Goal: Transaction & Acquisition: Purchase product/service

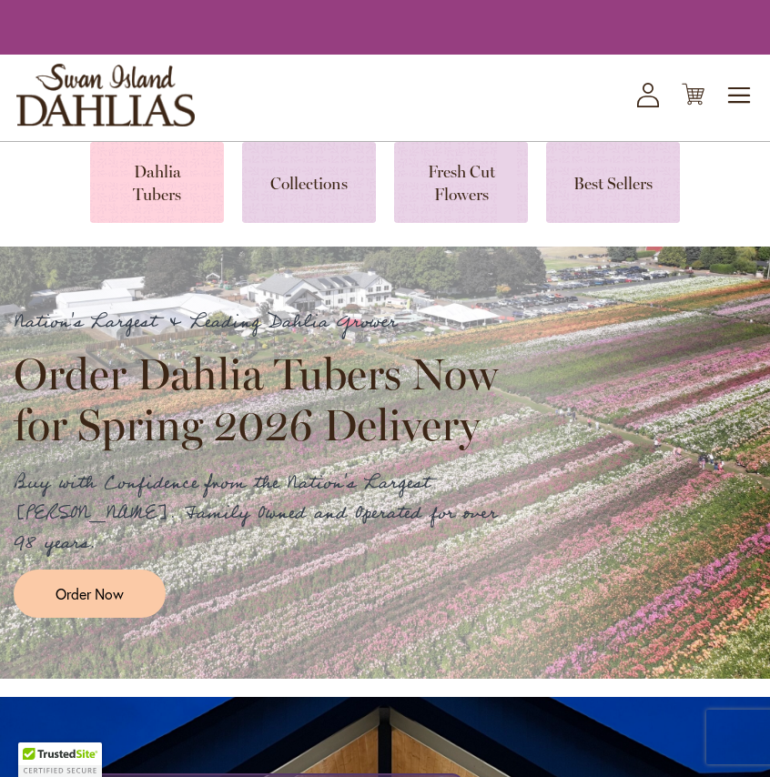
click at [172, 173] on link at bounding box center [157, 182] width 134 height 81
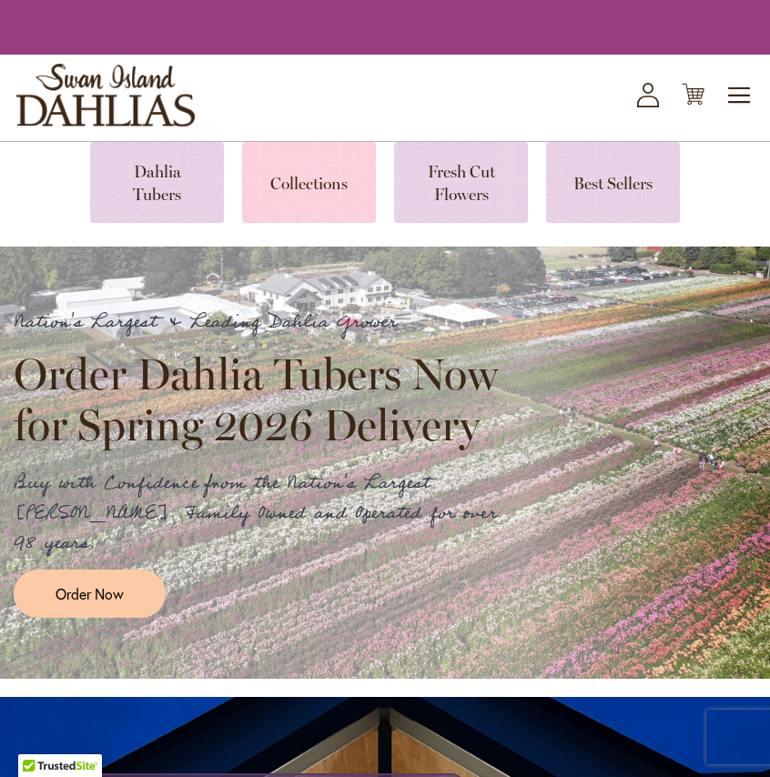
click at [321, 176] on link at bounding box center [309, 182] width 134 height 81
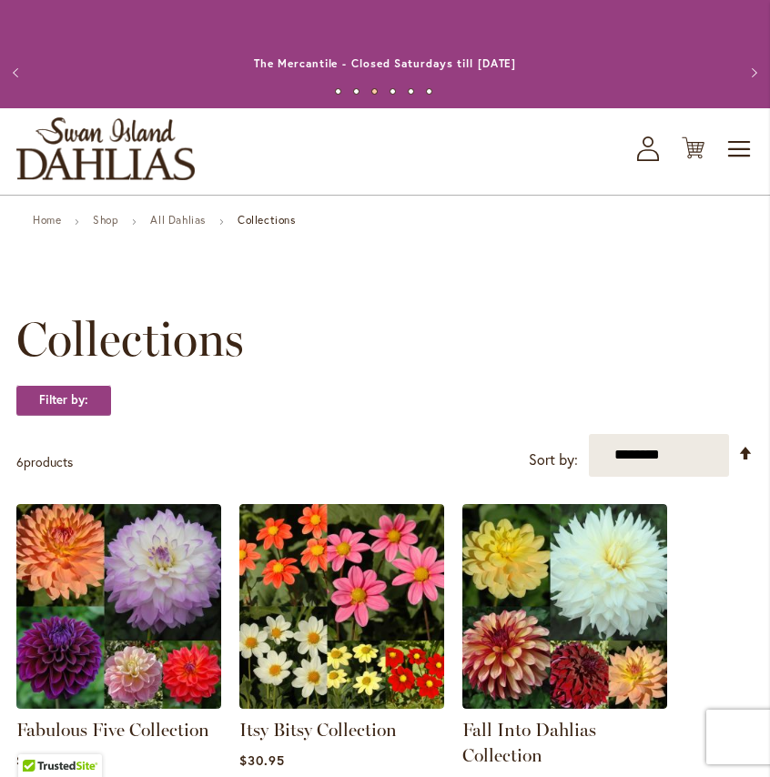
click at [117, 228] on li "Shop" at bounding box center [120, 222] width 55 height 16
click at [114, 219] on link "Shop" at bounding box center [105, 220] width 25 height 14
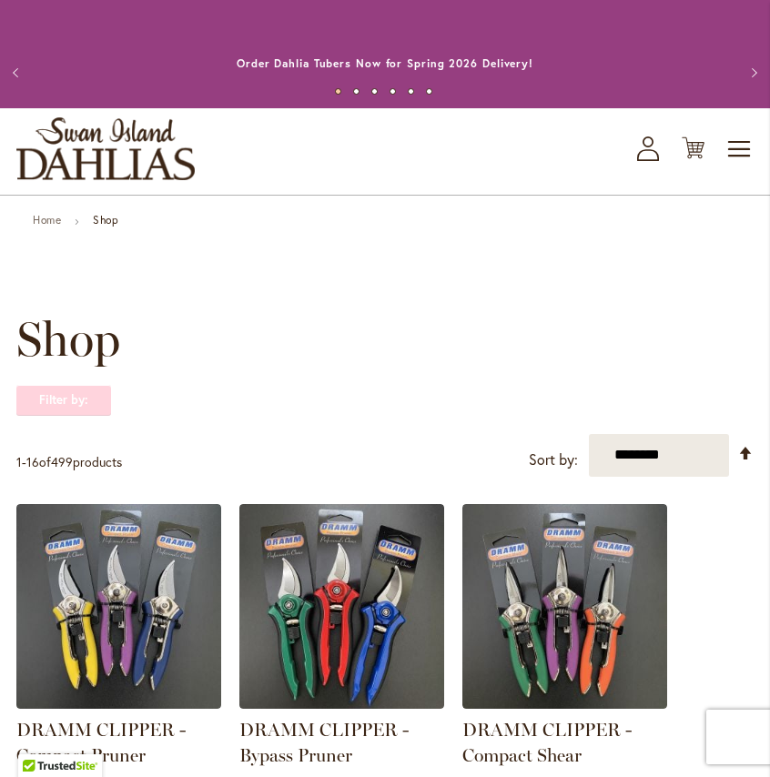
click at [92, 396] on strong "Filter by:" at bounding box center [63, 400] width 95 height 31
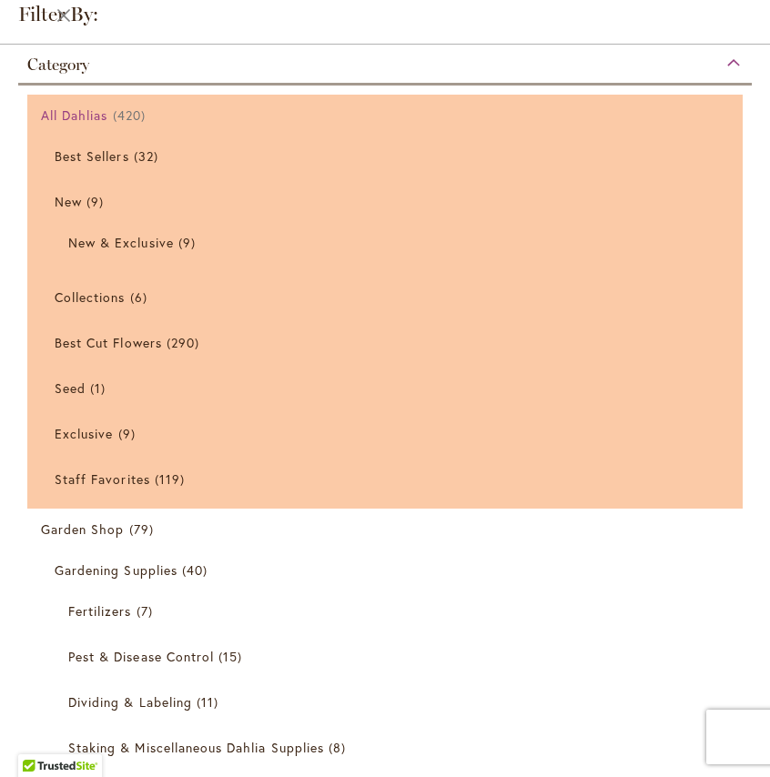
click at [83, 117] on span "All Dahlias" at bounding box center [74, 115] width 67 height 17
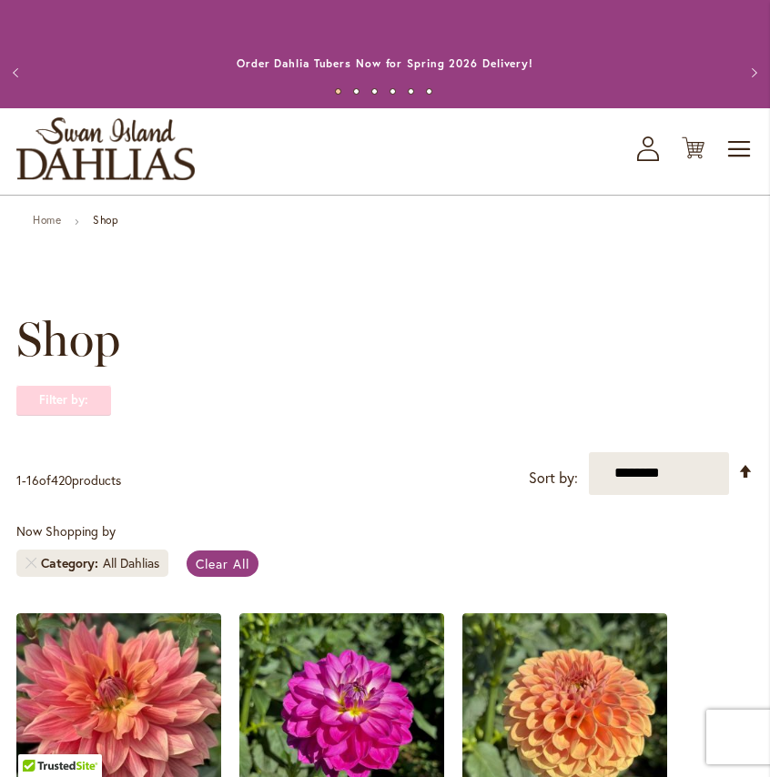
click at [72, 385] on strong "Filter by:" at bounding box center [63, 400] width 95 height 31
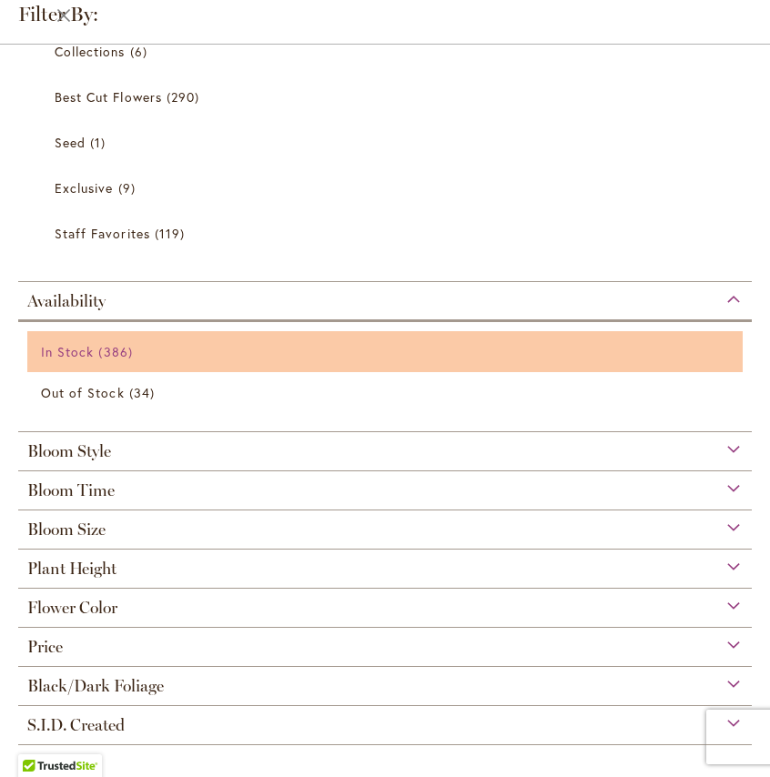
scroll to position [23, 0]
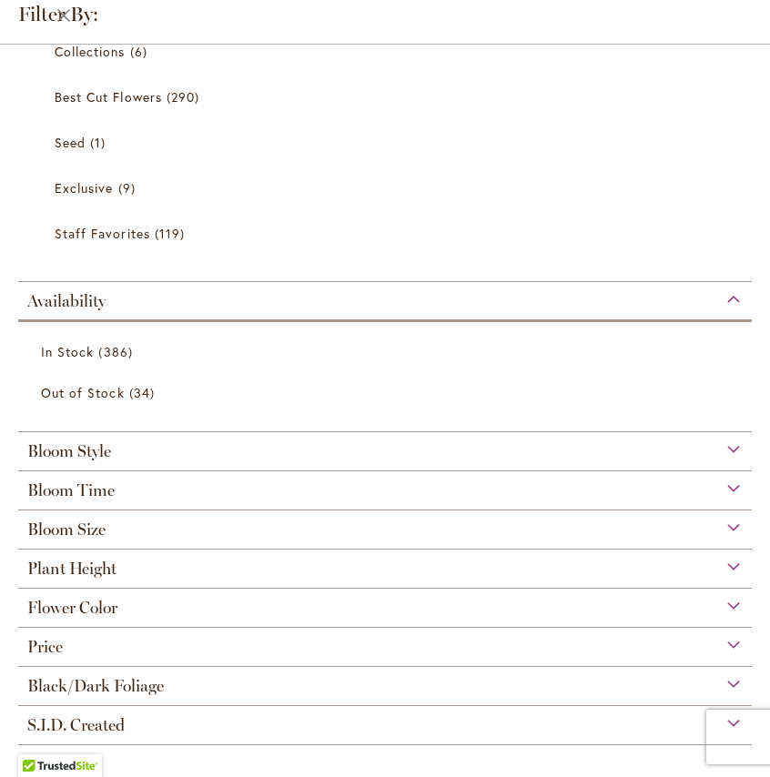
click at [660, 533] on div "Bloom Size" at bounding box center [385, 525] width 734 height 29
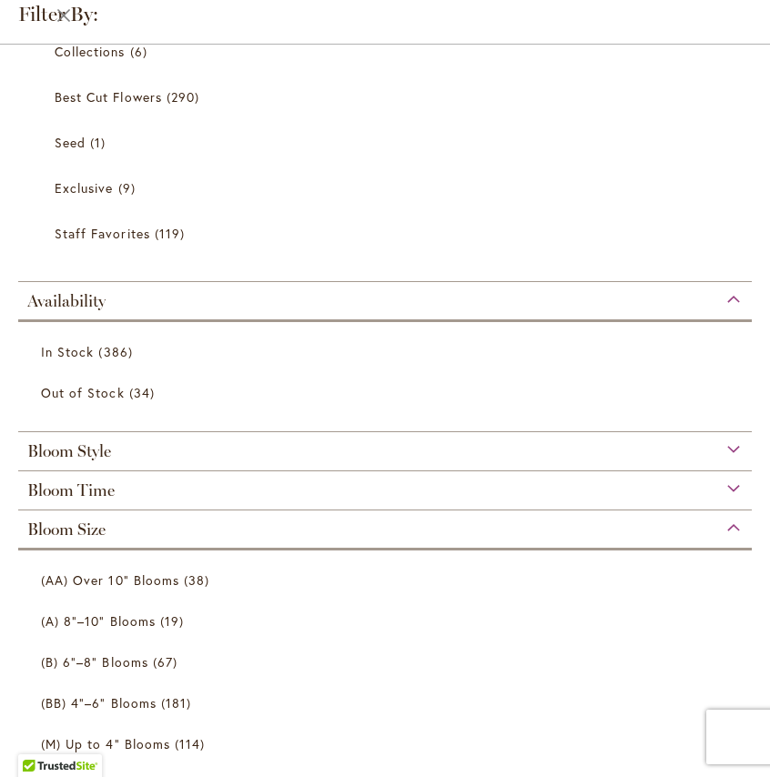
scroll to position [319, 0]
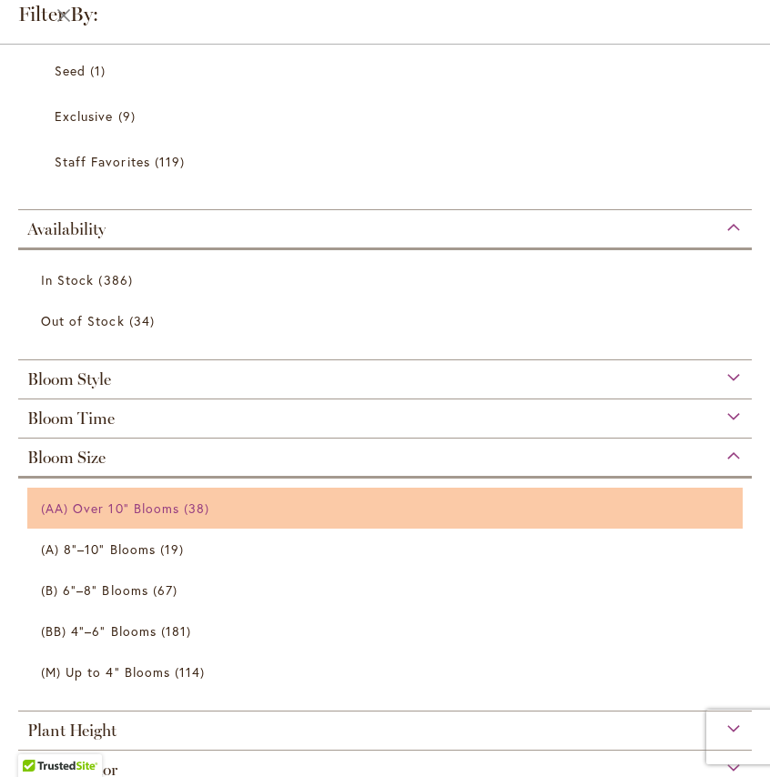
click at [208, 492] on link "(AA) Over 10" Blooms 38 items" at bounding box center [387, 508] width 693 height 32
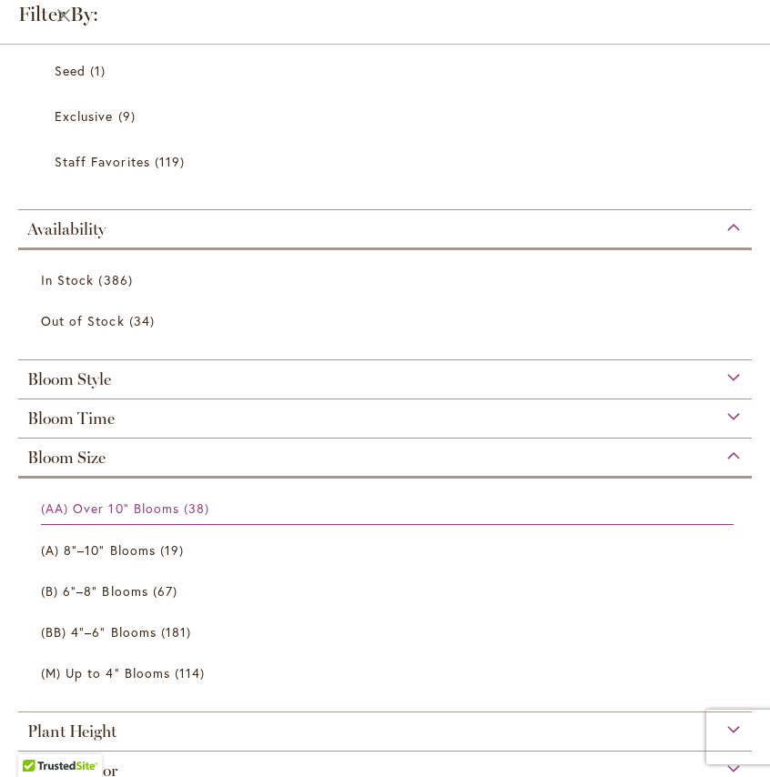
scroll to position [482, 0]
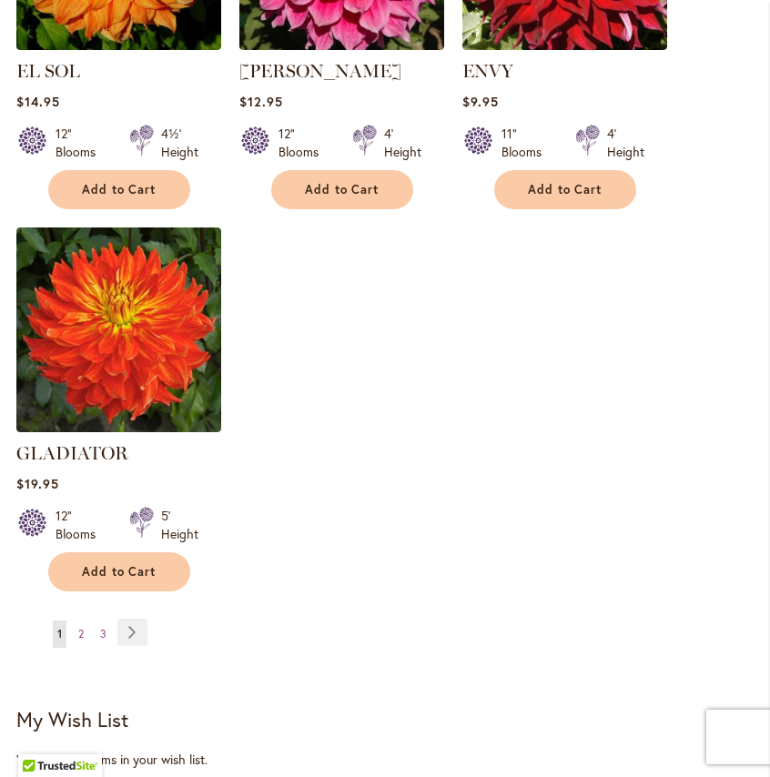
scroll to position [2334, 0]
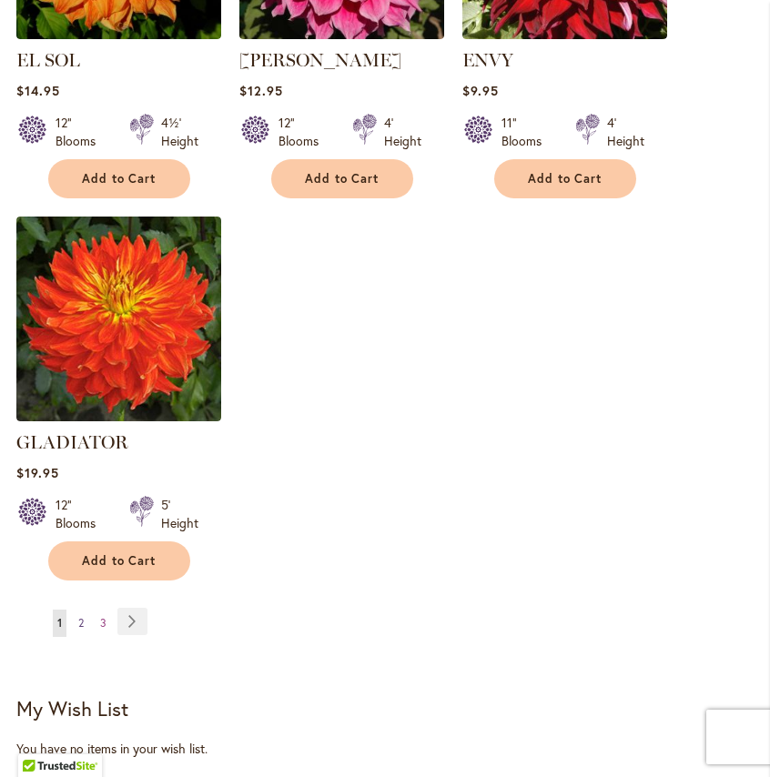
click at [78, 621] on span "2" at bounding box center [80, 623] width 5 height 14
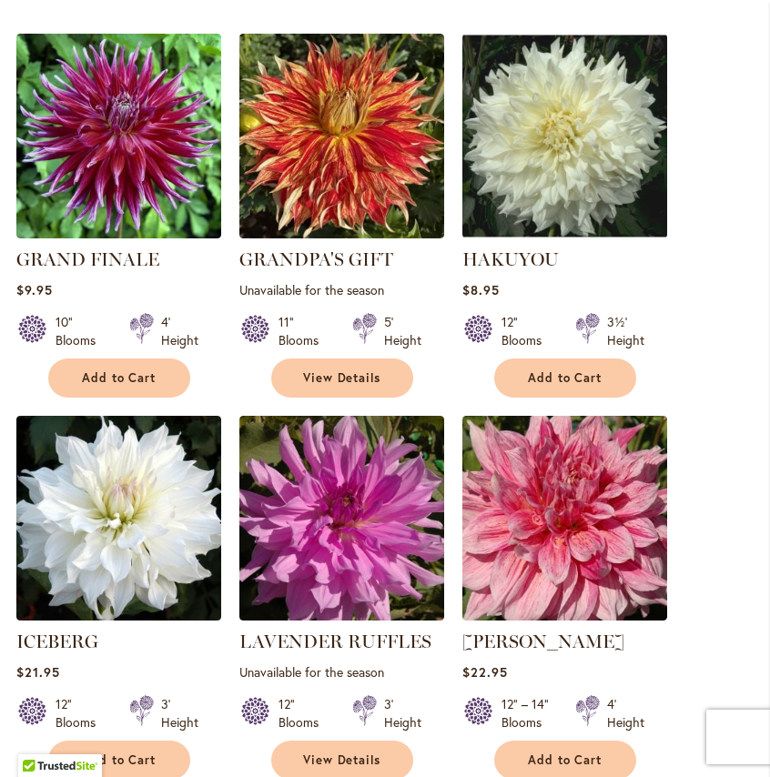
scroll to position [583, 0]
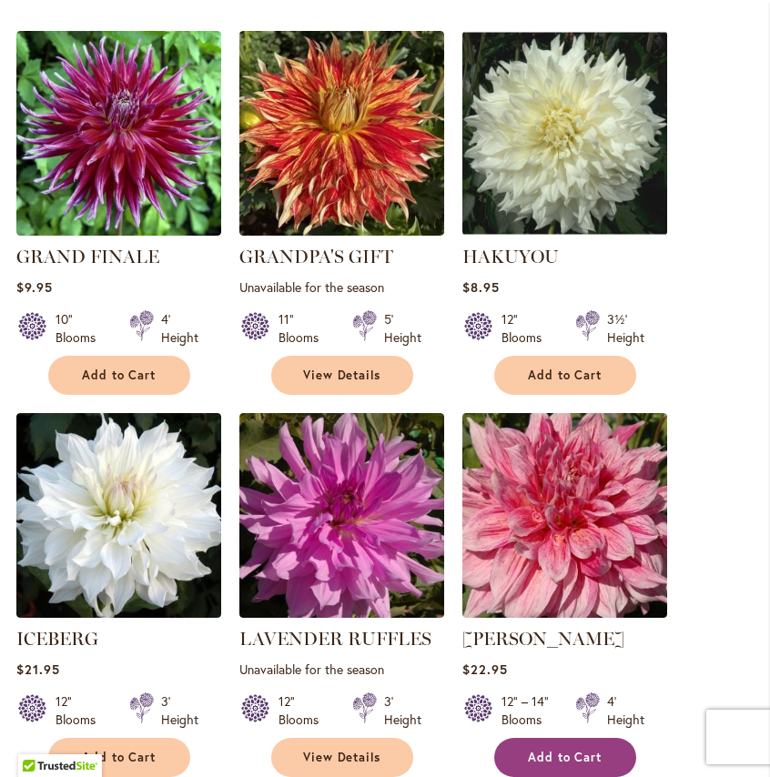
click at [579, 741] on button "Add to Cart" at bounding box center [565, 757] width 142 height 39
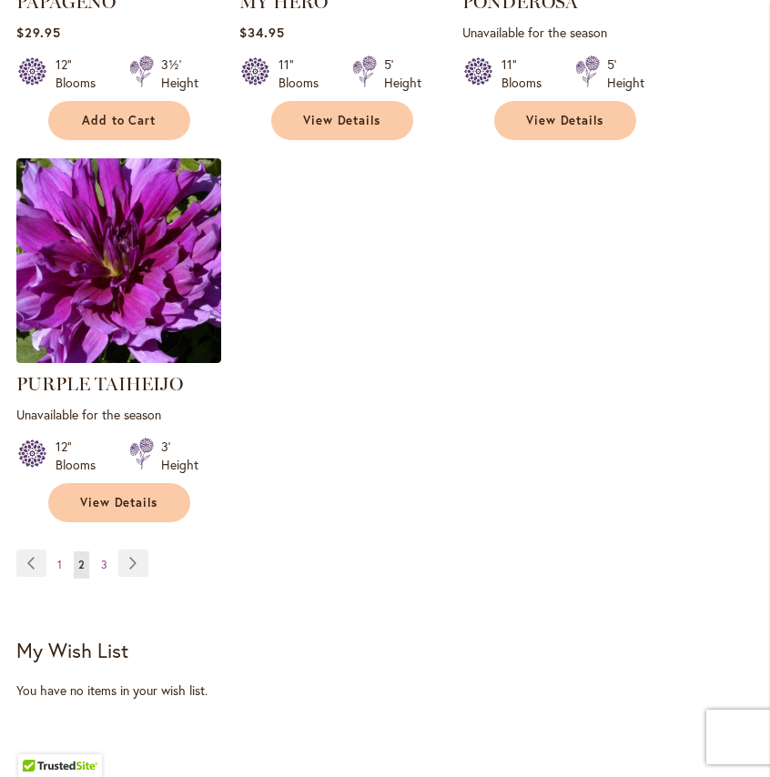
scroll to position [2587, 0]
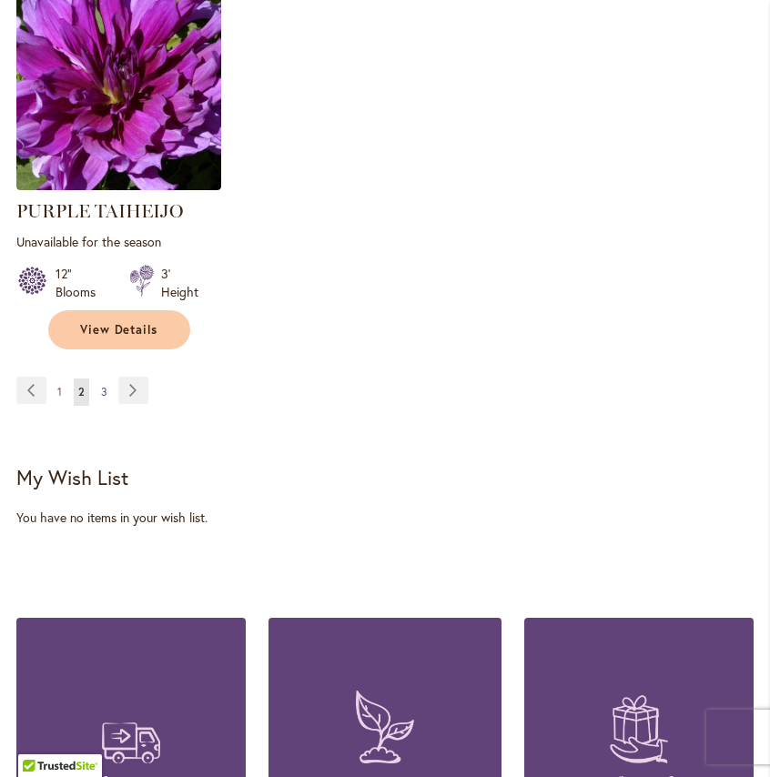
click at [103, 385] on span "3" at bounding box center [104, 392] width 6 height 14
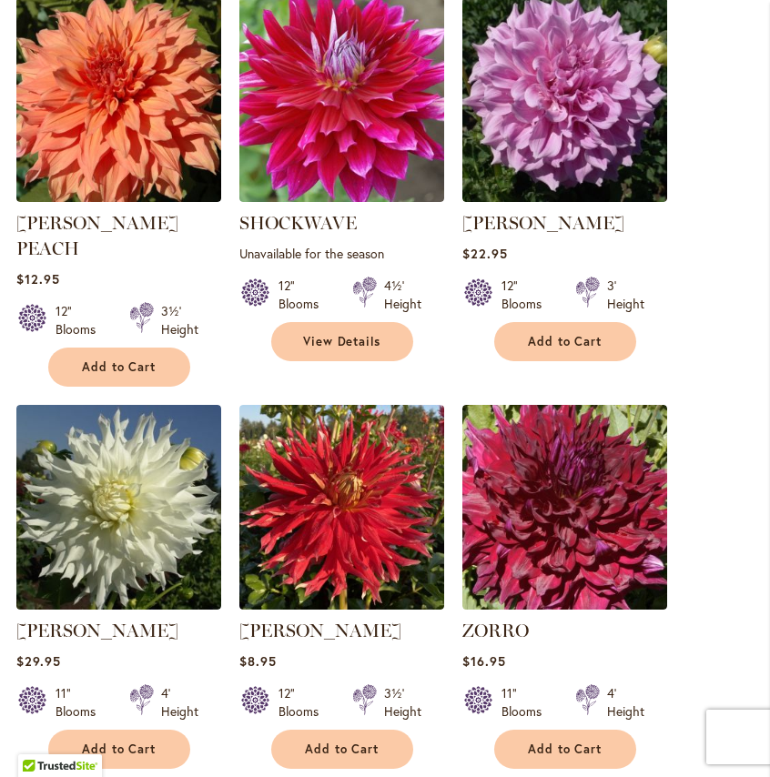
scroll to position [615, 0]
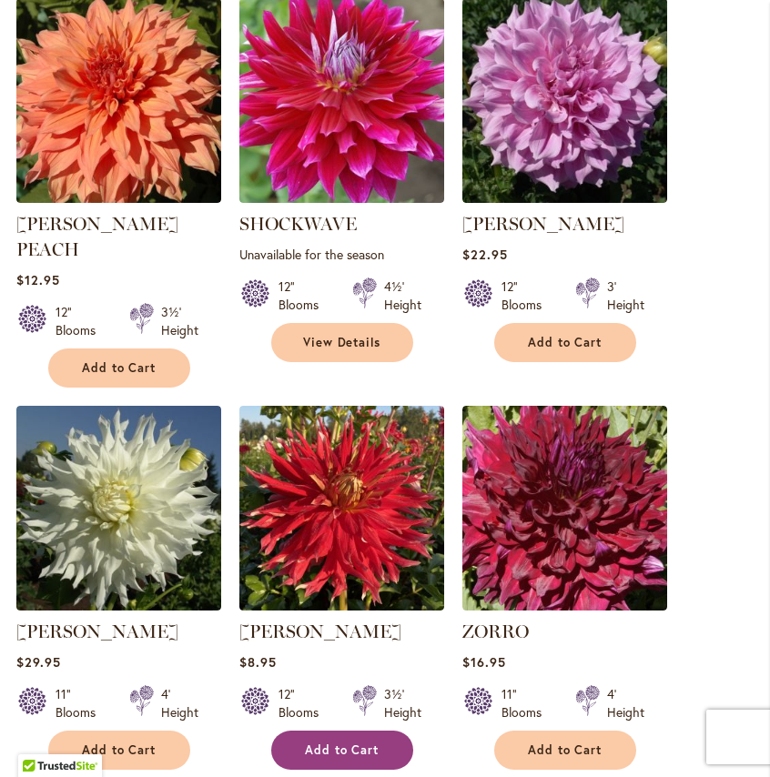
click at [353, 731] on button "Add to Cart" at bounding box center [342, 750] width 142 height 39
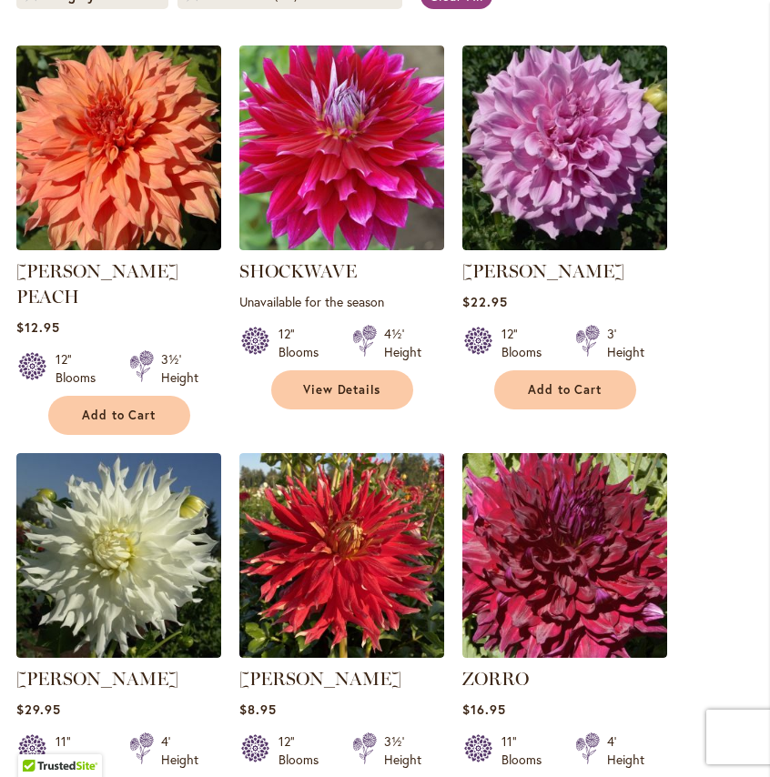
scroll to position [663, 0]
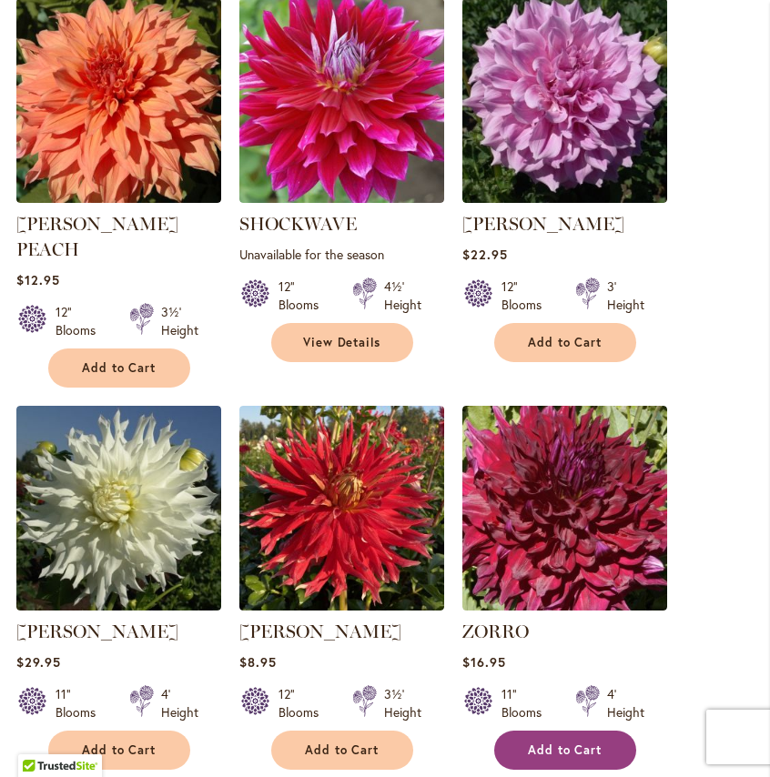
click at [610, 731] on button "Add to Cart" at bounding box center [565, 750] width 142 height 39
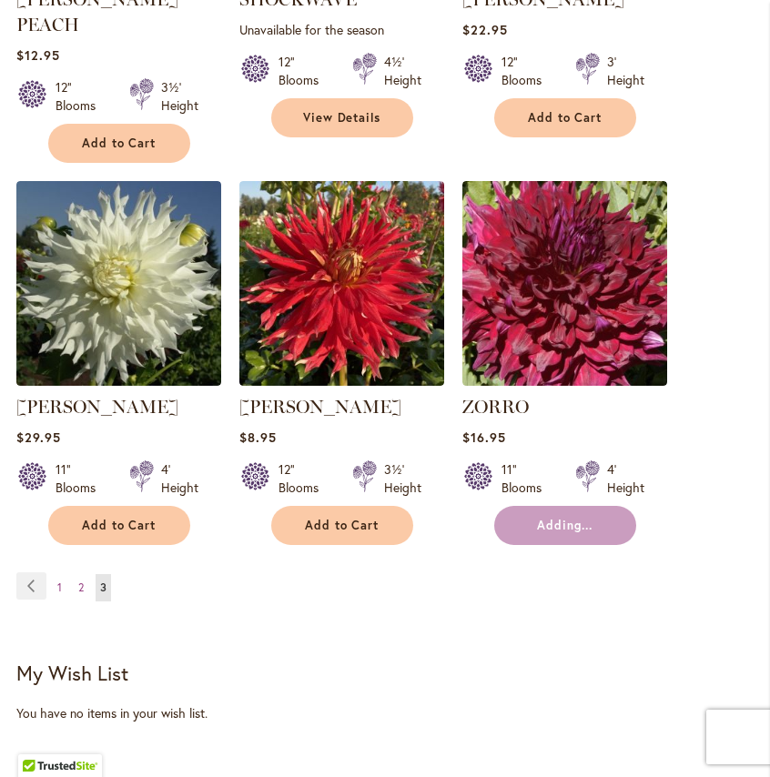
scroll to position [891, 0]
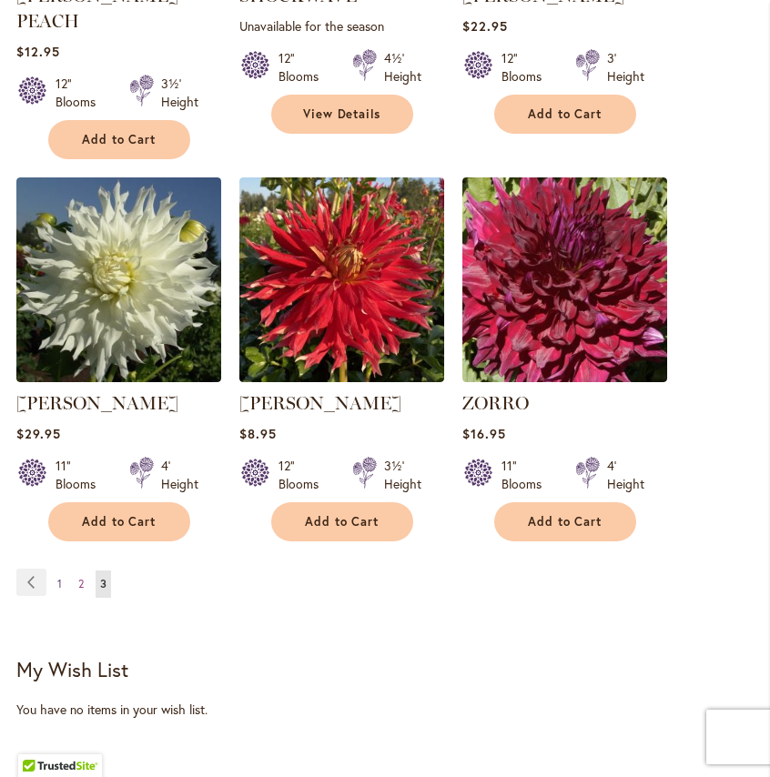
click at [58, 577] on span "1" at bounding box center [59, 584] width 5 height 14
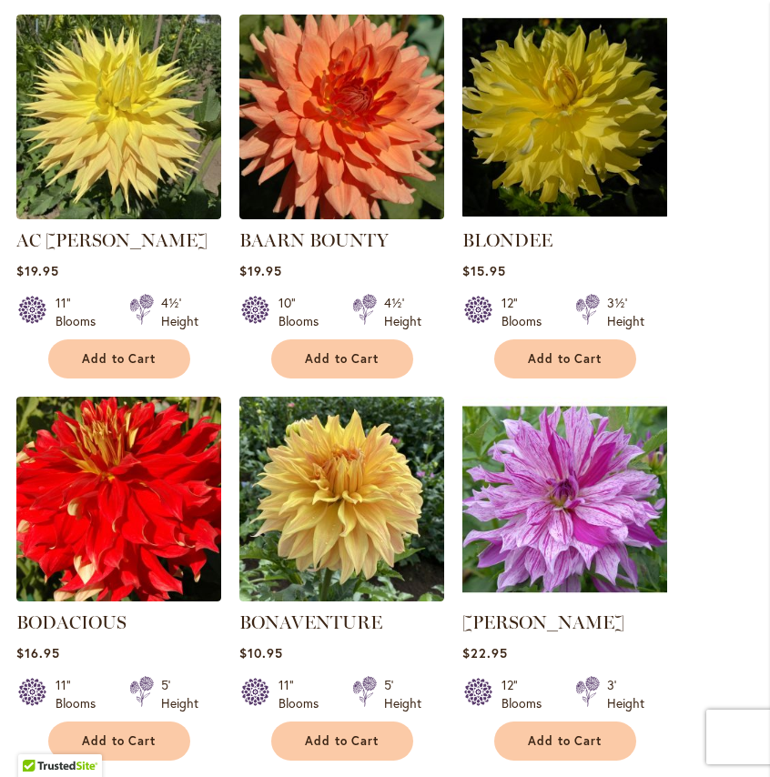
scroll to position [1048, 0]
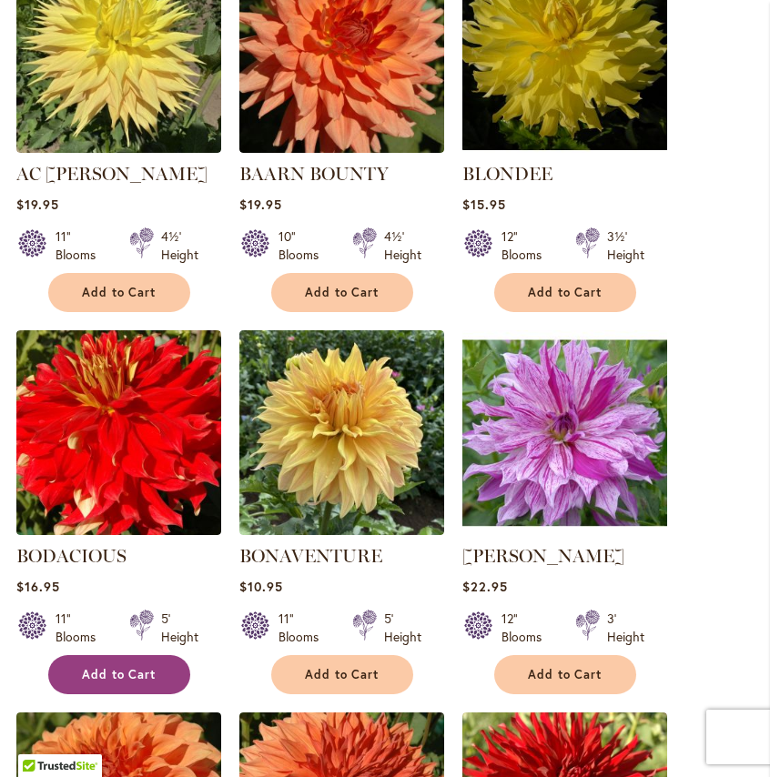
click at [122, 667] on span "Add to Cart" at bounding box center [119, 674] width 75 height 15
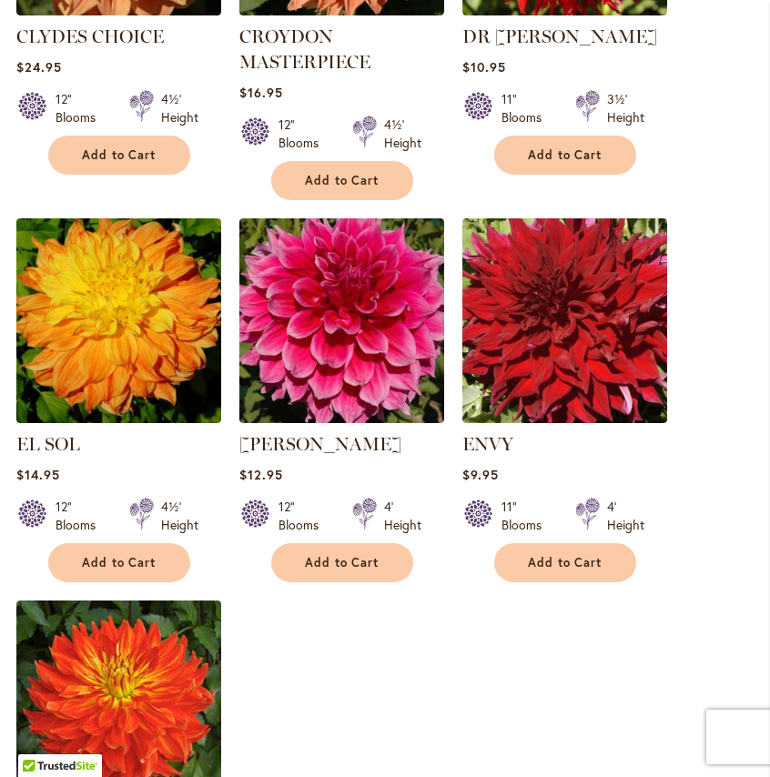
scroll to position [2000, 0]
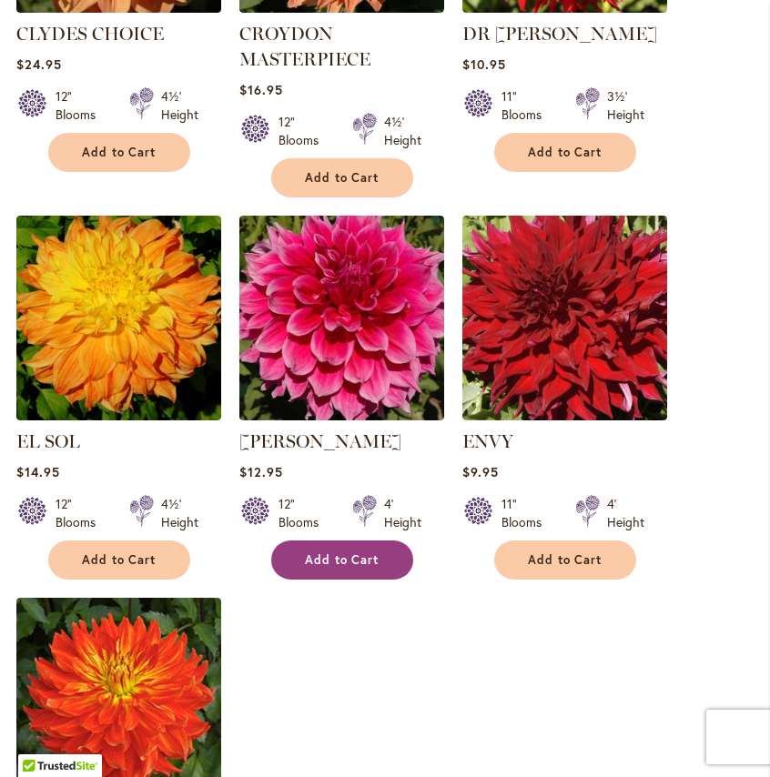
click at [396, 561] on button "Add to Cart" at bounding box center [342, 560] width 142 height 39
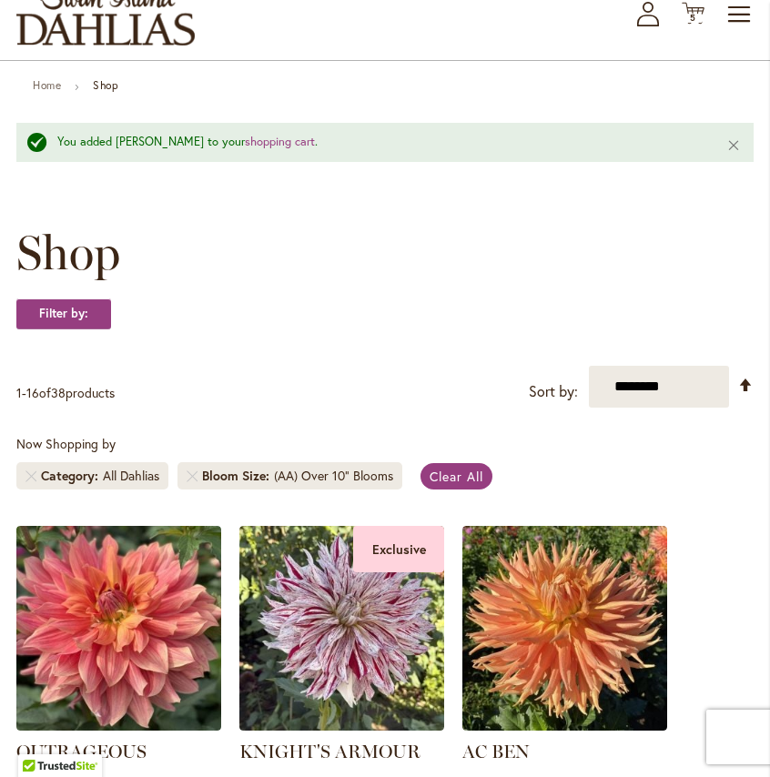
scroll to position [0, 0]
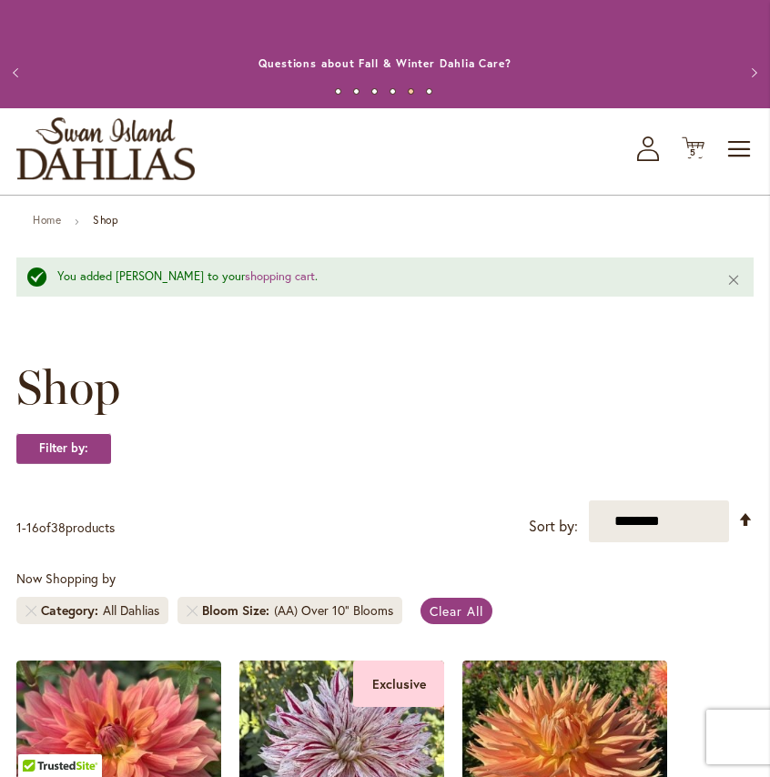
click at [648, 151] on icon "My Account" at bounding box center [648, 149] width 22 height 25
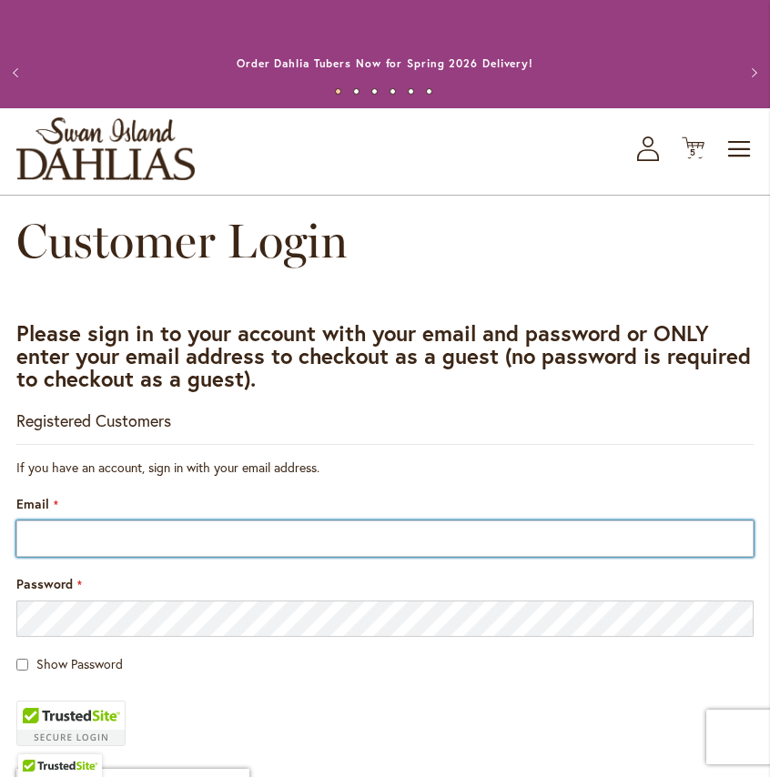
click at [437, 533] on input "Email" at bounding box center [384, 539] width 737 height 36
type input "**********"
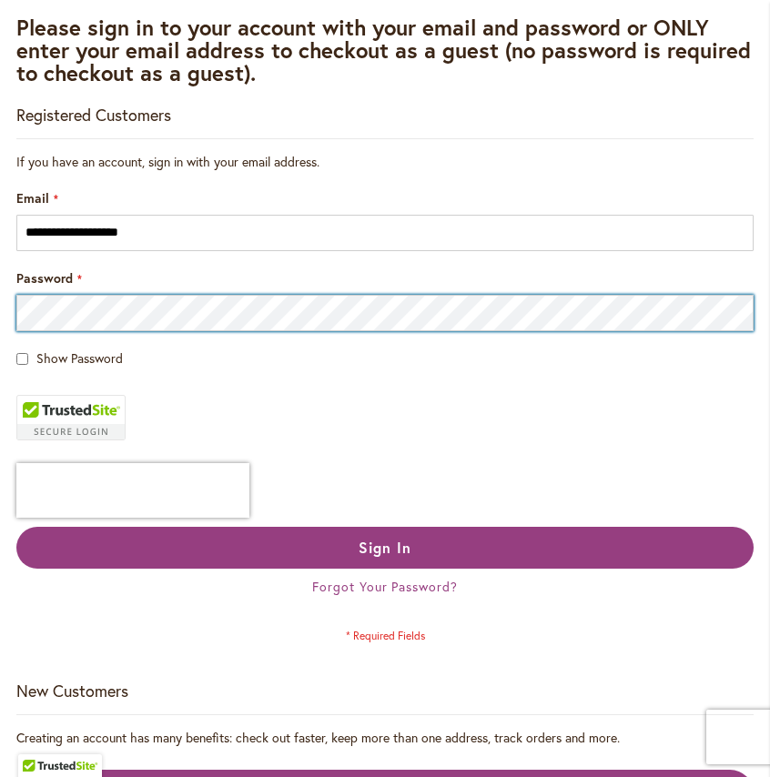
scroll to position [315, 0]
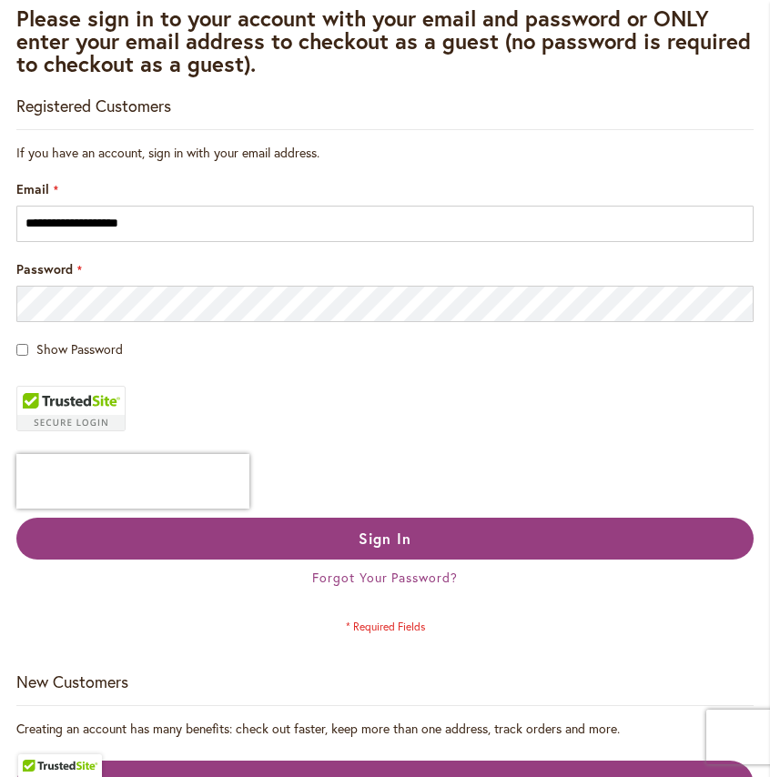
click at [349, 587] on div "Forgot Your Password?" at bounding box center [384, 578] width 737 height 18
click at [357, 584] on span "Forgot Your Password?" at bounding box center [385, 577] width 146 height 17
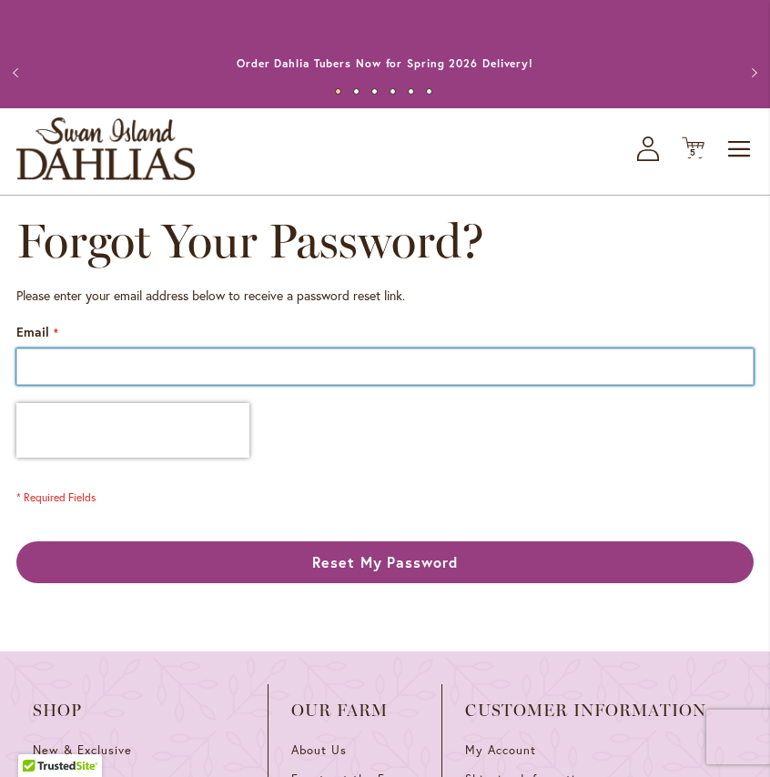
click at [401, 368] on input "Email" at bounding box center [384, 367] width 737 height 36
type input "**********"
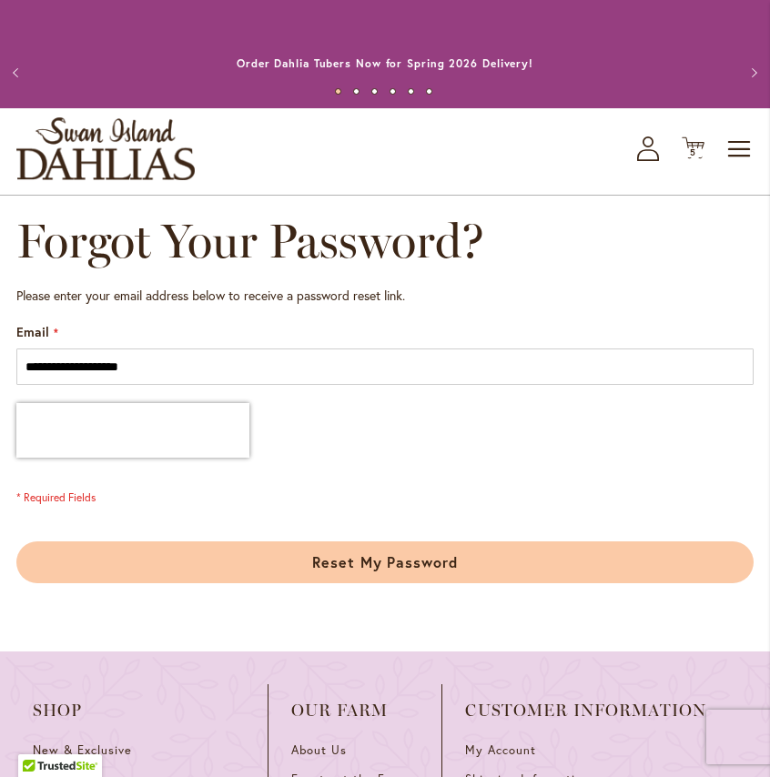
click at [602, 574] on button "Reset My Password" at bounding box center [384, 563] width 737 height 42
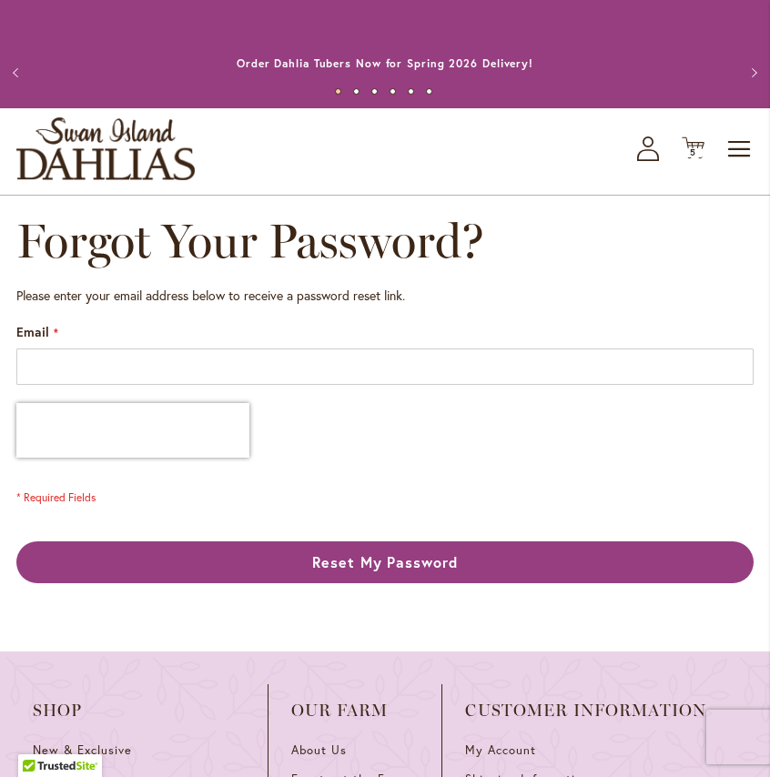
click at [169, 151] on img "store logo" at bounding box center [105, 148] width 178 height 63
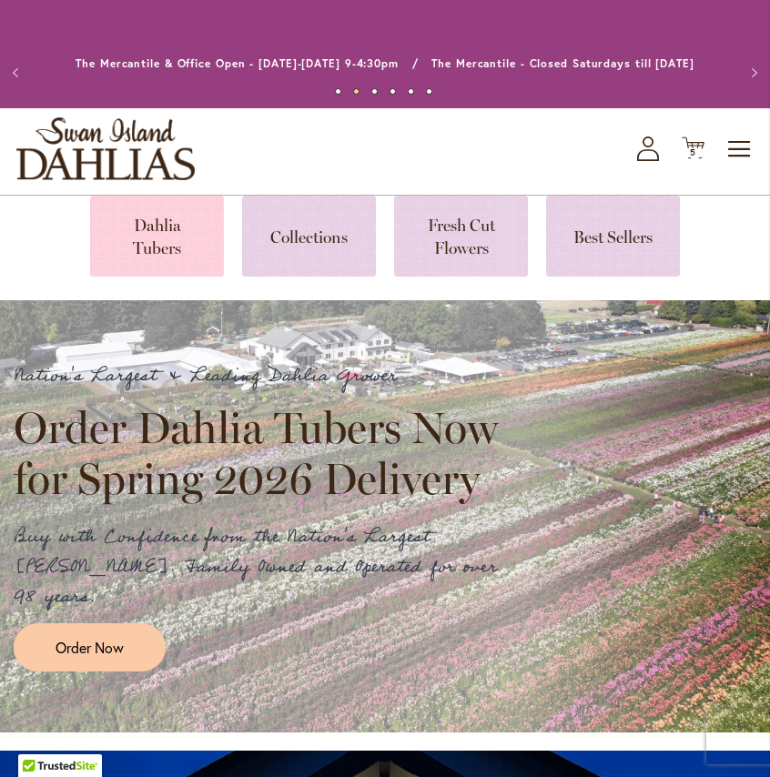
click at [174, 227] on link at bounding box center [157, 236] width 134 height 81
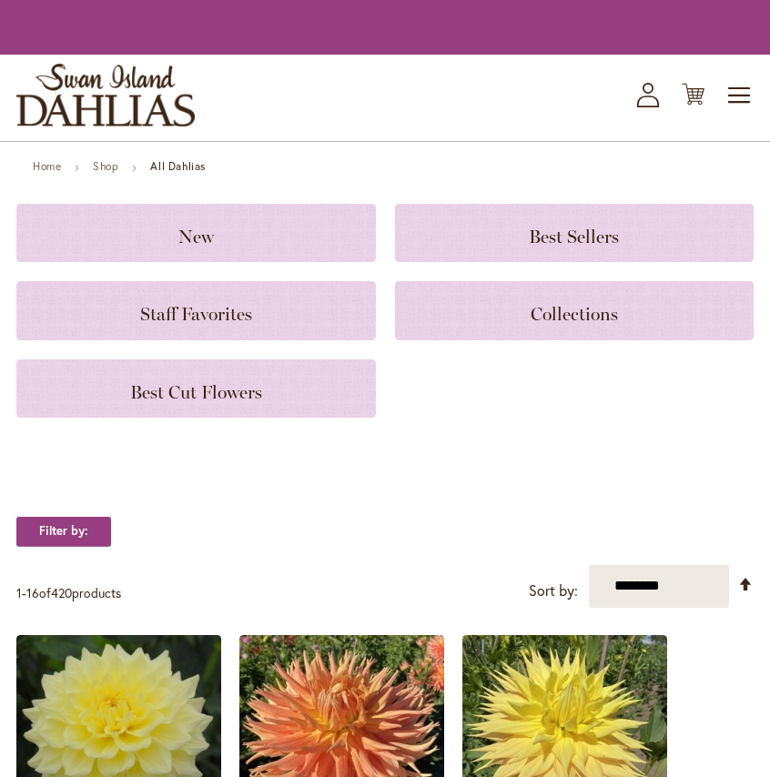
scroll to position [8, 0]
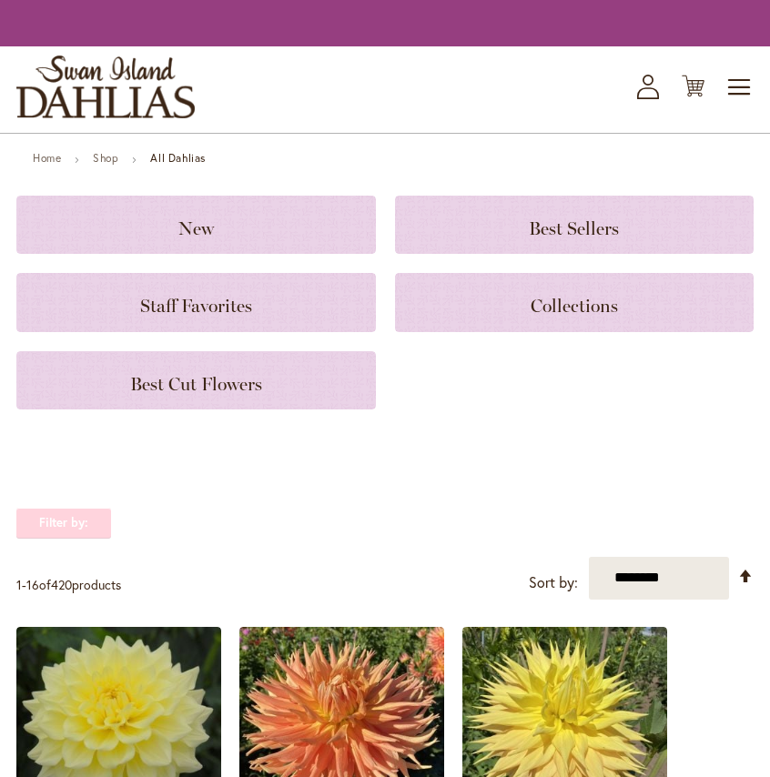
click at [92, 513] on strong "Filter by:" at bounding box center [63, 523] width 95 height 31
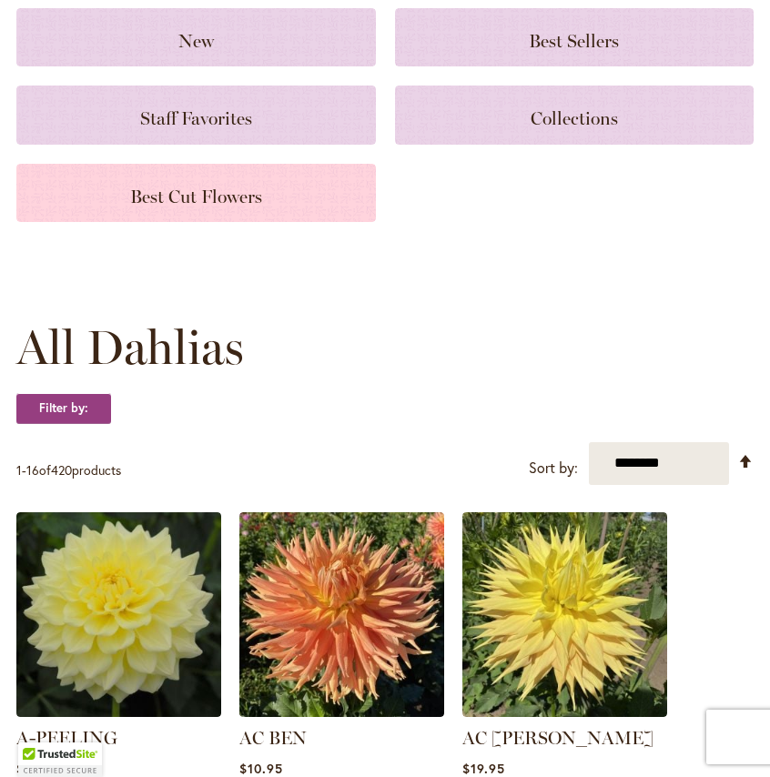
scroll to position [293, 0]
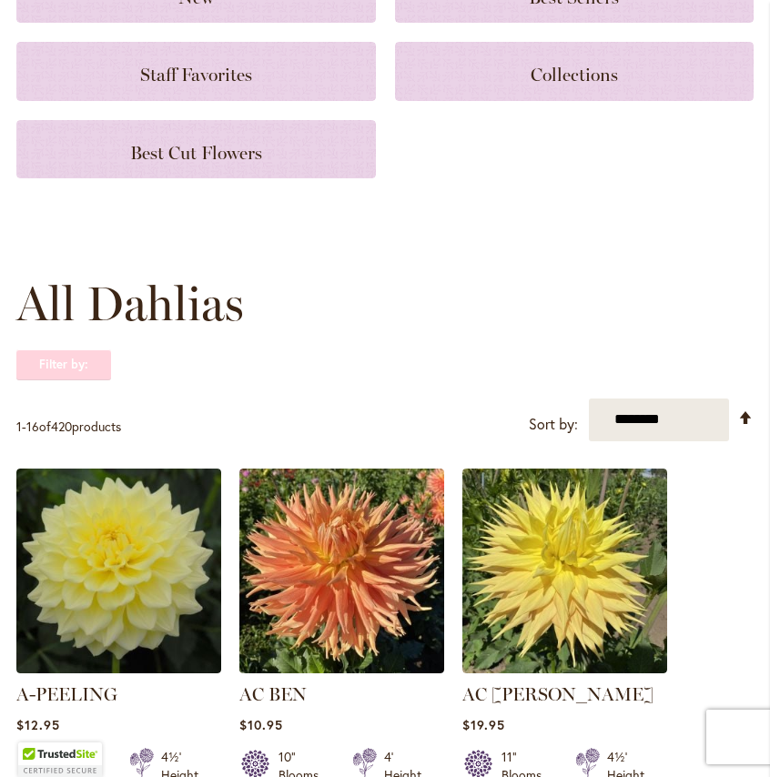
click at [105, 369] on strong "Filter by:" at bounding box center [63, 365] width 95 height 31
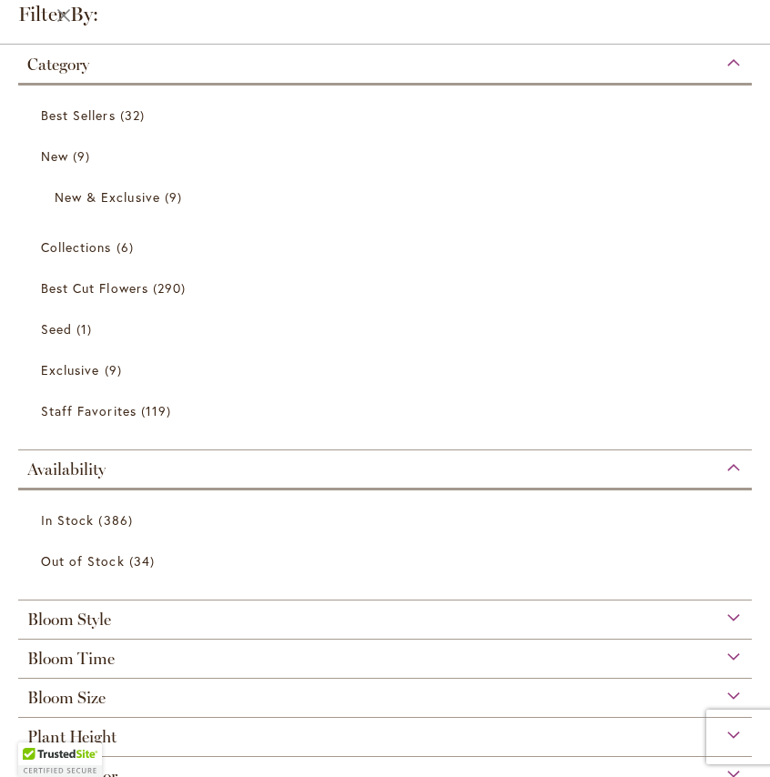
scroll to position [168, 0]
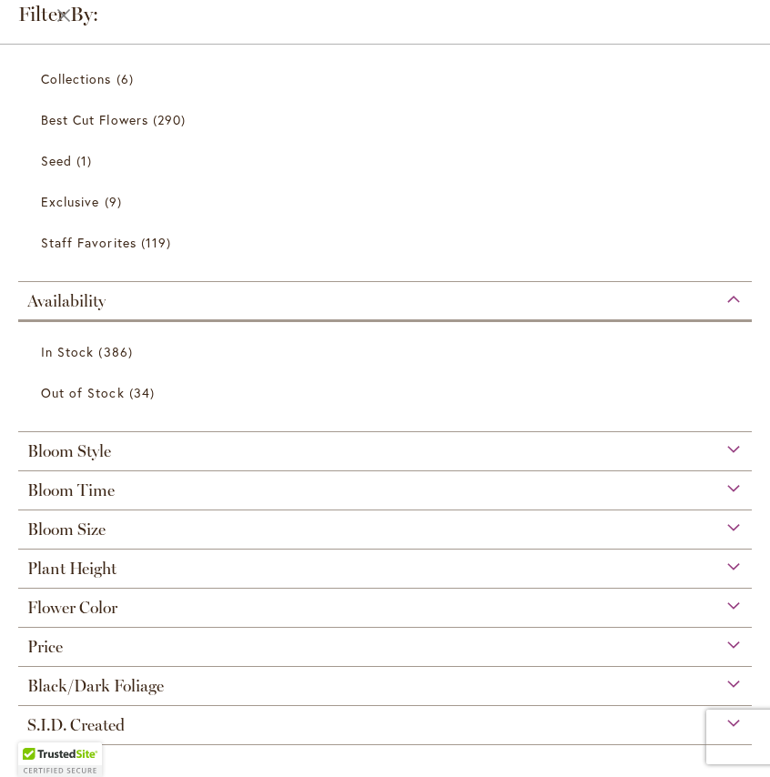
click at [141, 527] on div "Bloom Size" at bounding box center [385, 525] width 734 height 29
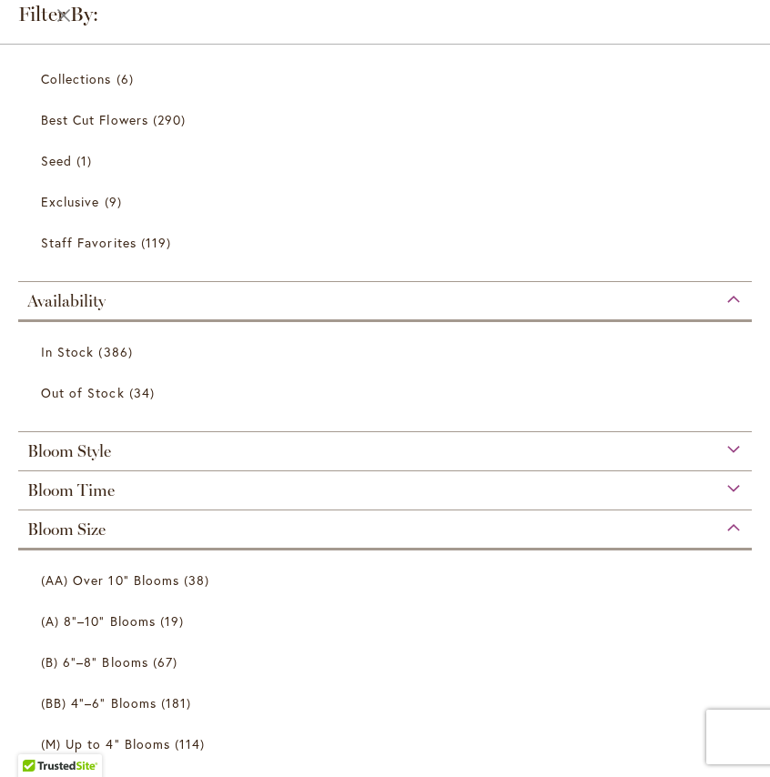
scroll to position [350, 0]
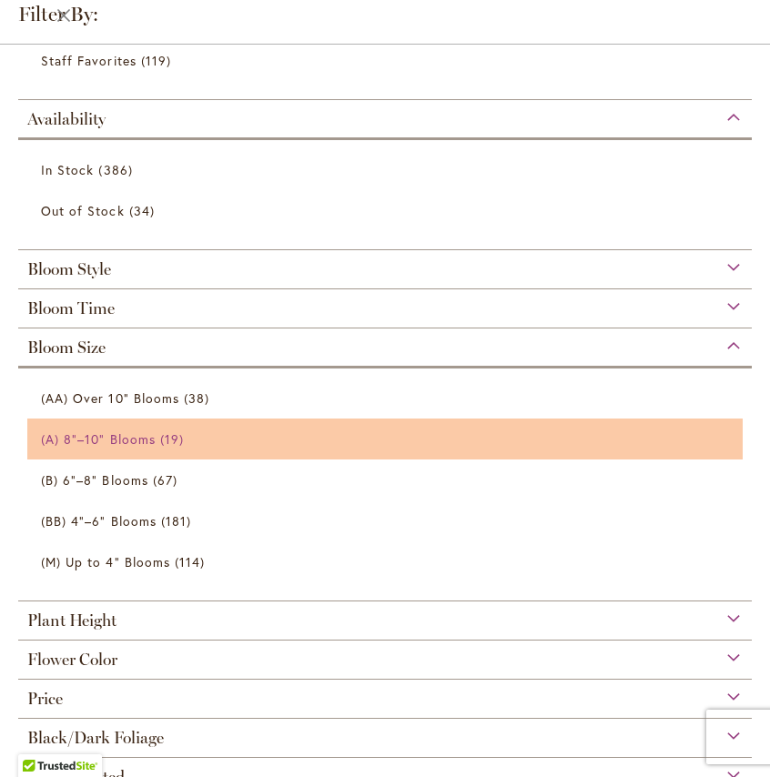
click at [135, 438] on span "(A) 8"–10" Blooms" at bounding box center [98, 439] width 115 height 17
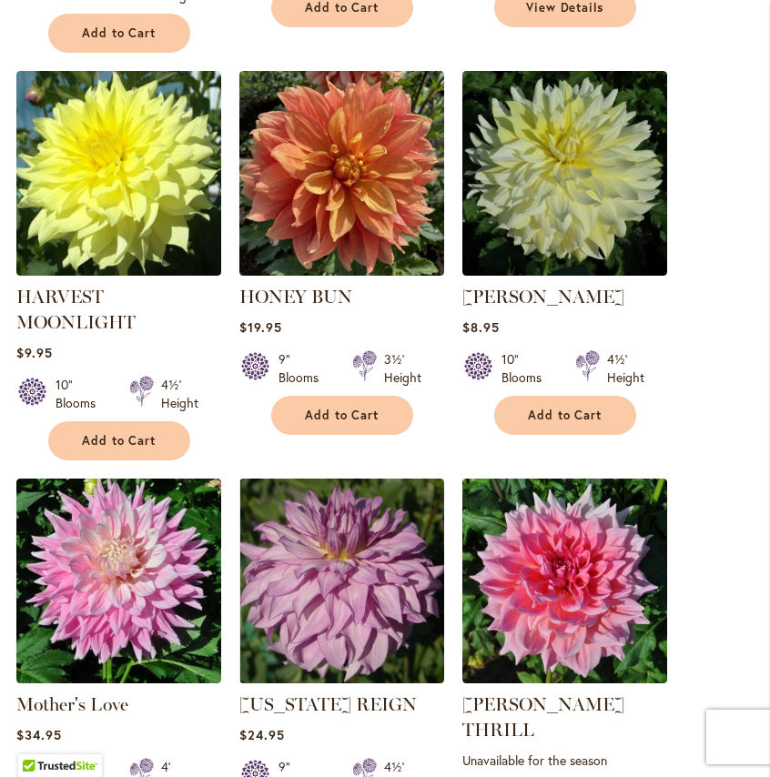
scroll to position [1361, 0]
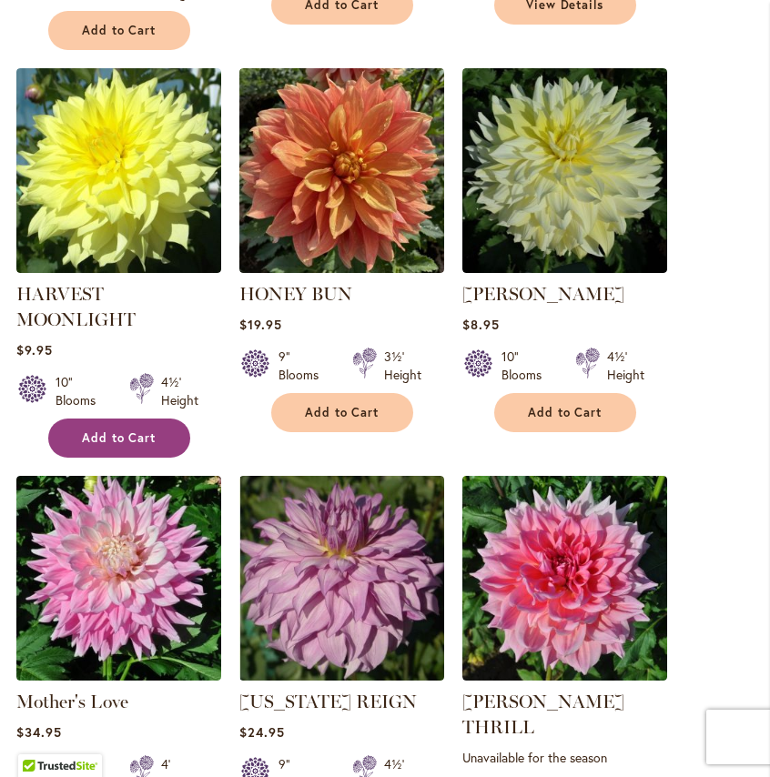
click at [161, 419] on button "Add to Cart" at bounding box center [119, 438] width 142 height 39
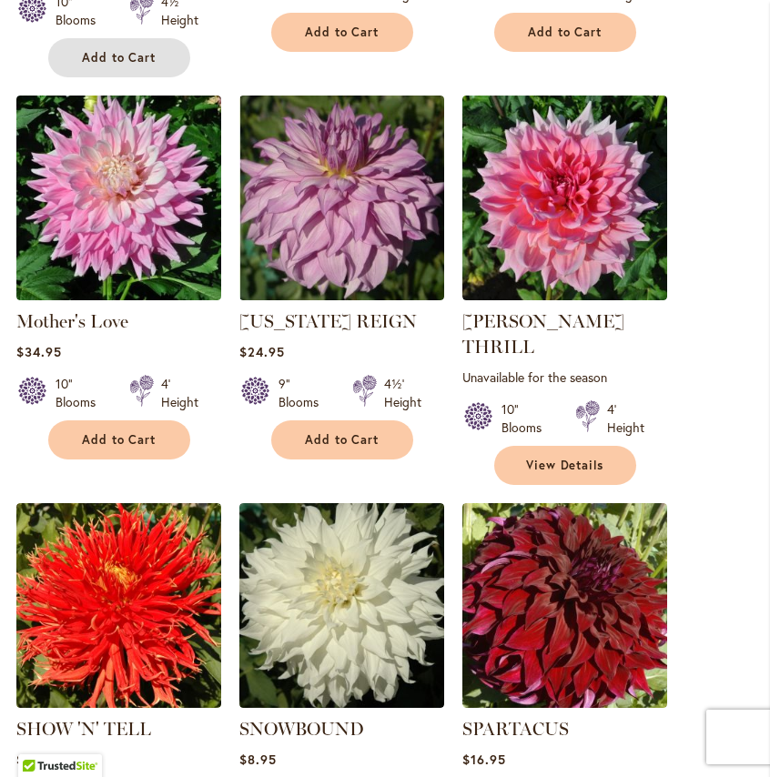
scroll to position [1977, 0]
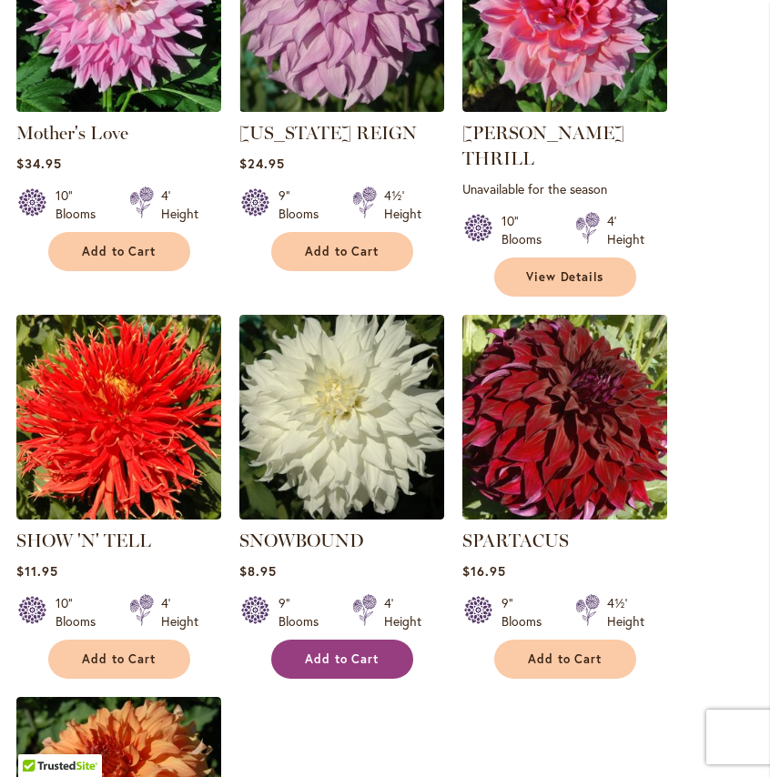
click at [332, 652] on span "Add to Cart" at bounding box center [342, 659] width 75 height 15
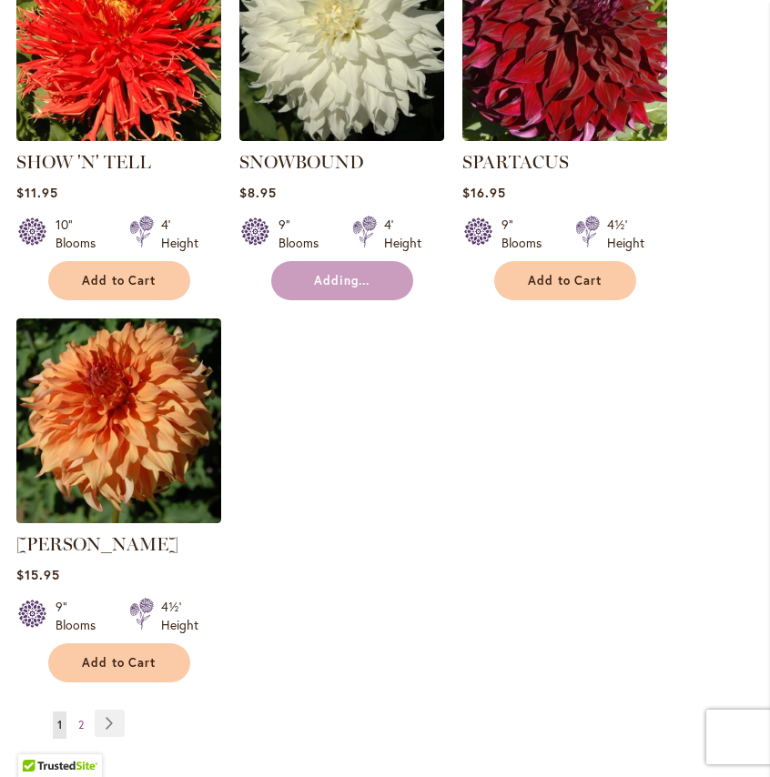
scroll to position [2376, 0]
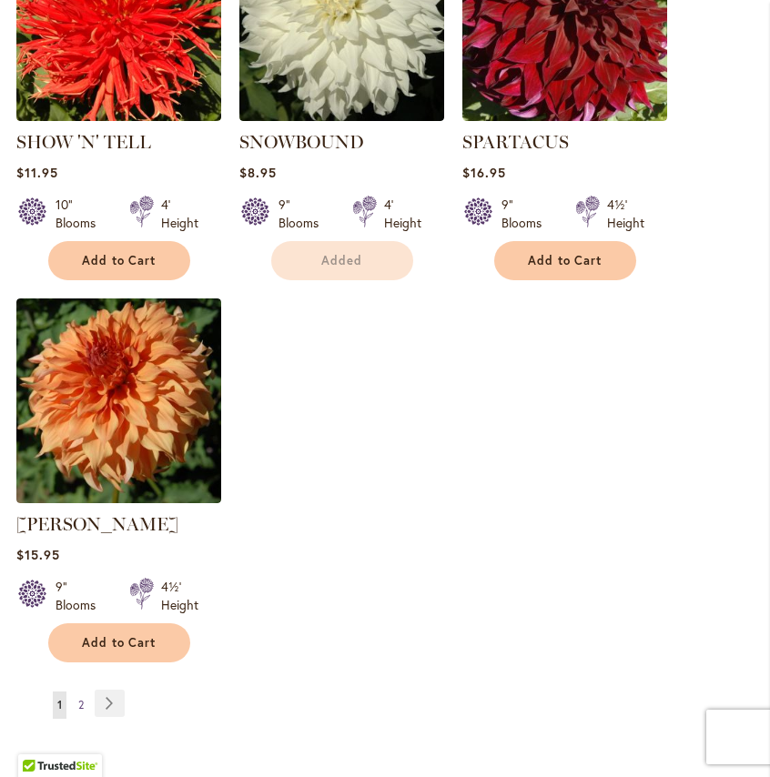
click at [87, 692] on link "Page 2" at bounding box center [81, 705] width 15 height 27
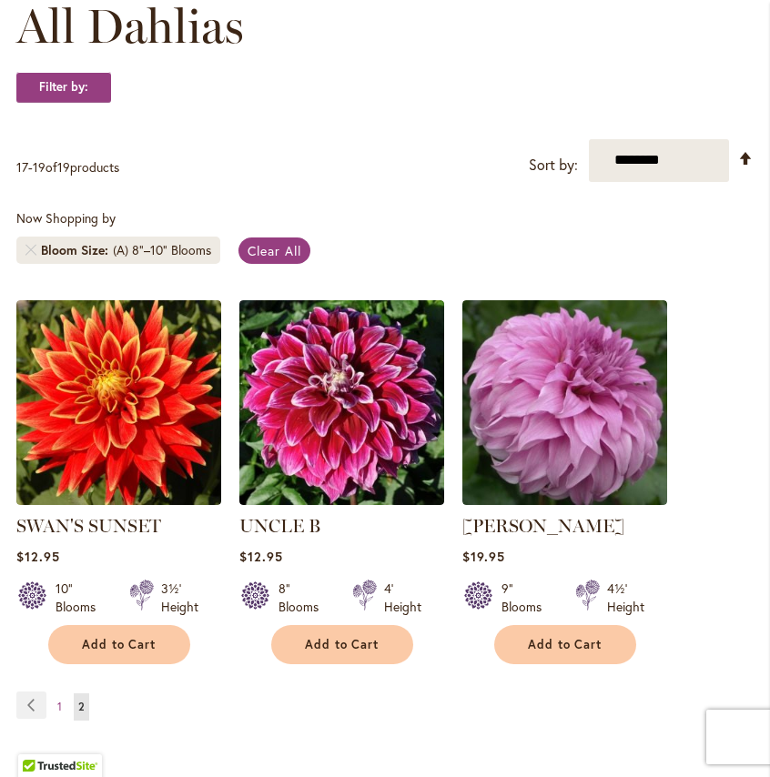
scroll to position [325, 0]
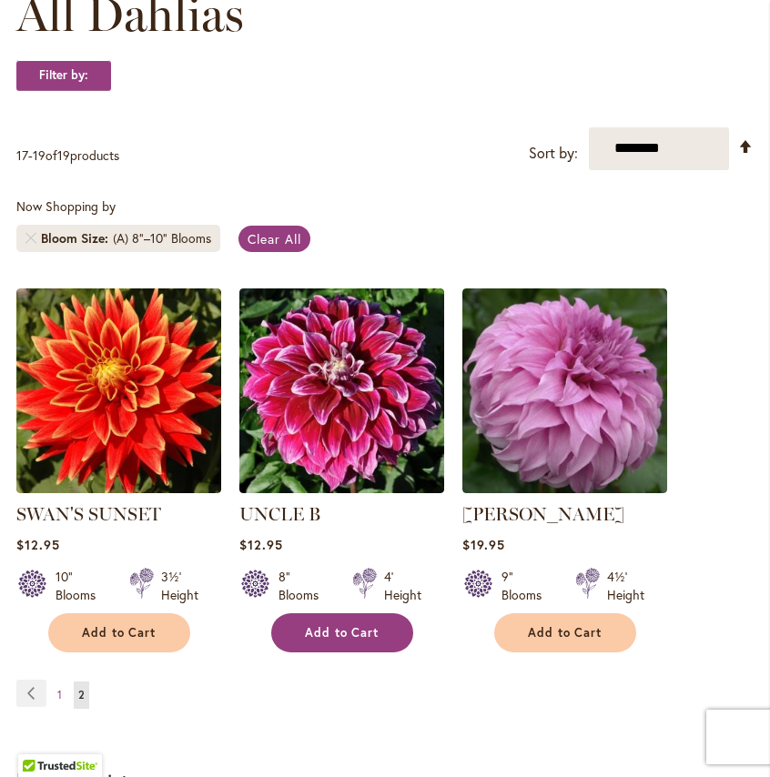
click at [311, 638] on span "Add to Cart" at bounding box center [342, 632] width 75 height 15
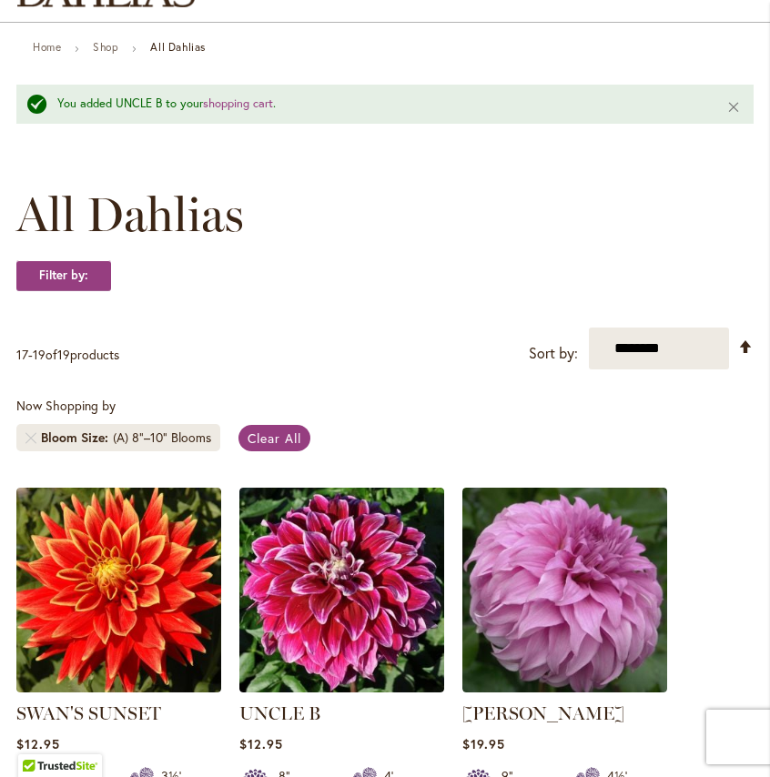
scroll to position [0, 0]
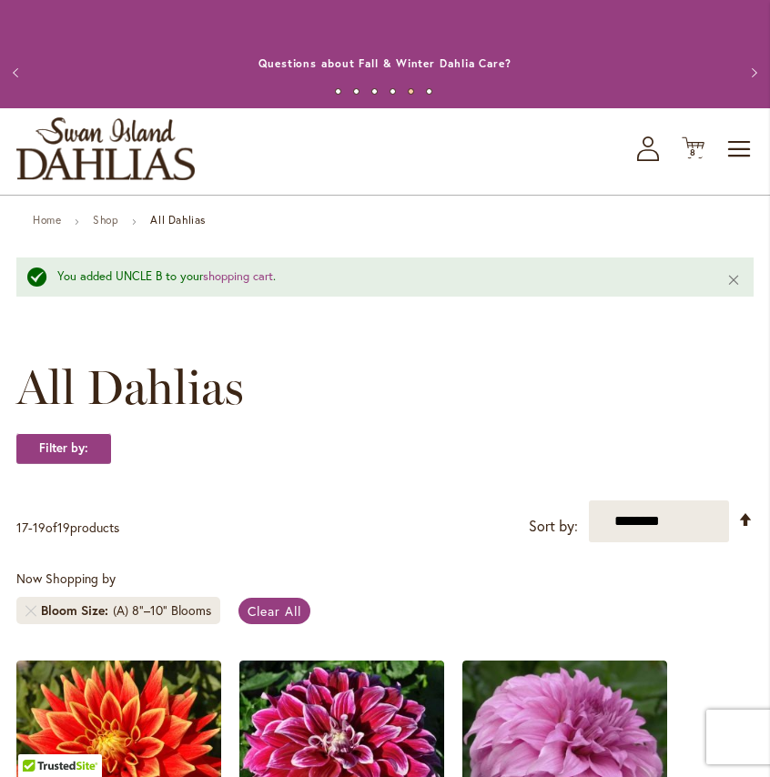
click at [707, 151] on div "Toggle Nav Shop All Shop Dahlia Tubers Collections Fresh Cut Dahlias Gardening …" at bounding box center [385, 151] width 770 height 86
click at [690, 150] on span "8" at bounding box center [693, 153] width 6 height 12
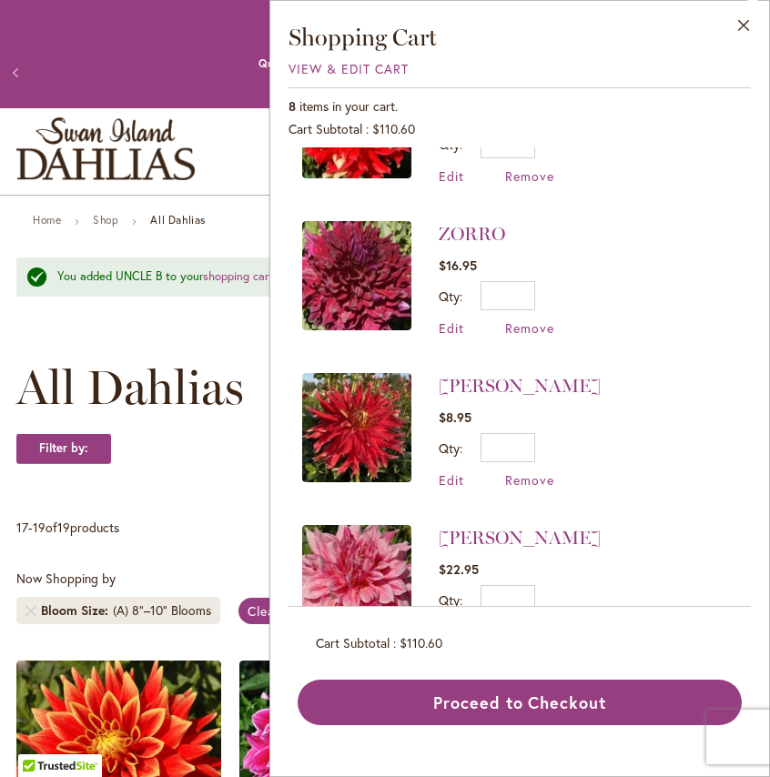
scroll to position [763, 0]
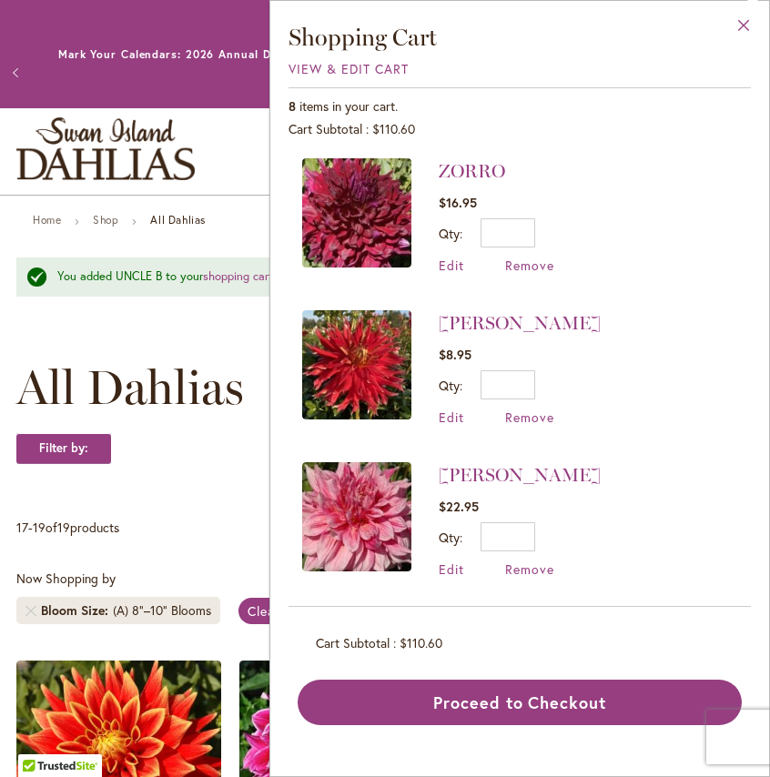
click at [748, 19] on button "Close" at bounding box center [744, 29] width 50 height 57
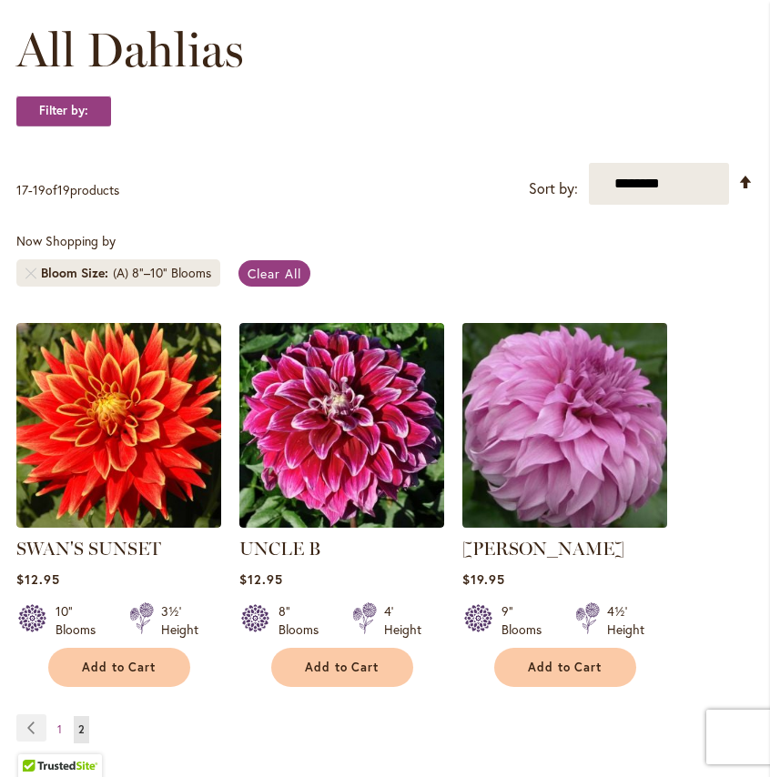
scroll to position [0, 0]
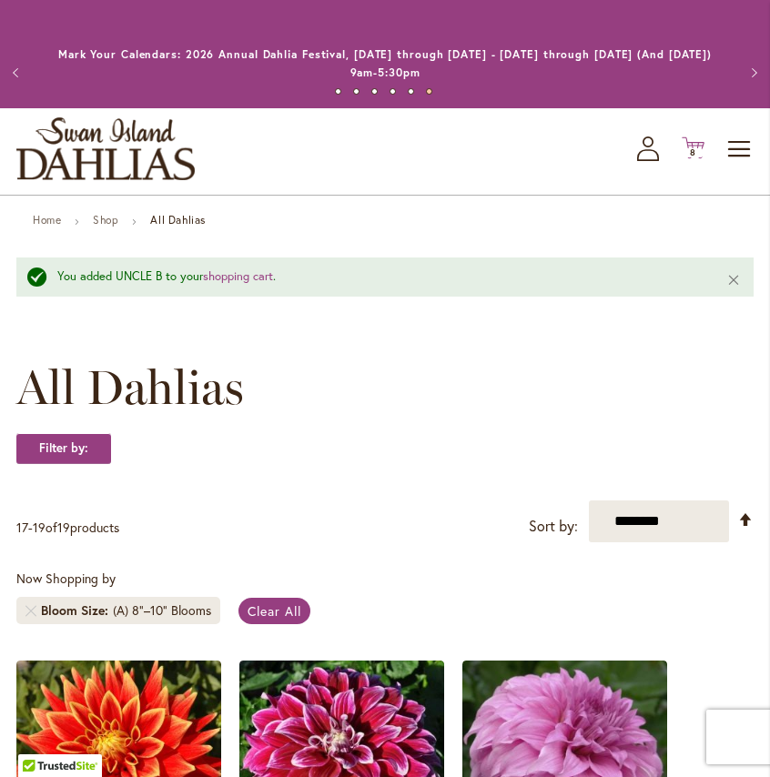
click at [691, 141] on icon "Cart .cls-1 { fill: #231f20; }" at bounding box center [693, 148] width 23 height 23
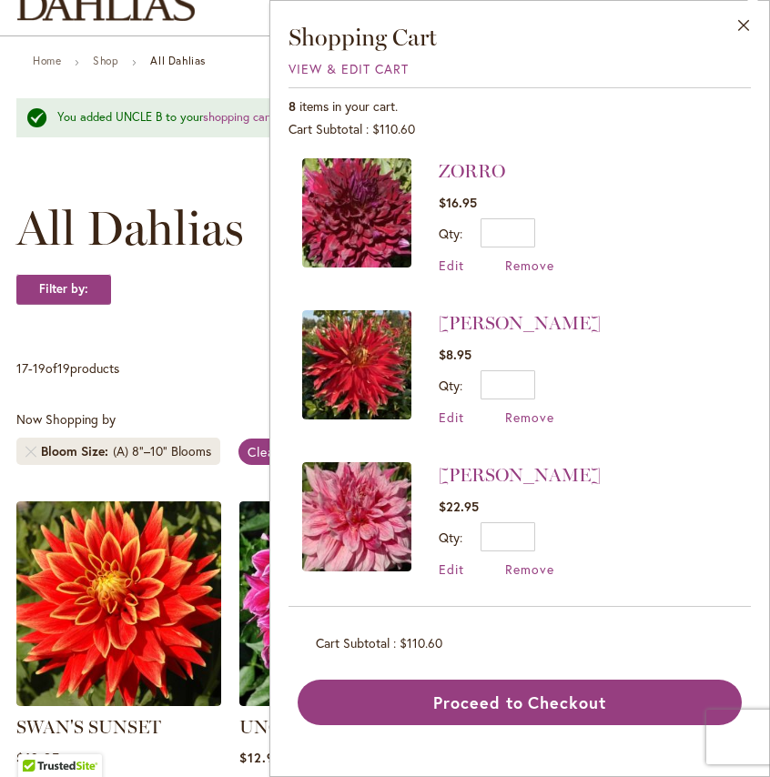
scroll to position [192, 0]
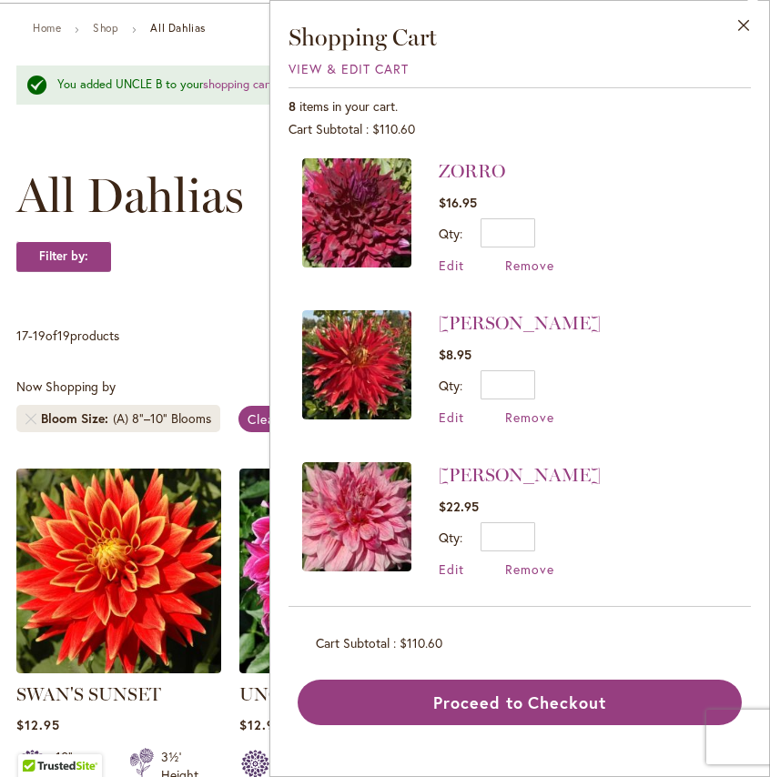
click at [617, 406] on li "WILDMAN $8.95 Qty * Update Edit Remove" at bounding box center [519, 368] width 435 height 152
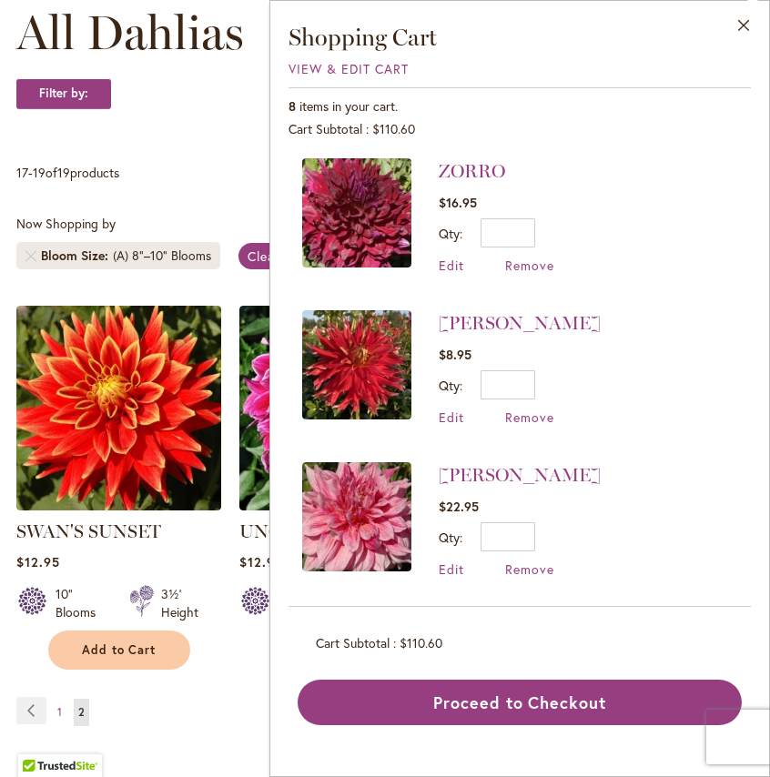
scroll to position [421, 0]
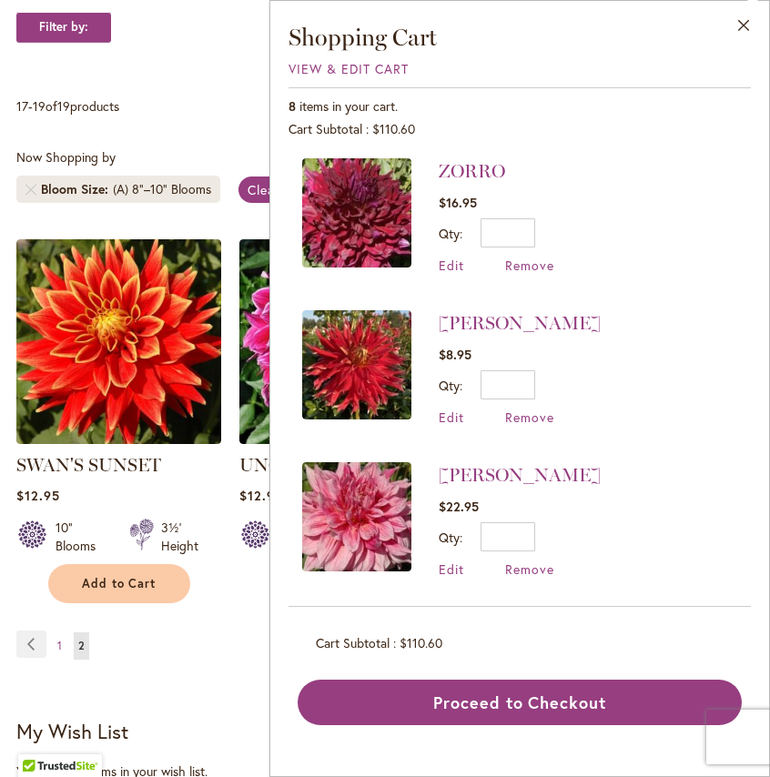
click at [634, 299] on li "WILDMAN $8.95 Qty * Update Edit Remove" at bounding box center [519, 368] width 435 height 152
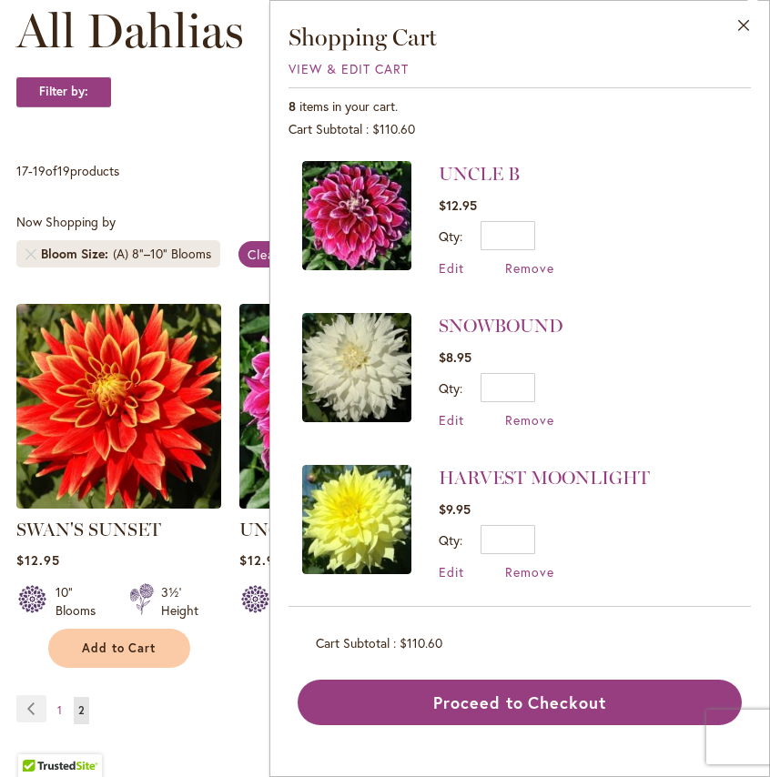
scroll to position [588, 0]
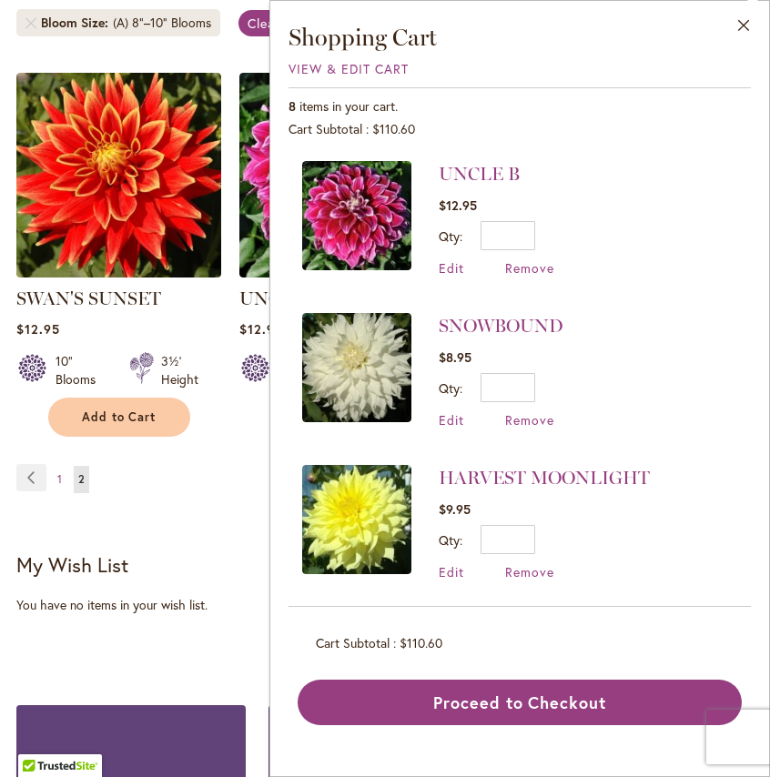
click at [634, 299] on li "SNOWBOUND $8.95 Qty * Update Edit Remove" at bounding box center [519, 371] width 435 height 152
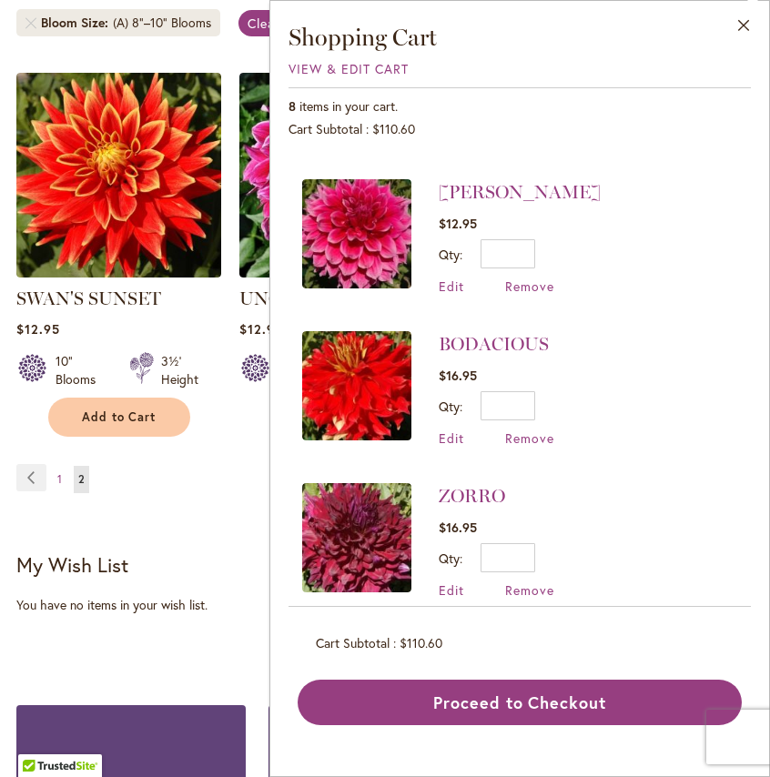
scroll to position [439, 0]
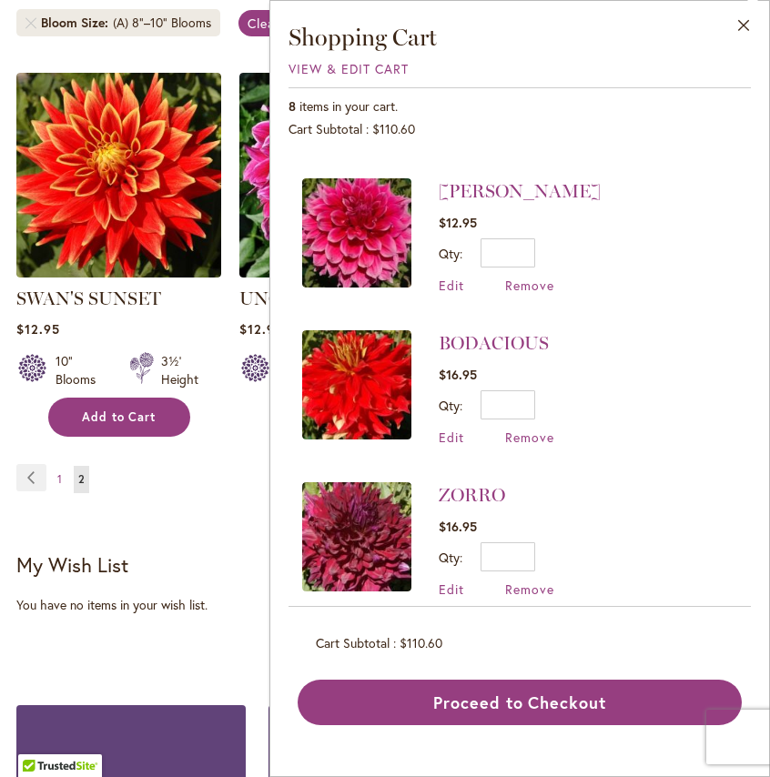
click at [109, 410] on span "Add to Cart" at bounding box center [119, 417] width 75 height 15
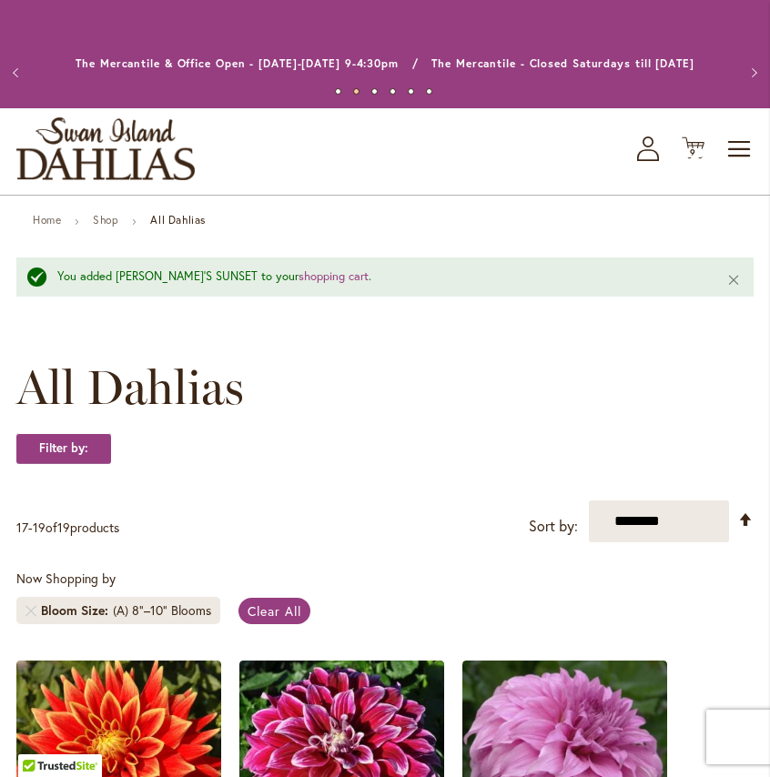
scroll to position [0, 0]
click at [96, 448] on strong "Filter by:" at bounding box center [63, 448] width 95 height 31
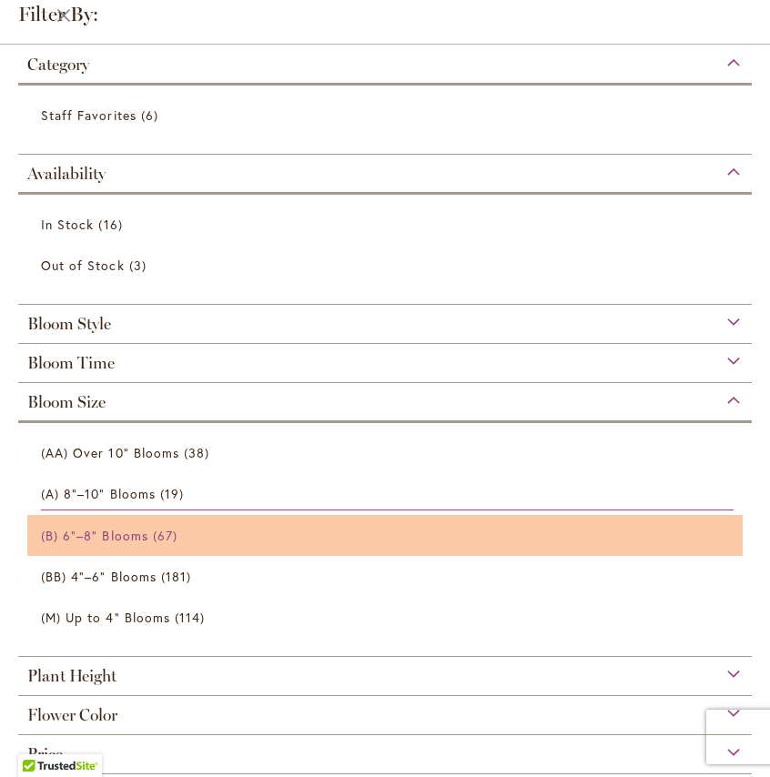
click at [107, 527] on span "(B) 6"–8" Blooms" at bounding box center [94, 535] width 107 height 17
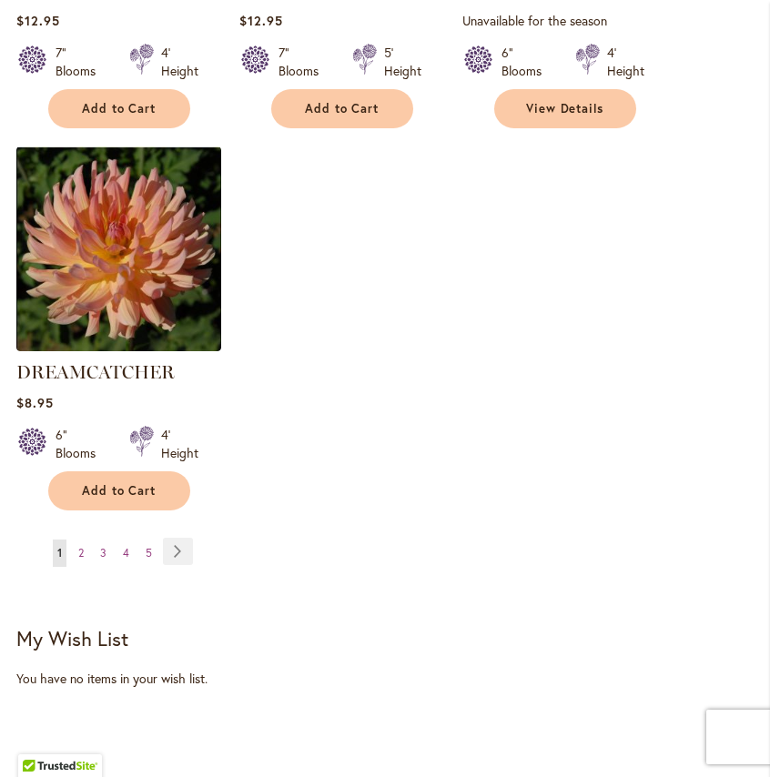
scroll to position [2407, 0]
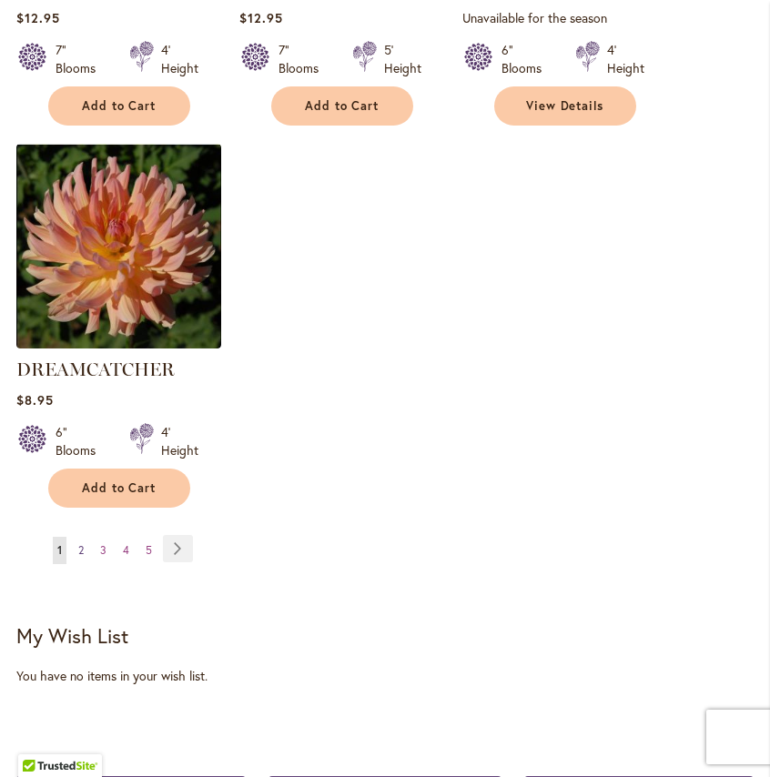
click at [84, 537] on link "Page 2" at bounding box center [81, 550] width 15 height 27
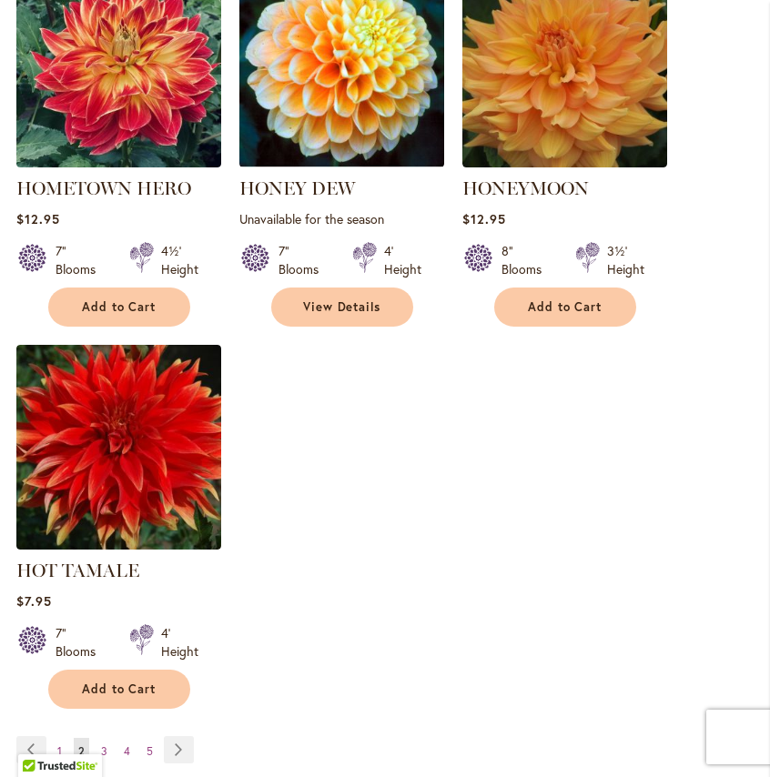
scroll to position [2446, 0]
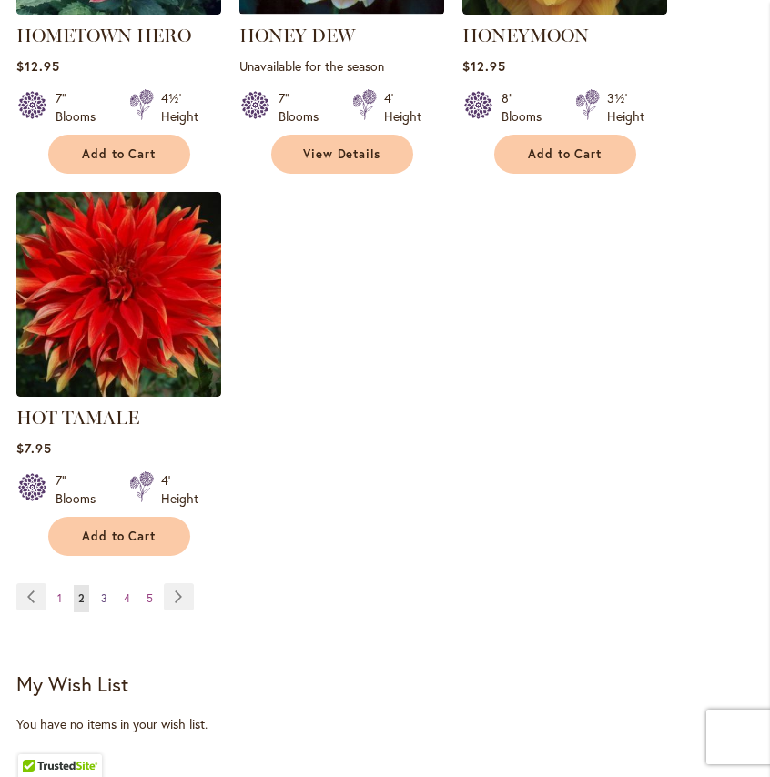
click at [107, 589] on link "Page 3" at bounding box center [103, 598] width 15 height 27
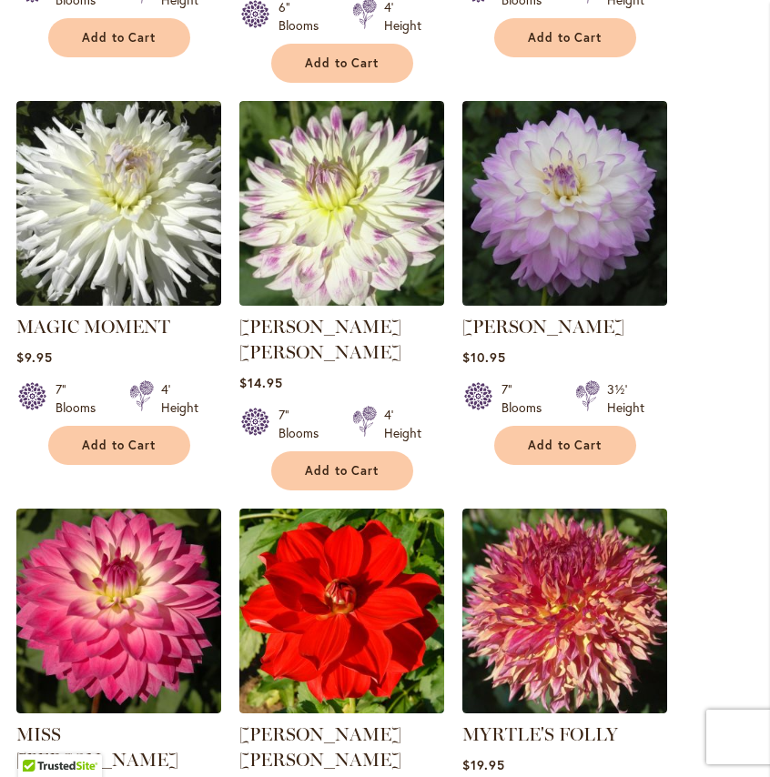
scroll to position [1711, 0]
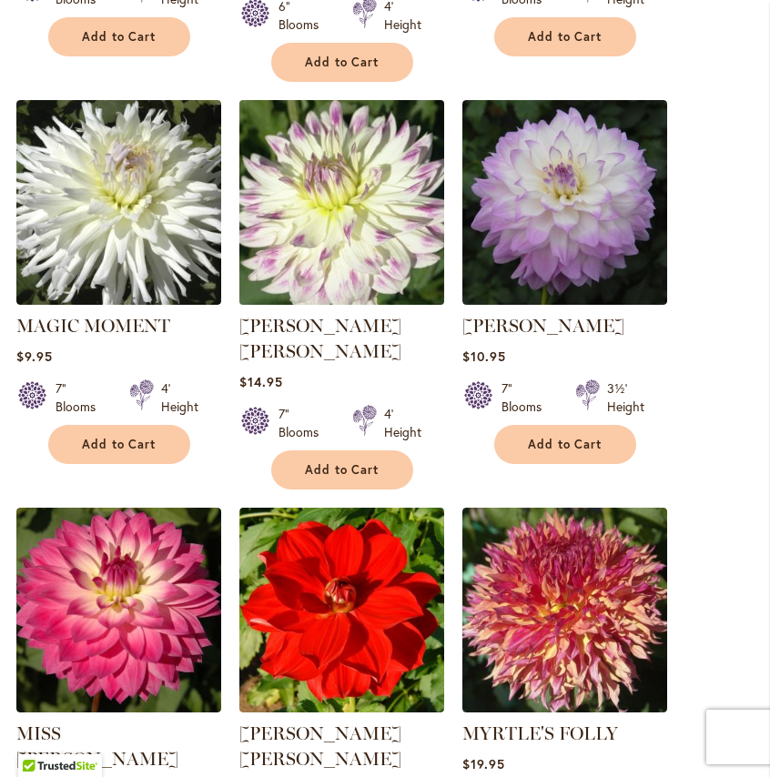
click at [386, 194] on img at bounding box center [341, 202] width 215 height 215
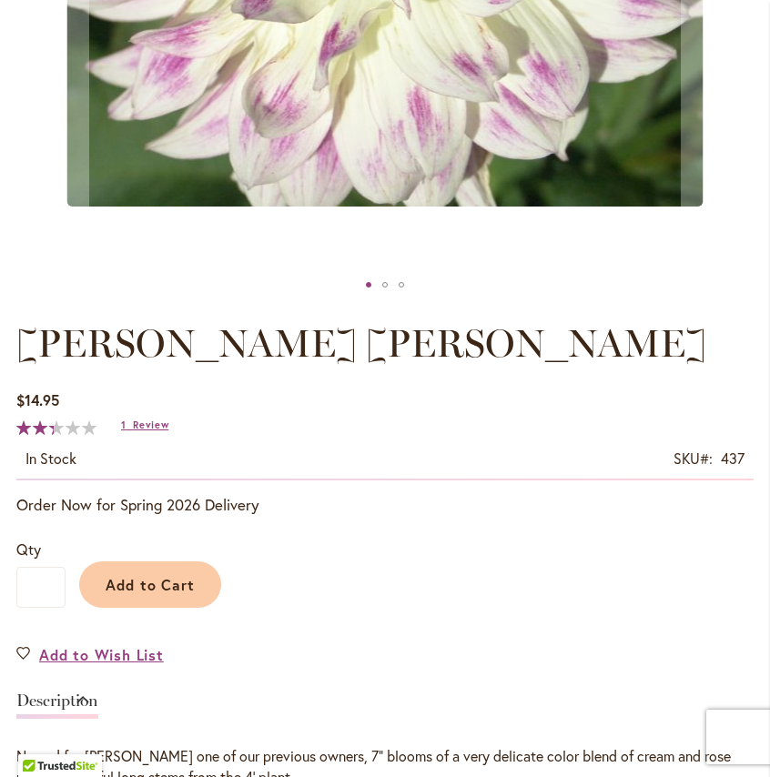
scroll to position [755, 0]
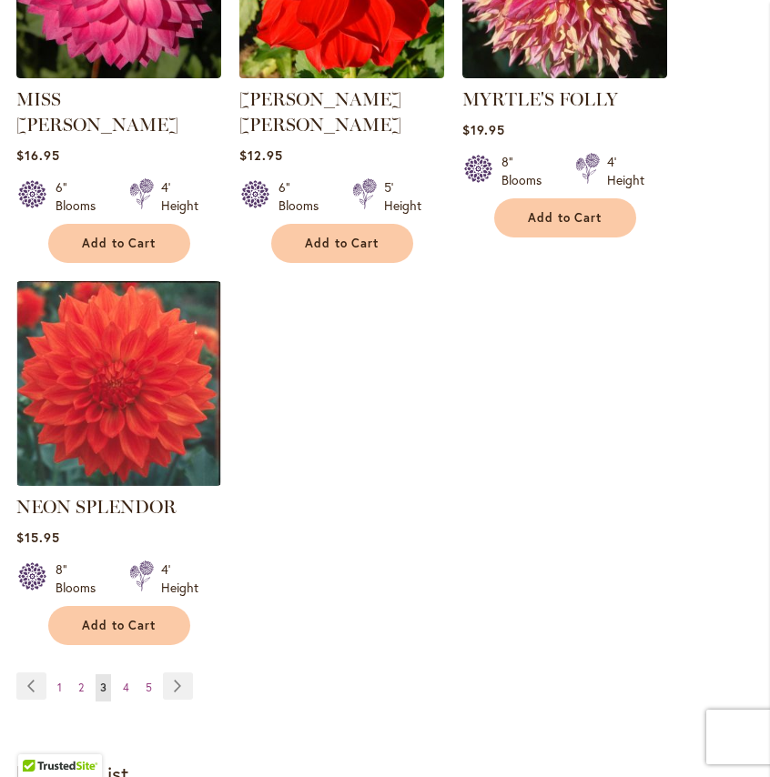
scroll to position [2382, 0]
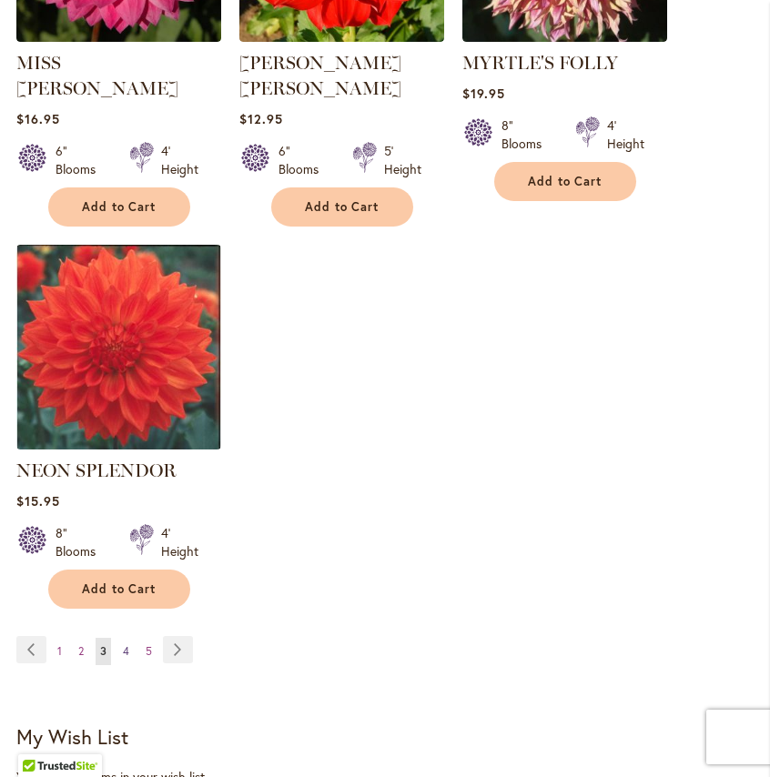
click at [120, 638] on link "Page 4" at bounding box center [125, 651] width 15 height 27
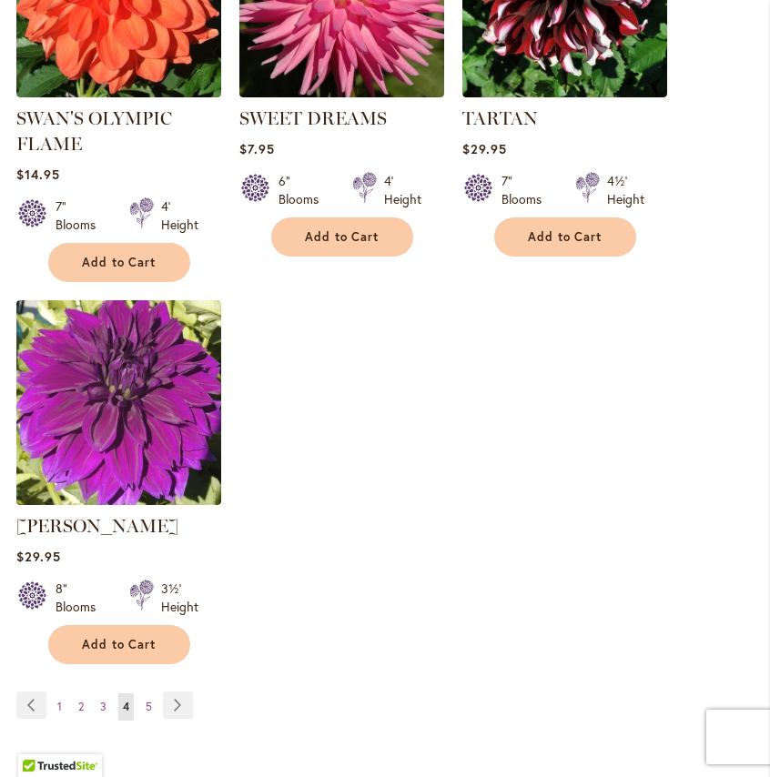
scroll to position [2278, 0]
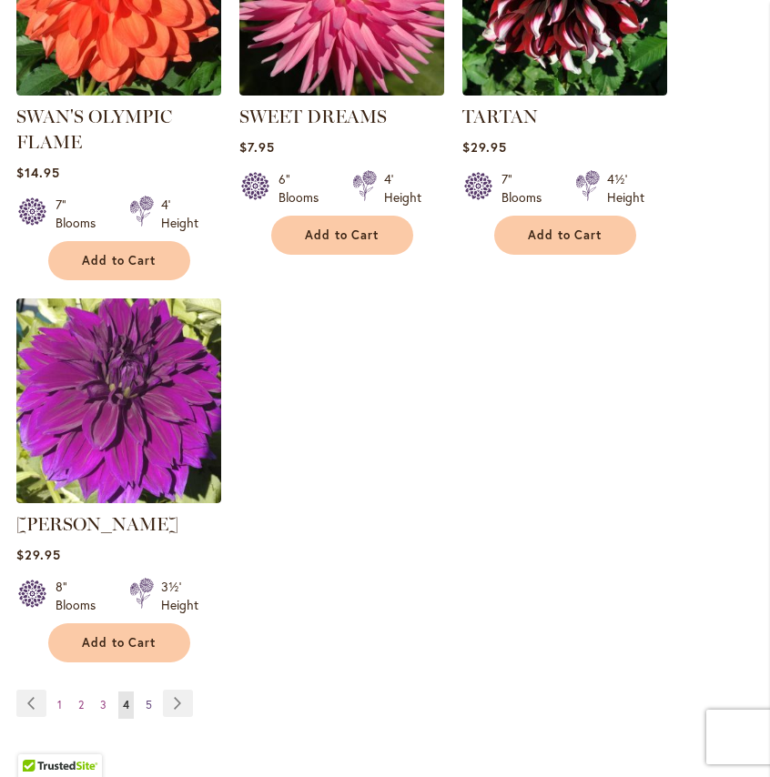
click at [142, 692] on link "Page 5" at bounding box center [148, 705] width 15 height 27
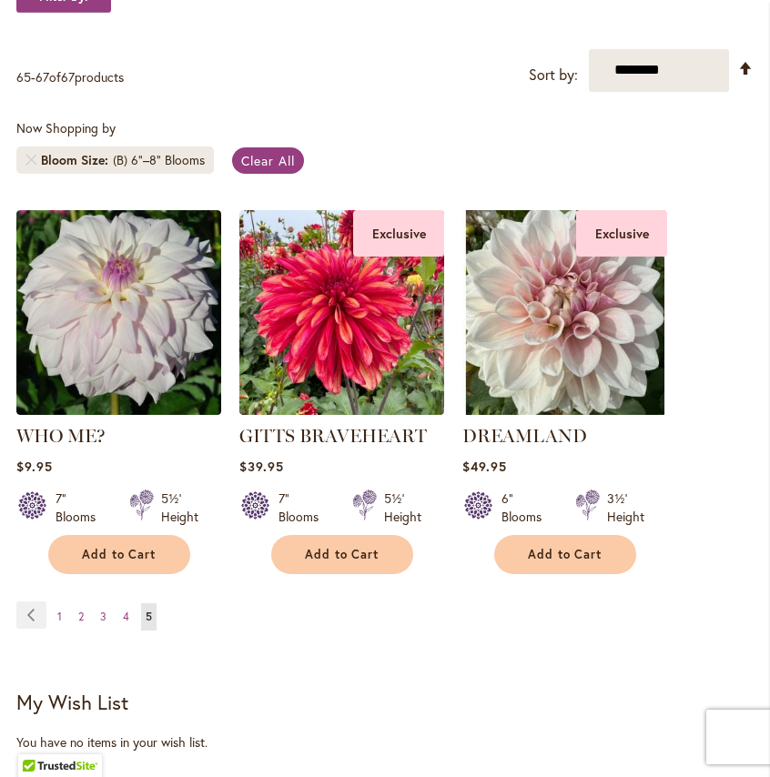
scroll to position [410, 0]
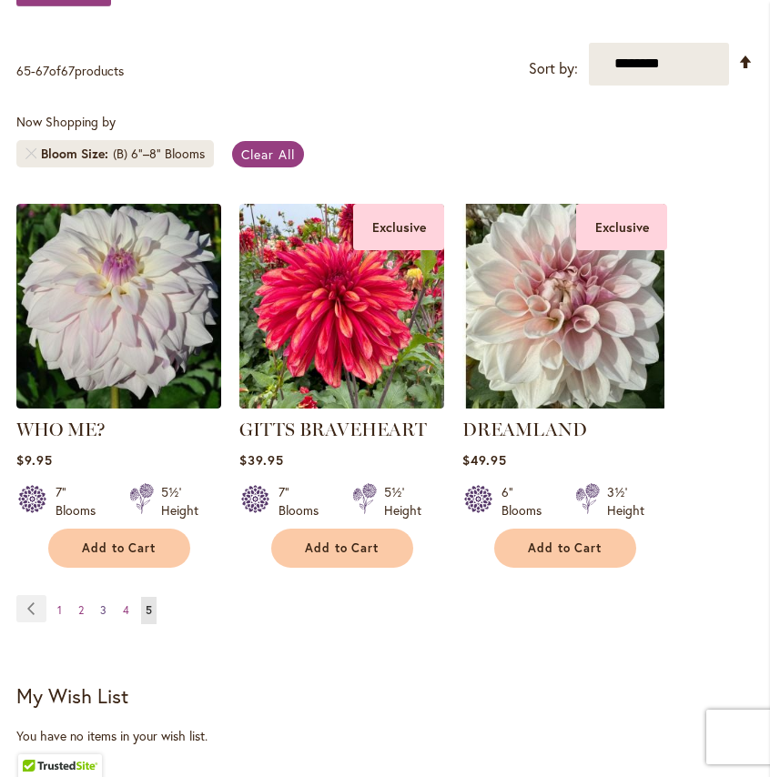
click at [104, 617] on link "Page 3" at bounding box center [103, 610] width 15 height 27
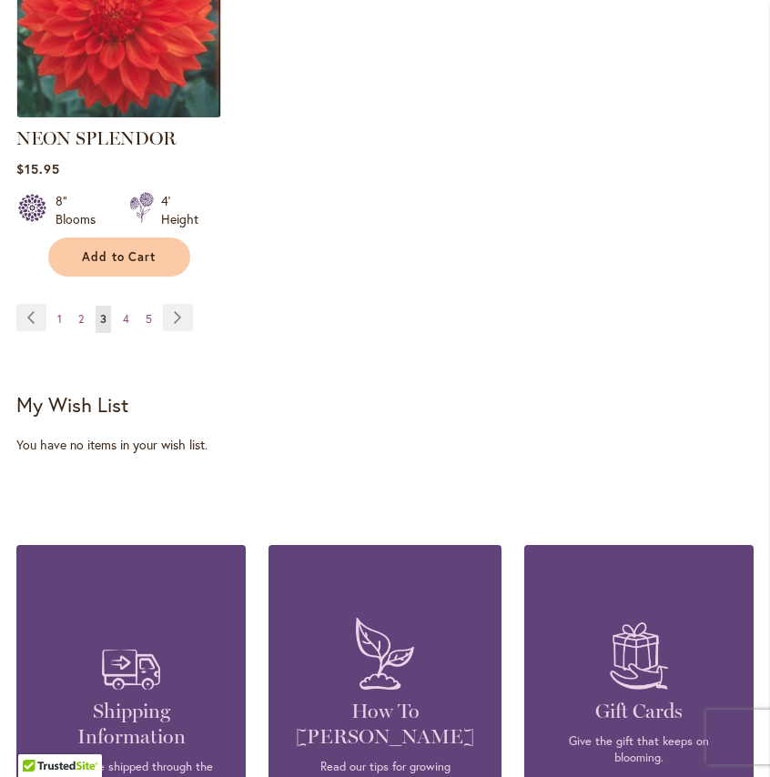
scroll to position [2691, 0]
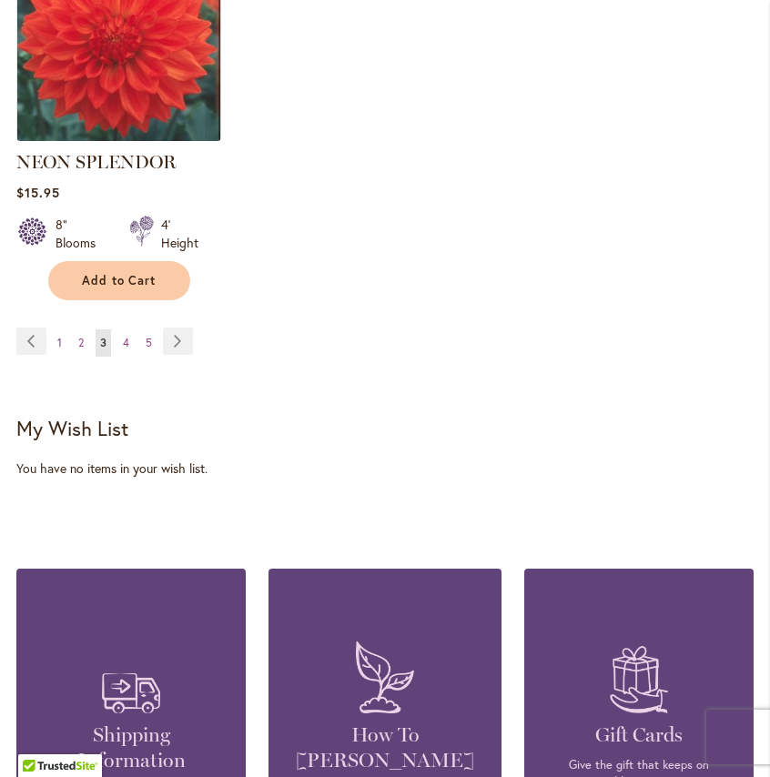
click at [58, 336] on span "1" at bounding box center [59, 343] width 5 height 14
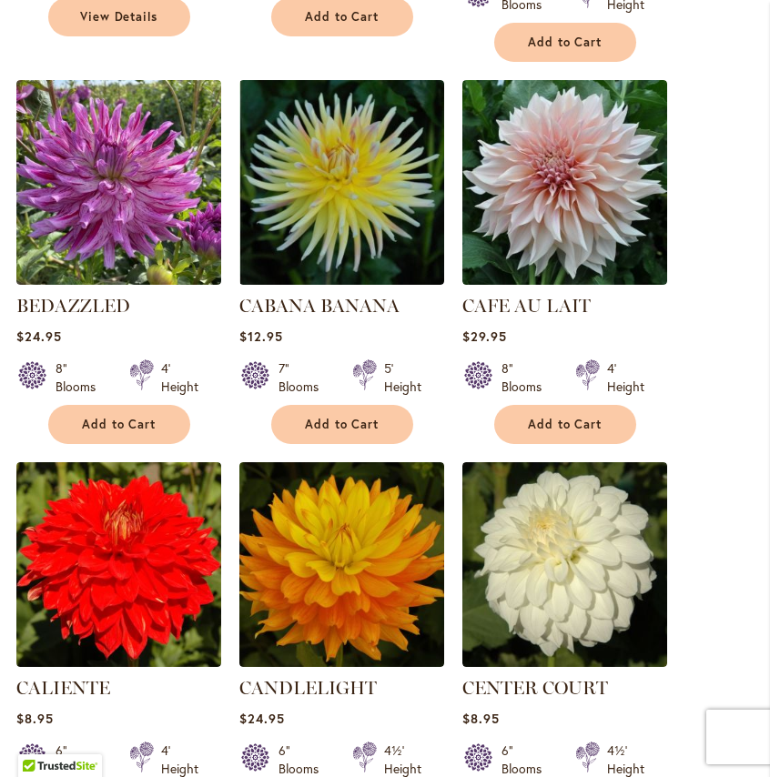
scroll to position [902, 0]
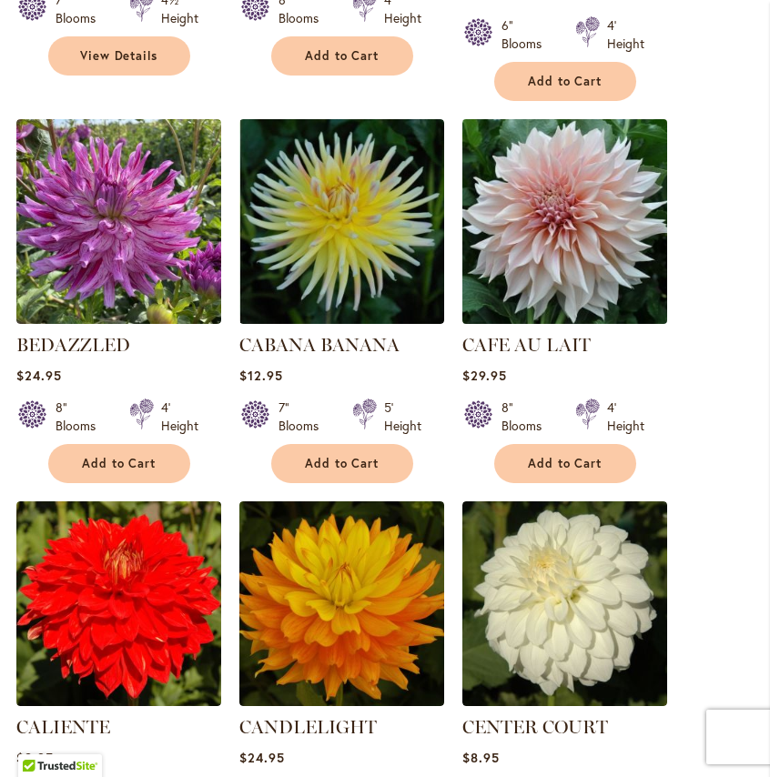
click at [614, 200] on img at bounding box center [564, 221] width 215 height 215
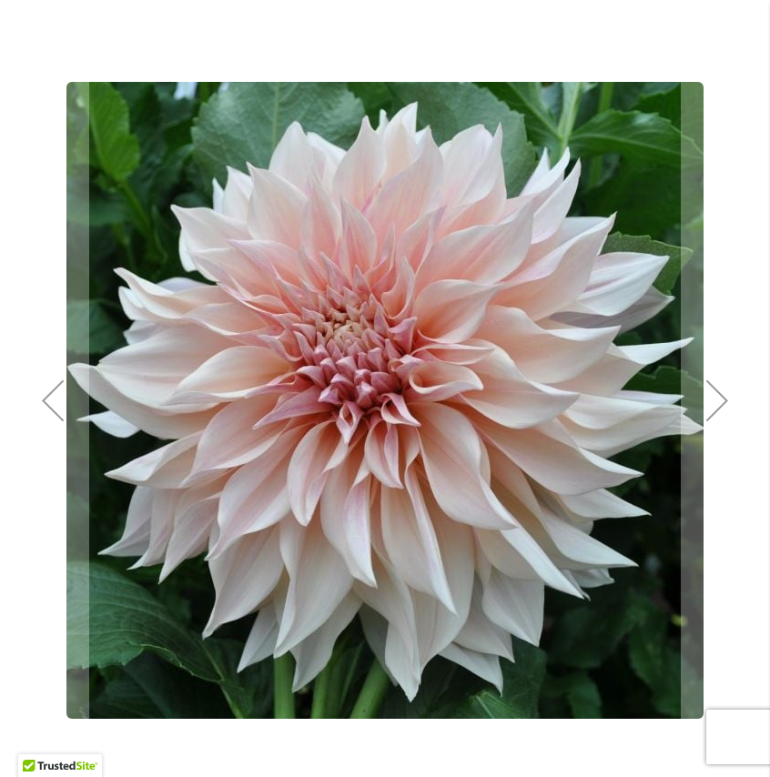
scroll to position [250, 0]
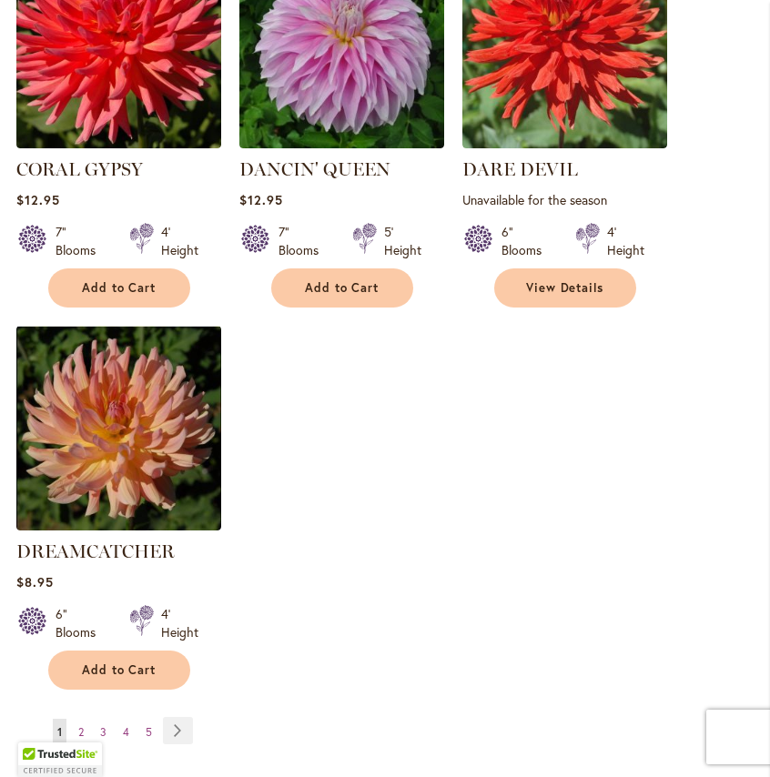
scroll to position [2226, 0]
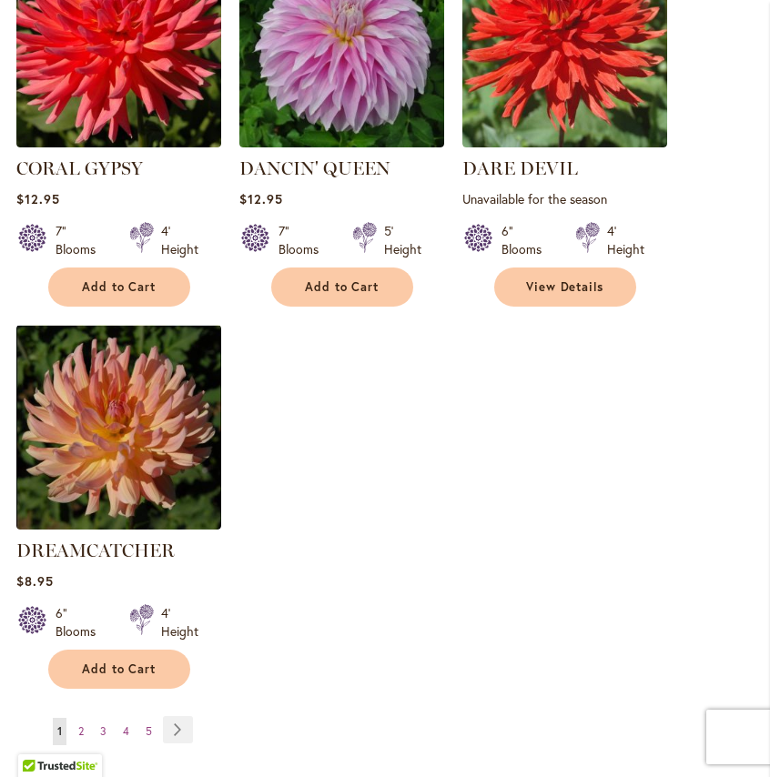
click at [89, 716] on ul "You're currently reading page 1 Page 2 Page 3 Page 4 Page 5 Page Next" at bounding box center [108, 730] width 184 height 29
click at [85, 718] on link "Page 2" at bounding box center [81, 731] width 15 height 27
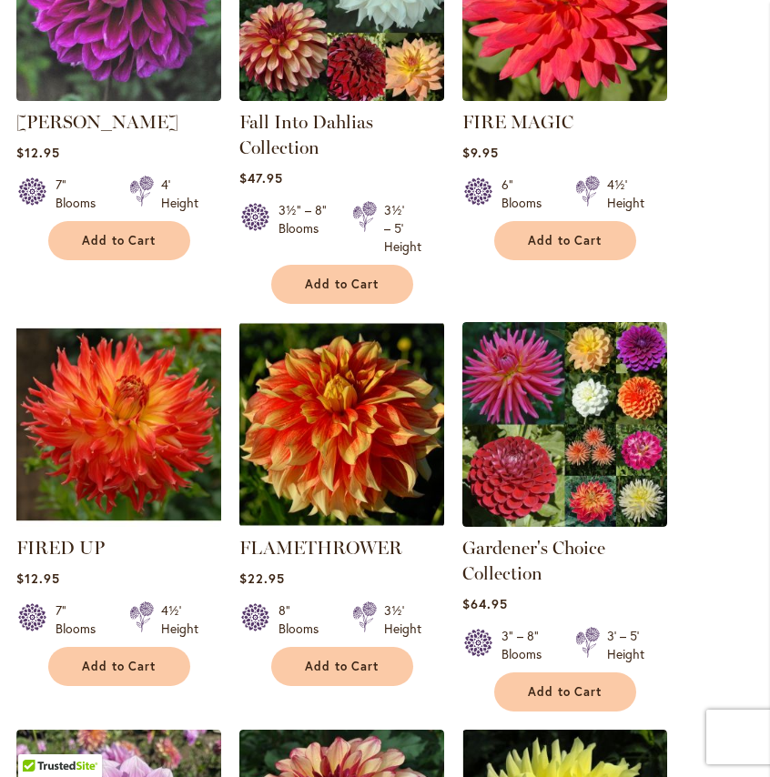
scroll to position [723, 0]
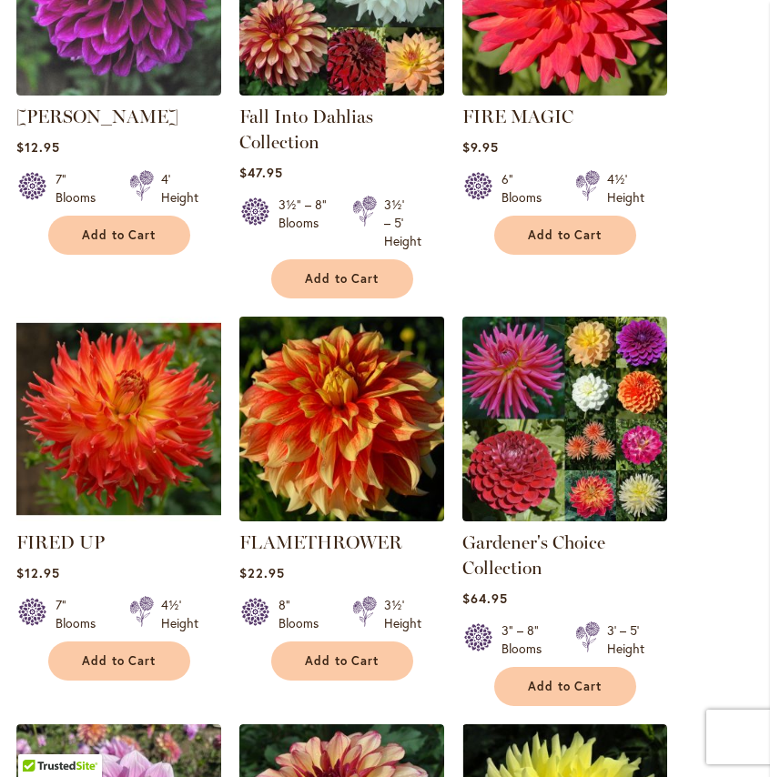
click at [419, 422] on img at bounding box center [341, 418] width 215 height 215
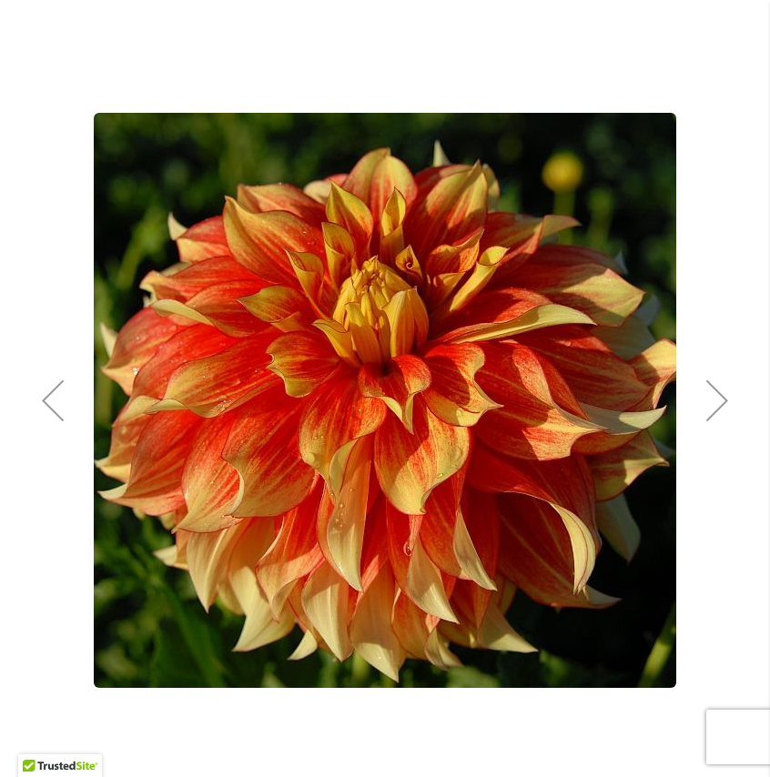
scroll to position [242, 0]
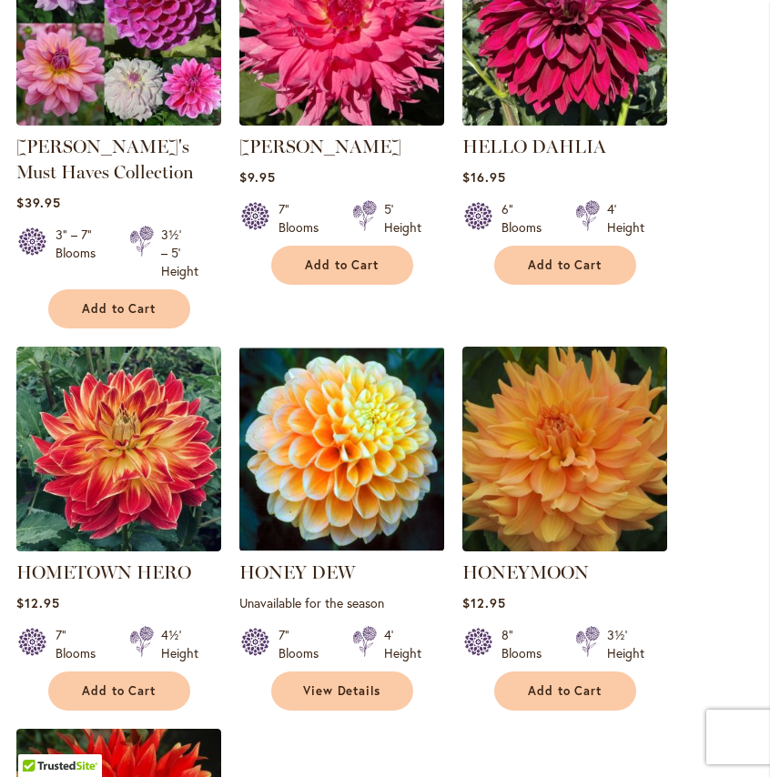
scroll to position [1929, 0]
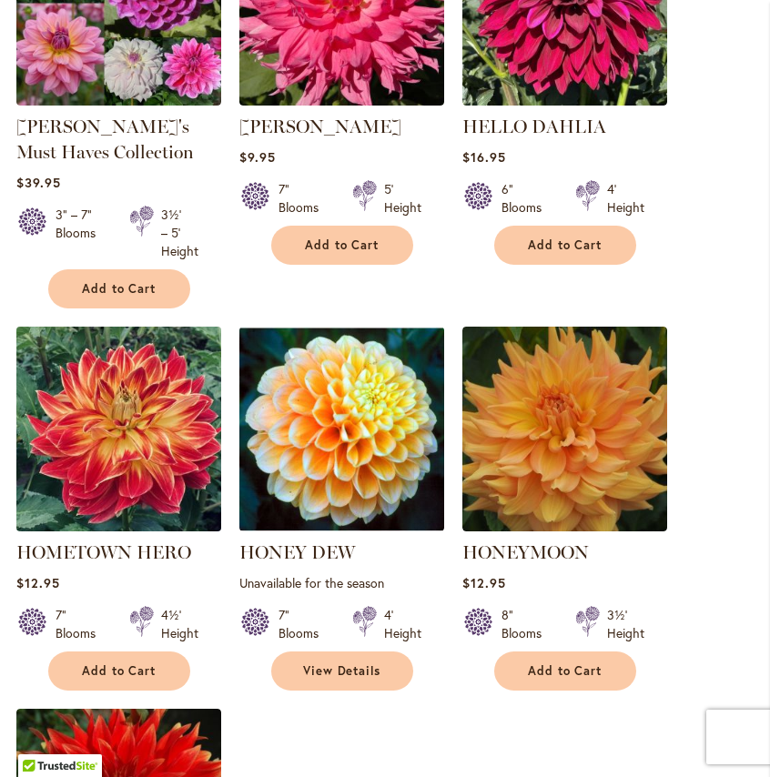
click at [199, 427] on img at bounding box center [118, 428] width 215 height 215
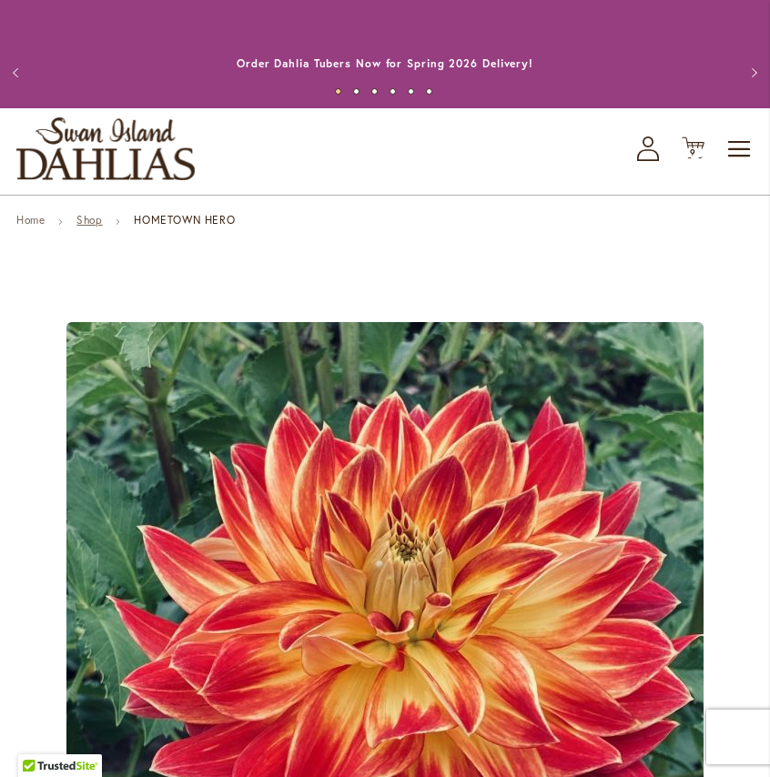
click at [79, 219] on link "Shop" at bounding box center [88, 220] width 25 height 14
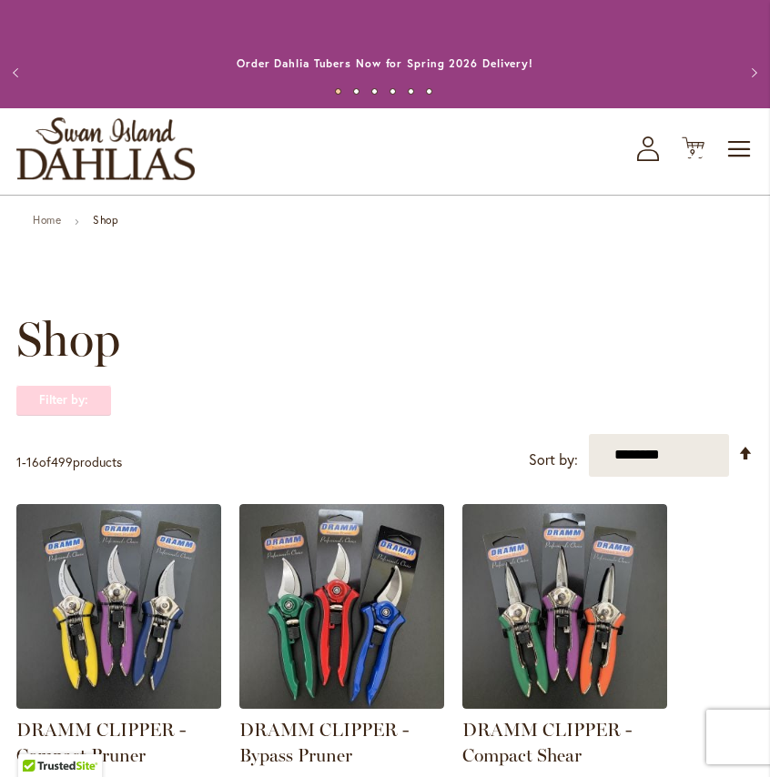
click at [67, 402] on strong "Filter by:" at bounding box center [63, 400] width 95 height 31
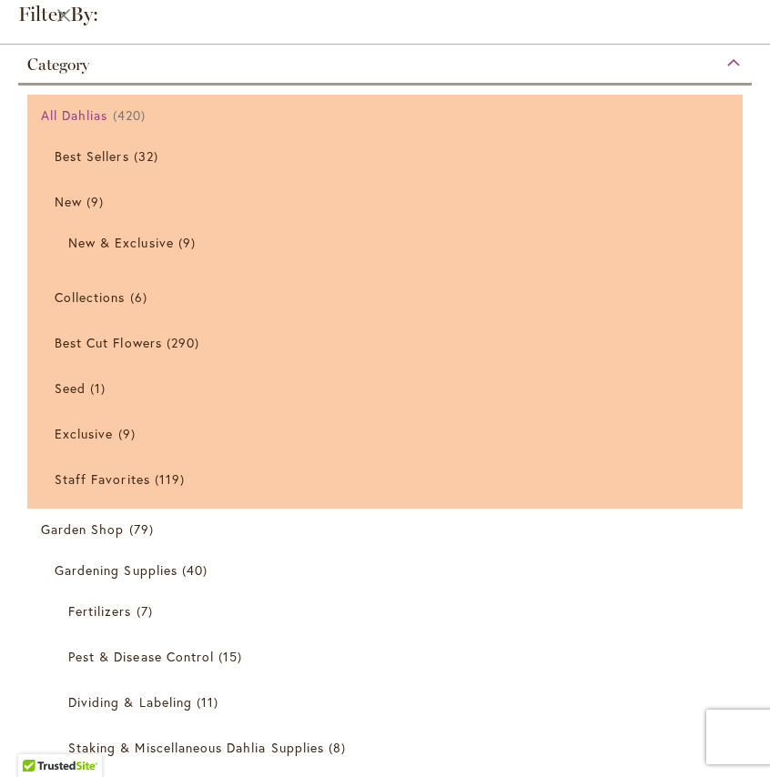
click at [101, 117] on span "All Dahlias" at bounding box center [74, 115] width 67 height 17
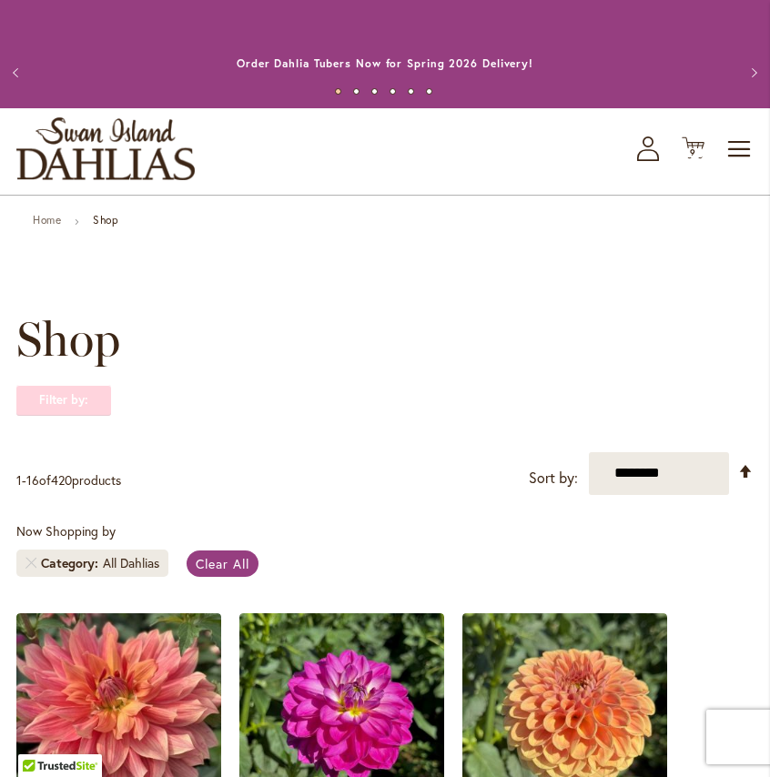
click at [72, 396] on strong "Filter by:" at bounding box center [63, 400] width 95 height 31
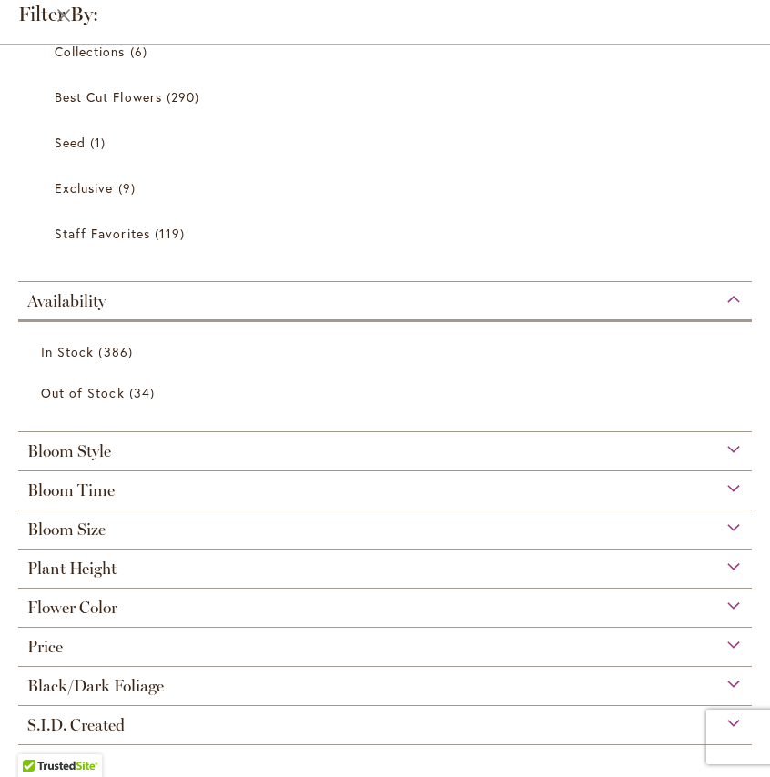
scroll to position [107, 0]
click at [118, 519] on div "Bloom Size" at bounding box center [385, 525] width 734 height 29
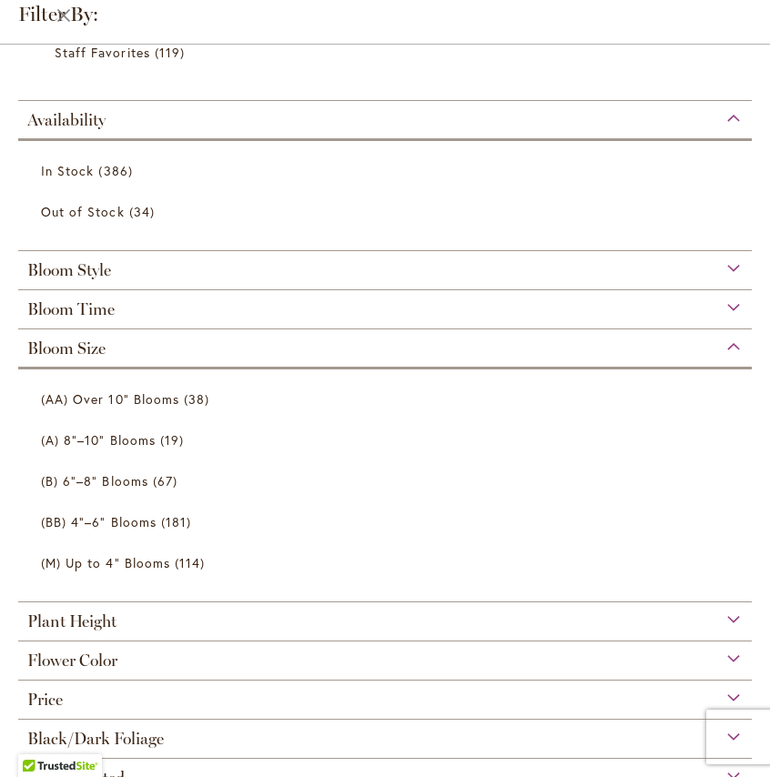
scroll to position [430, 0]
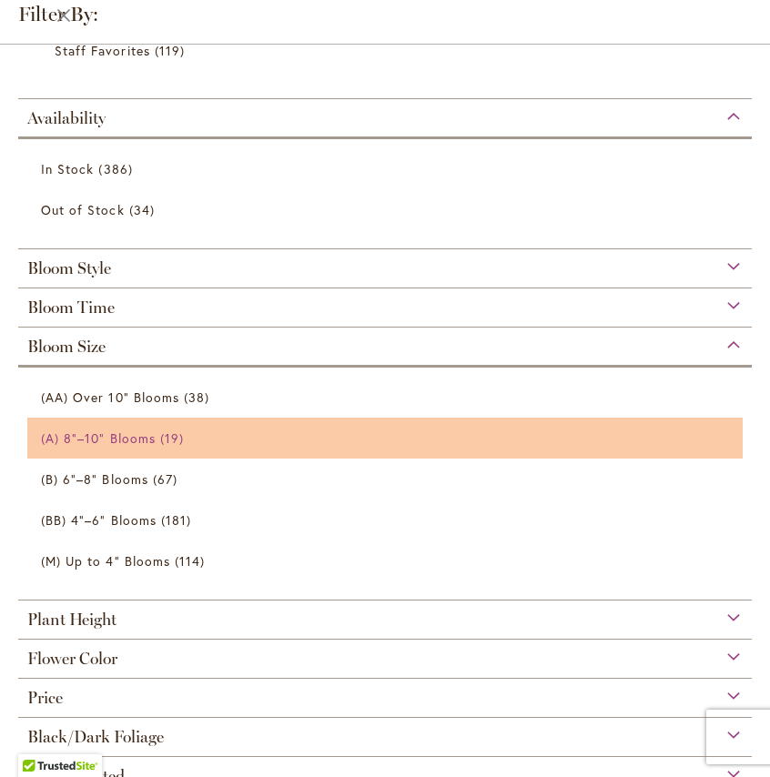
click at [115, 441] on span "(A) 8"–10" Blooms" at bounding box center [98, 438] width 115 height 17
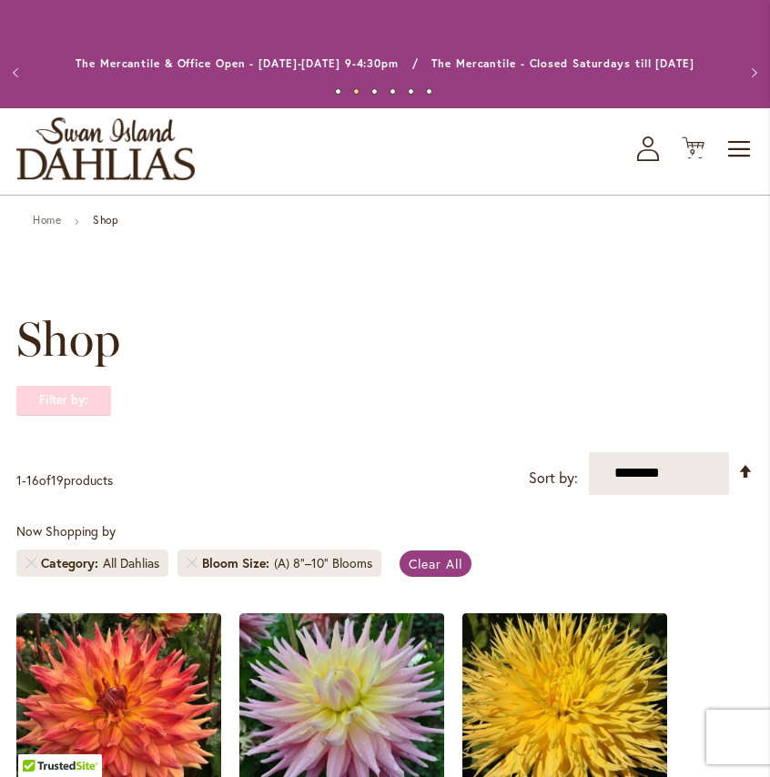
click at [71, 405] on strong "Filter by:" at bounding box center [63, 400] width 95 height 31
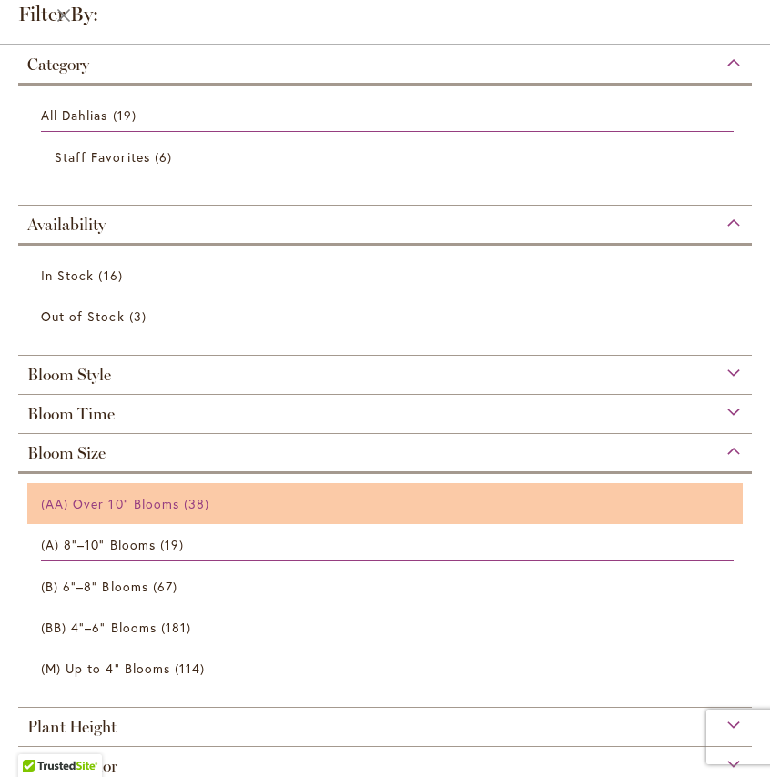
click at [125, 509] on span "(AA) Over 10" Blooms" at bounding box center [110, 503] width 138 height 17
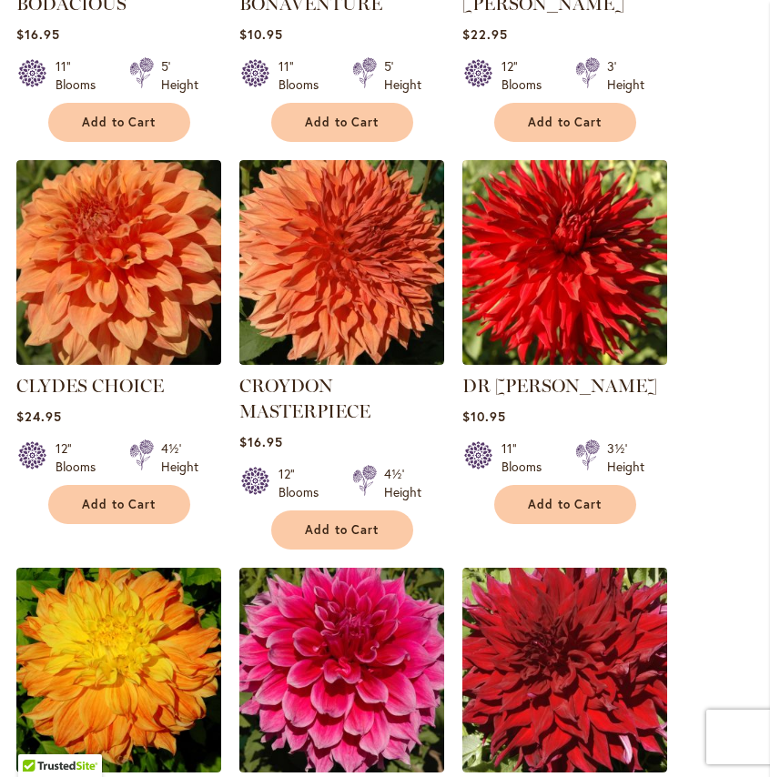
scroll to position [1604, 0]
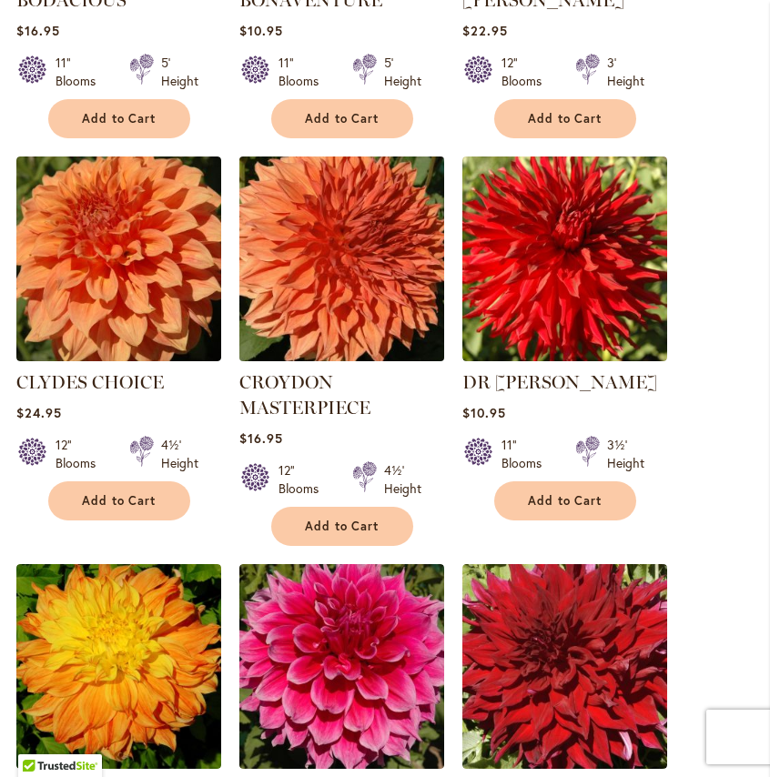
click at [353, 288] on img at bounding box center [341, 258] width 215 height 215
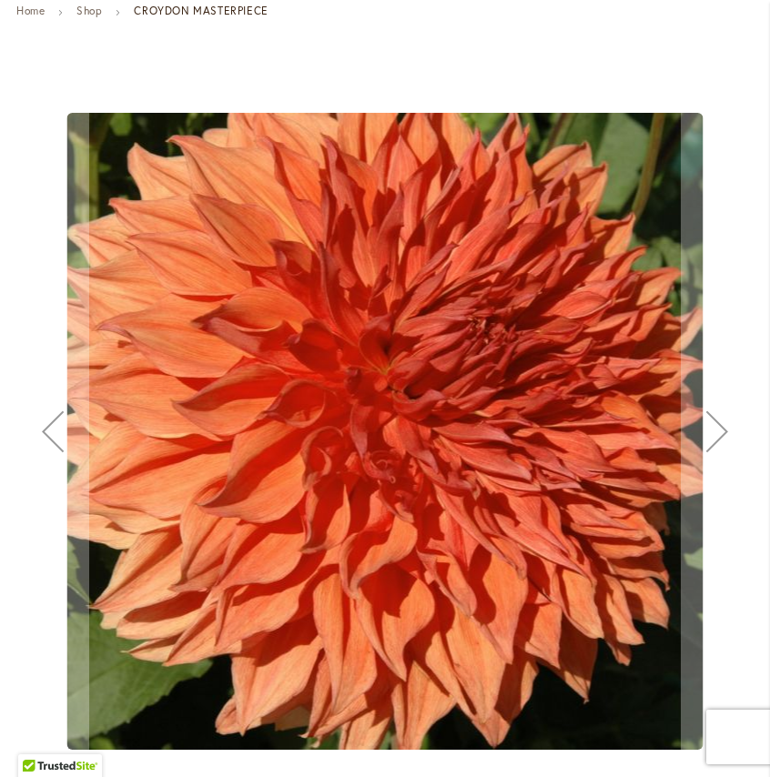
scroll to position [246, 0]
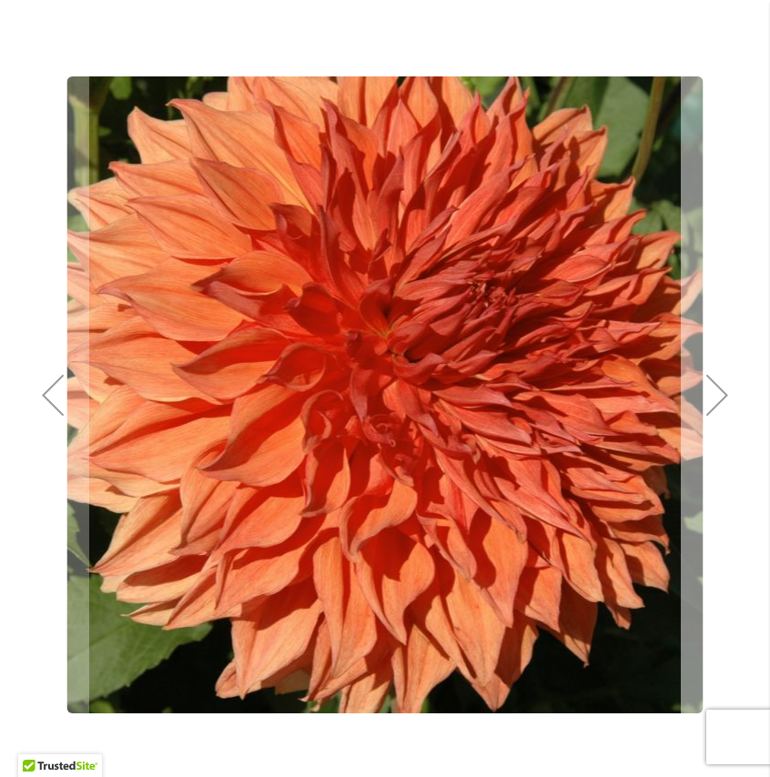
click at [718, 412] on div "Next" at bounding box center [717, 395] width 73 height 73
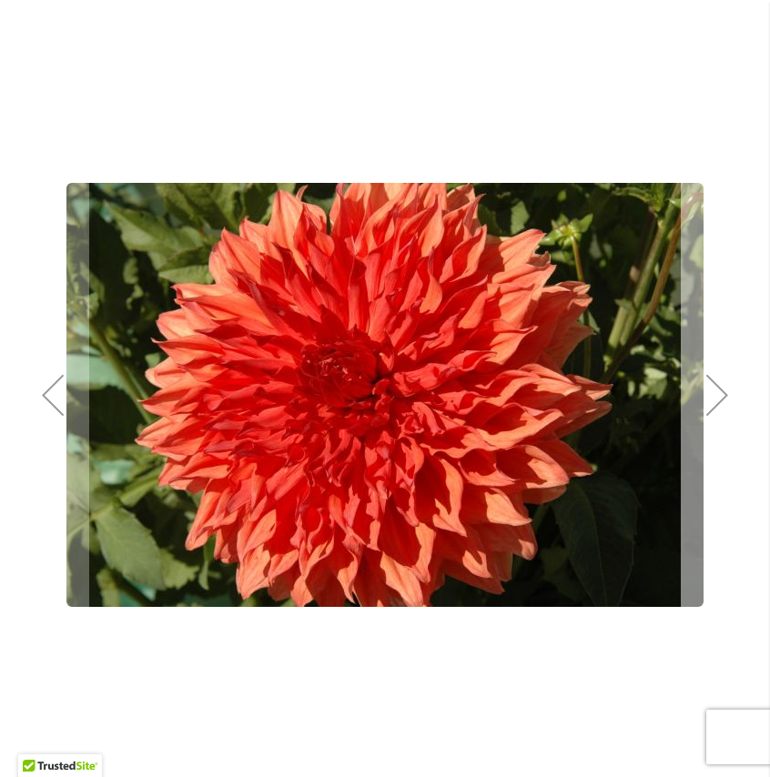
click at [718, 412] on div "Next" at bounding box center [717, 395] width 73 height 73
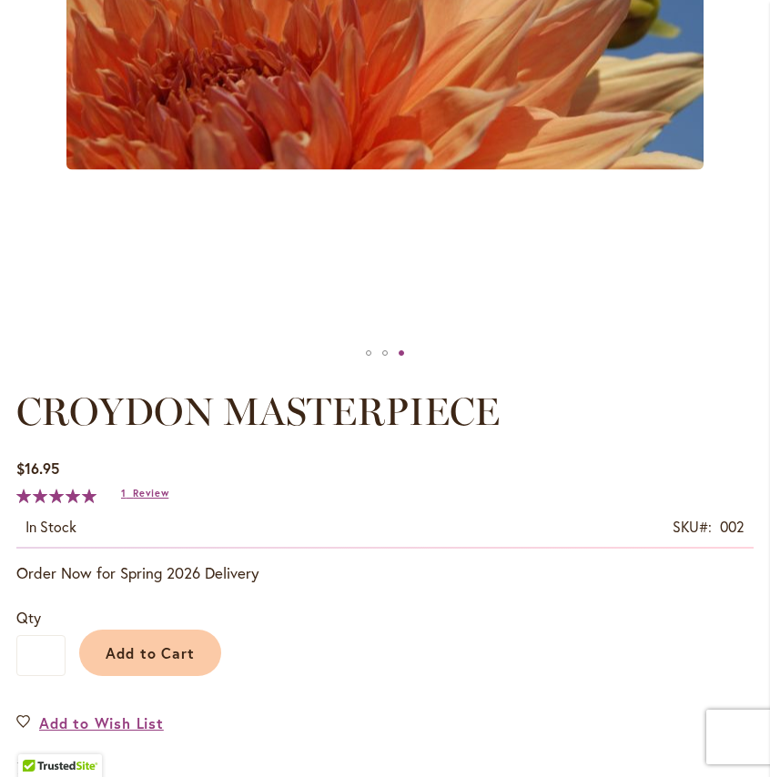
scroll to position [766, 0]
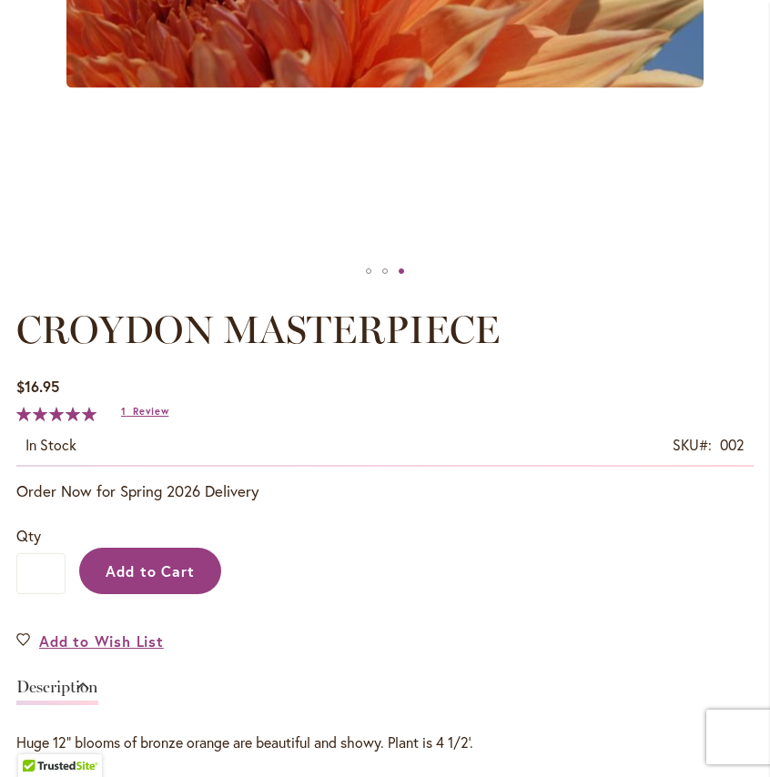
click at [175, 572] on span "Add to Cart" at bounding box center [151, 571] width 90 height 19
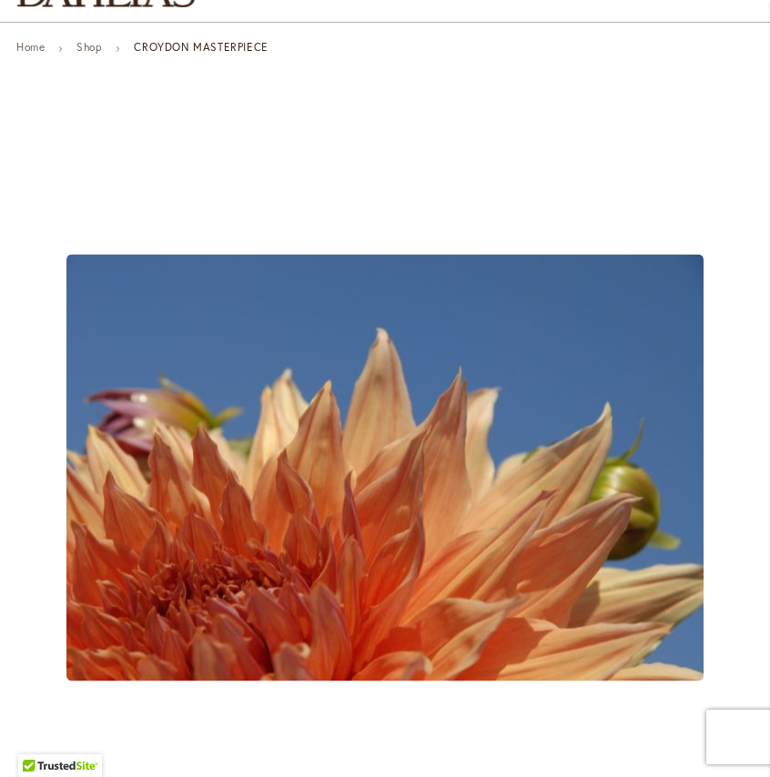
scroll to position [0, 0]
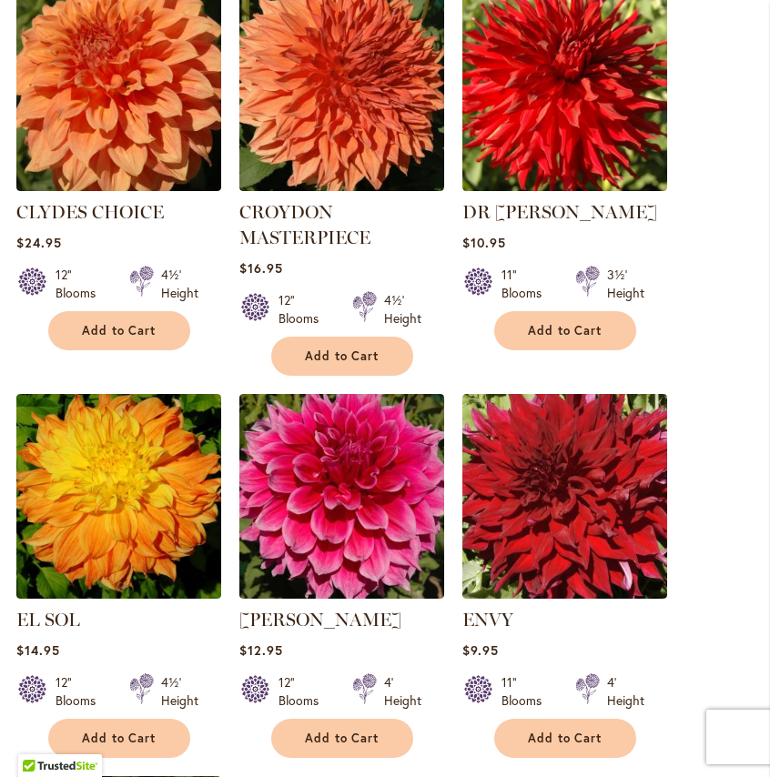
scroll to position [1775, 0]
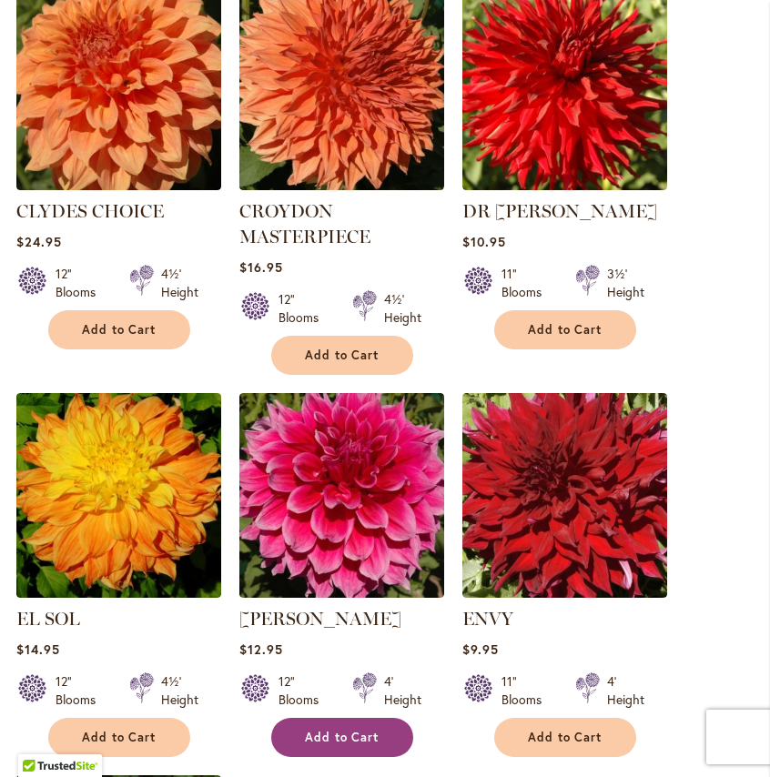
click at [366, 725] on button "Add to Cart" at bounding box center [342, 737] width 142 height 39
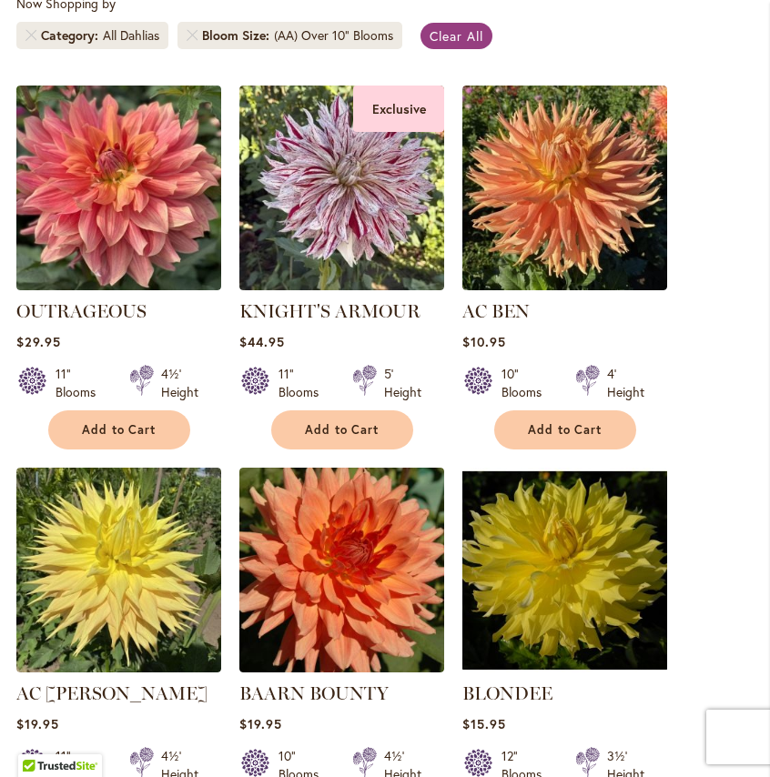
scroll to position [0, 0]
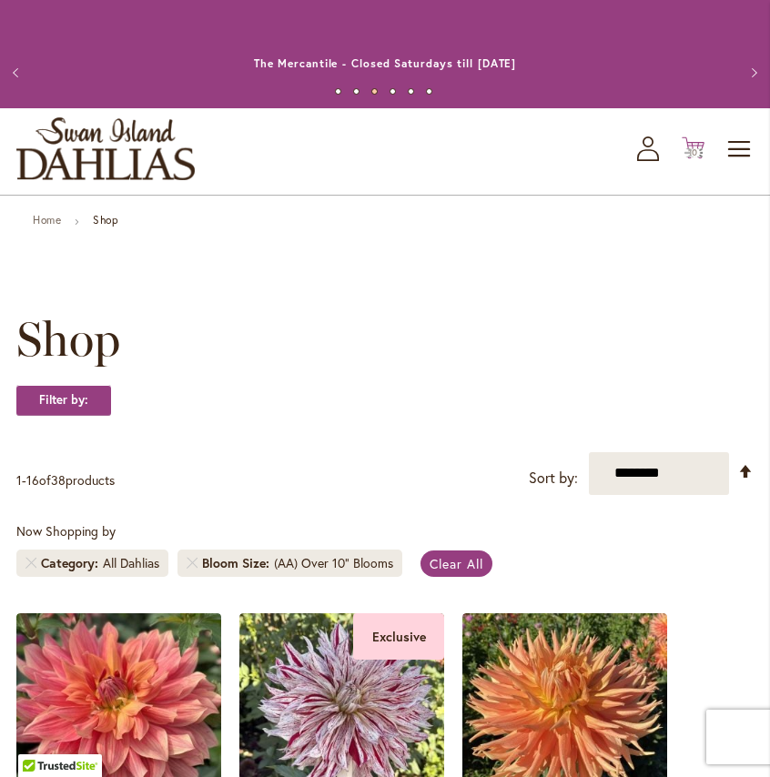
click at [685, 153] on img at bounding box center [696, 153] width 22 height 22
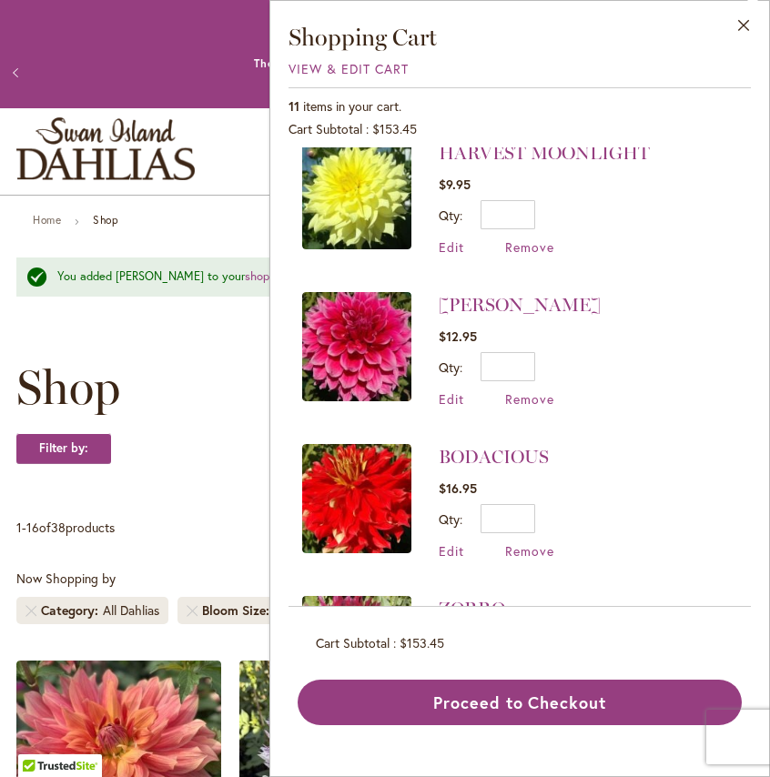
scroll to position [638, 0]
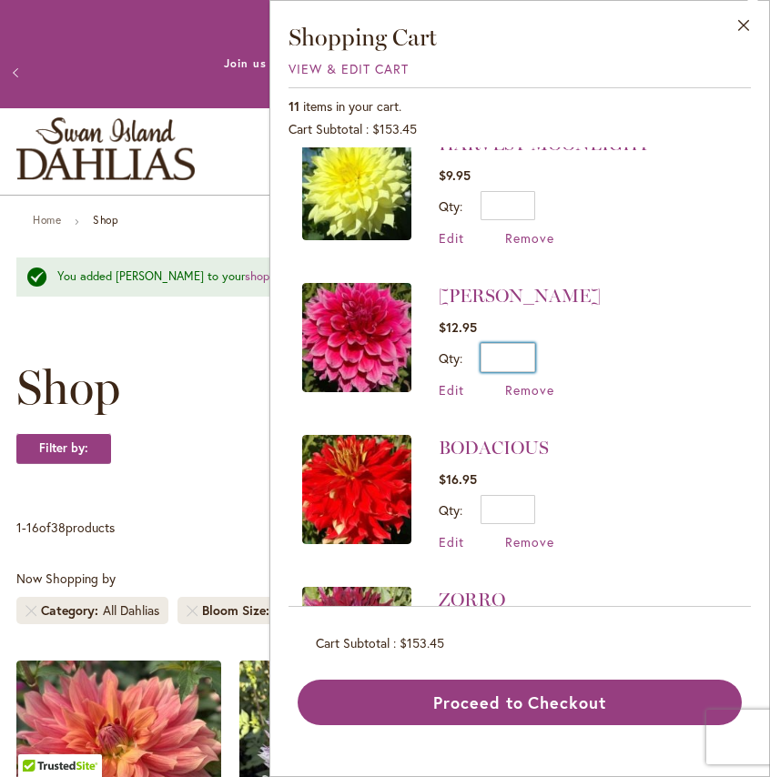
click at [526, 358] on input "*" at bounding box center [508, 357] width 55 height 29
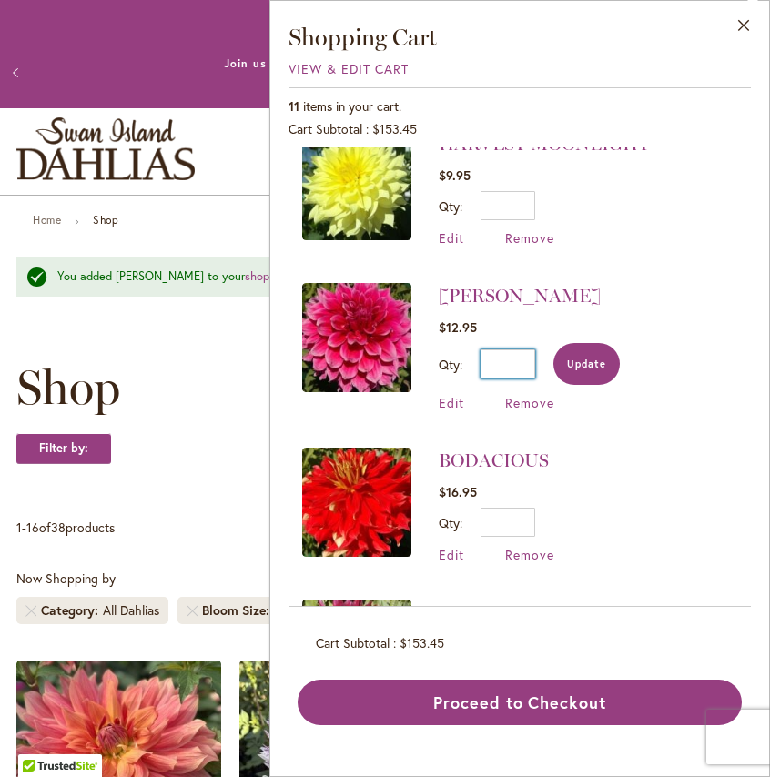
type input "*"
click at [588, 358] on span "Update" at bounding box center [586, 364] width 39 height 13
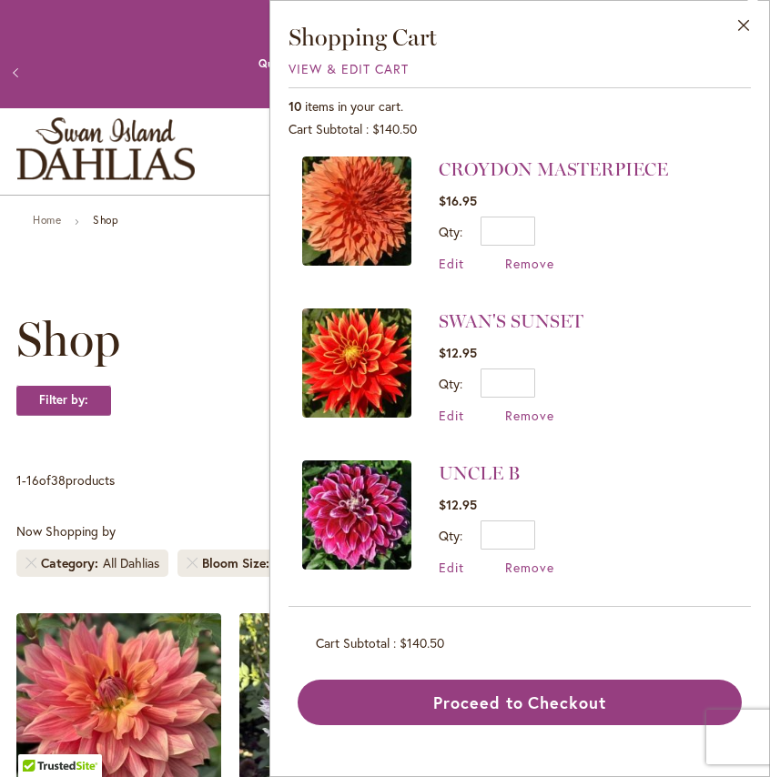
scroll to position [0, 0]
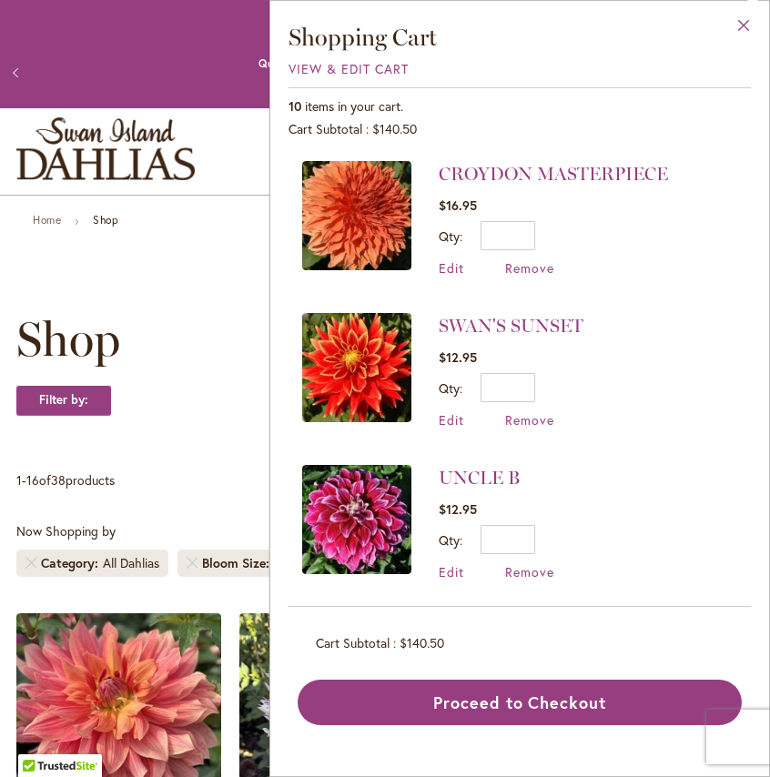
click at [738, 24] on button "Close" at bounding box center [744, 29] width 50 height 57
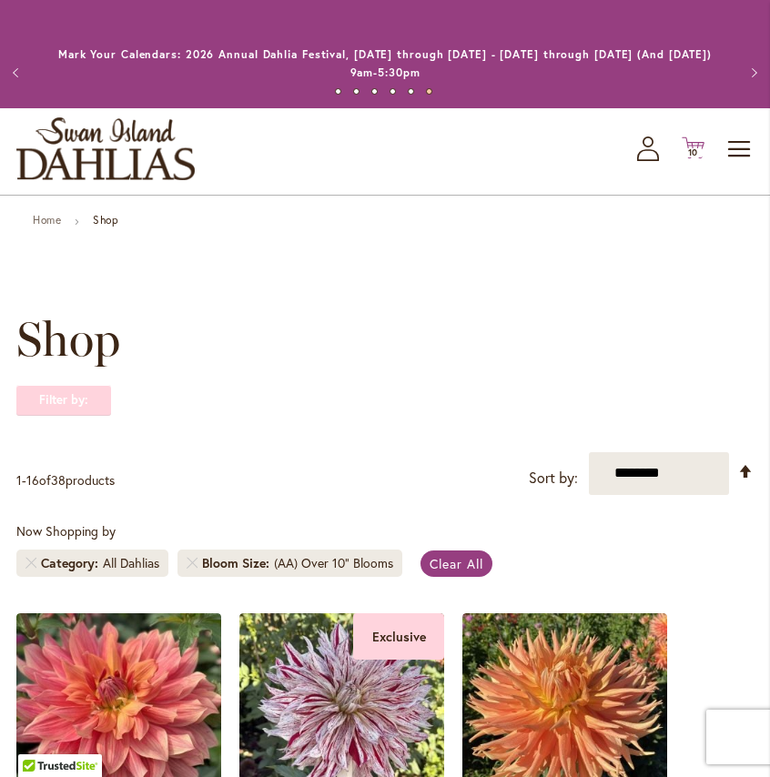
click at [76, 399] on strong "Filter by:" at bounding box center [63, 400] width 95 height 31
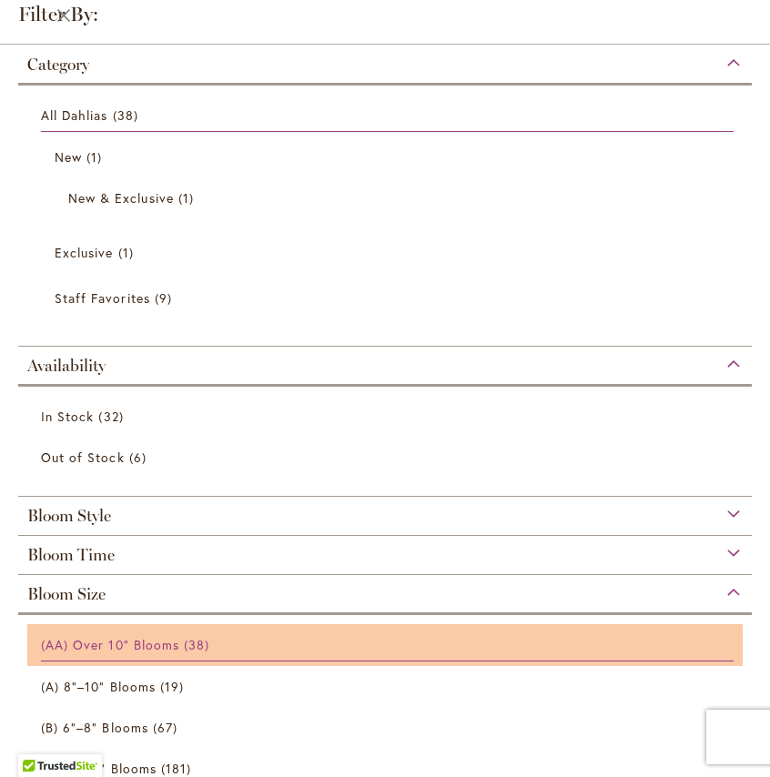
click at [120, 632] on link "(AA) Over 10" Blooms 38 items" at bounding box center [387, 645] width 693 height 33
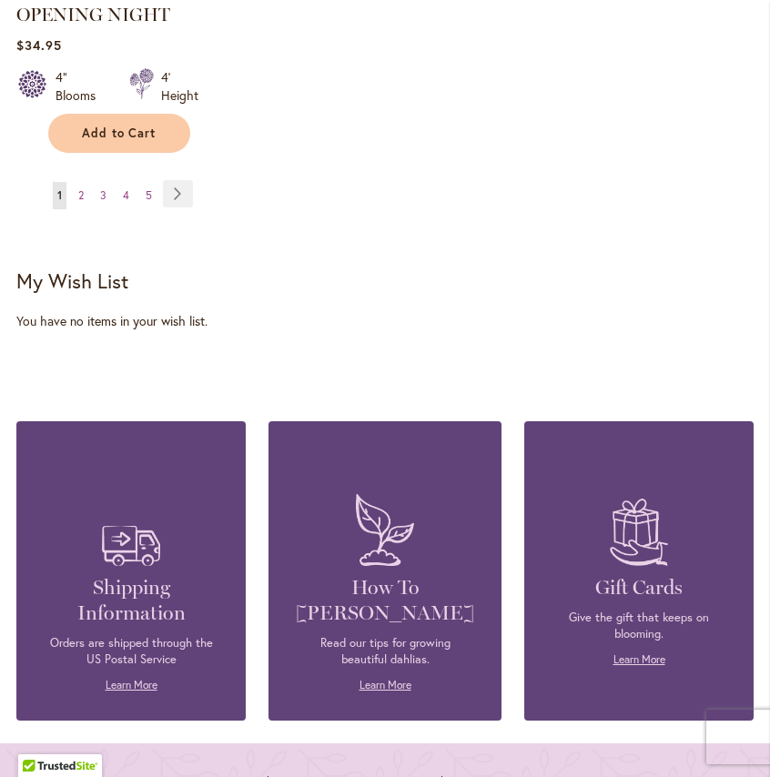
scroll to position [2641, 0]
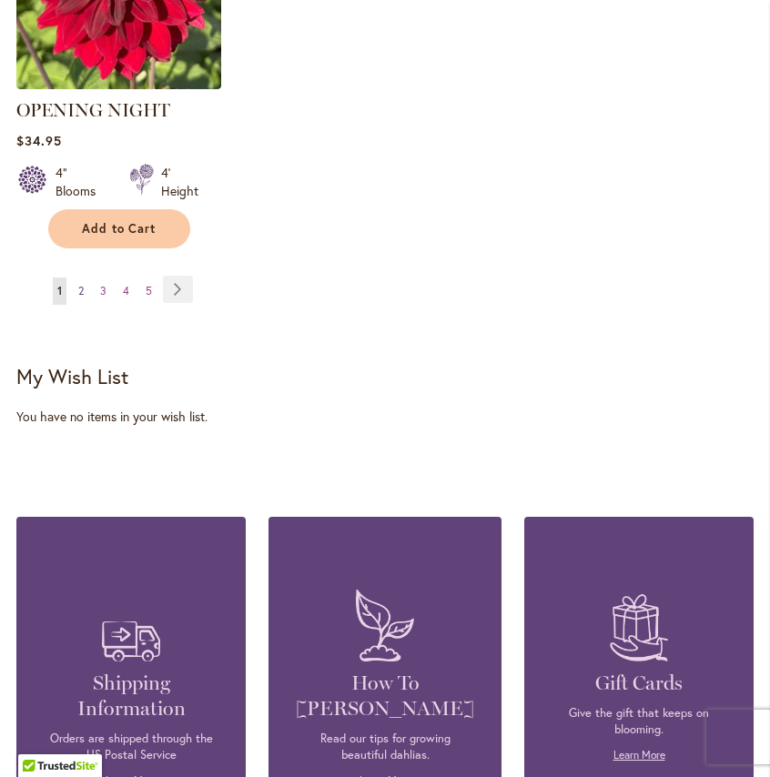
click at [79, 286] on span "2" at bounding box center [80, 291] width 5 height 14
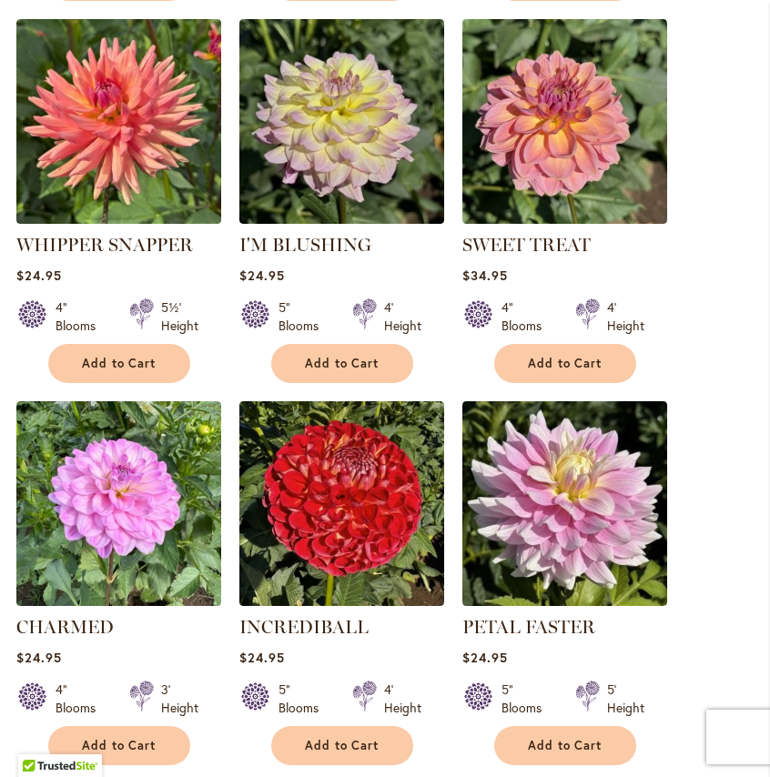
scroll to position [331, 0]
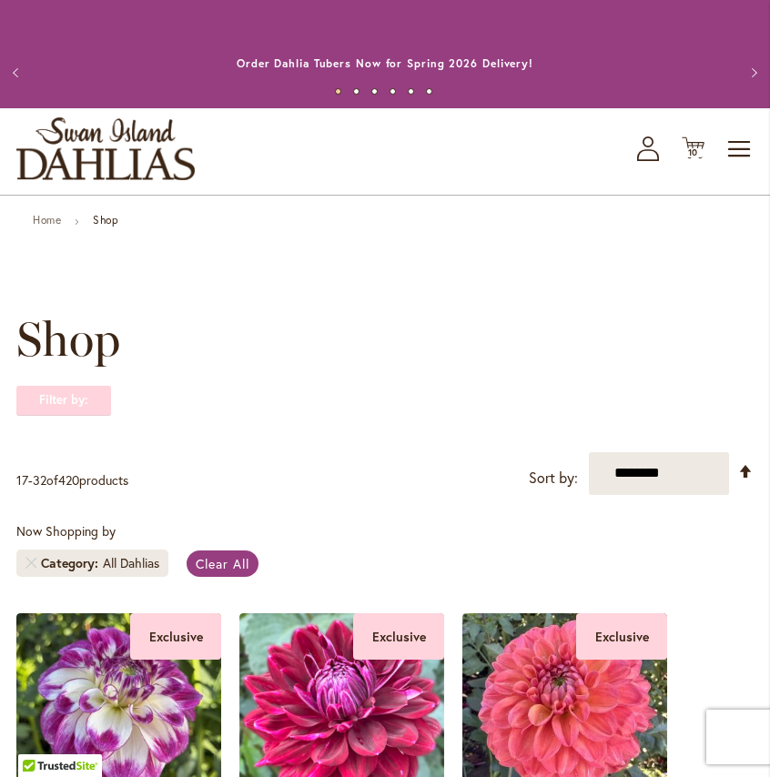
click at [78, 385] on strong "Filter by:" at bounding box center [63, 400] width 95 height 31
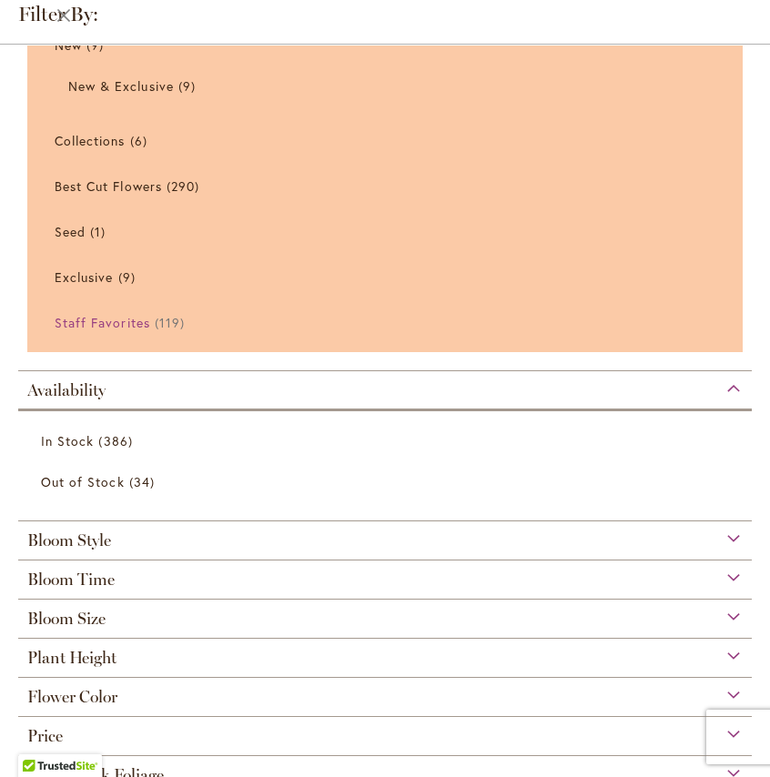
scroll to position [157, 0]
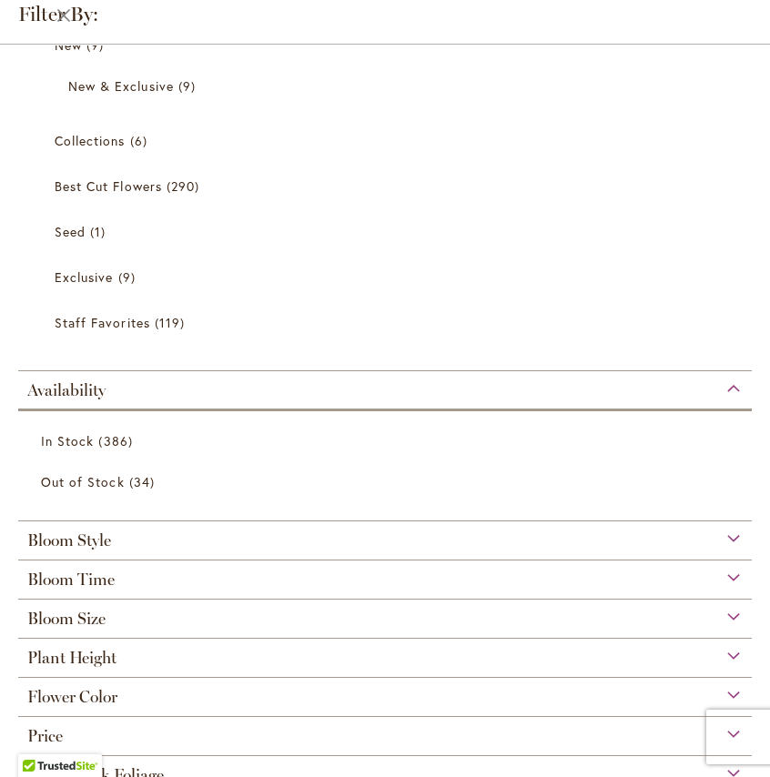
click at [102, 611] on span "Bloom Size" at bounding box center [66, 619] width 78 height 20
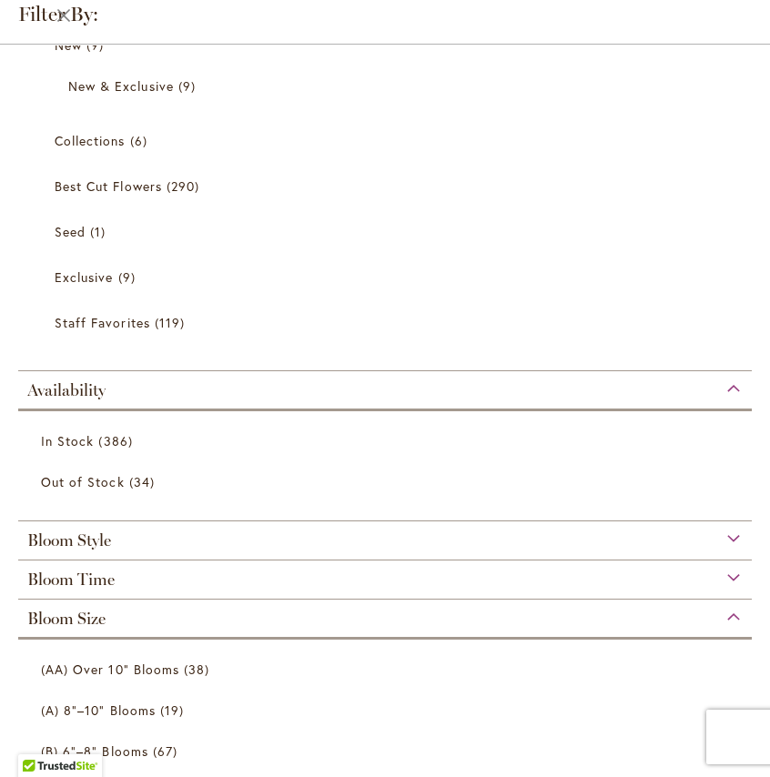
scroll to position [481, 0]
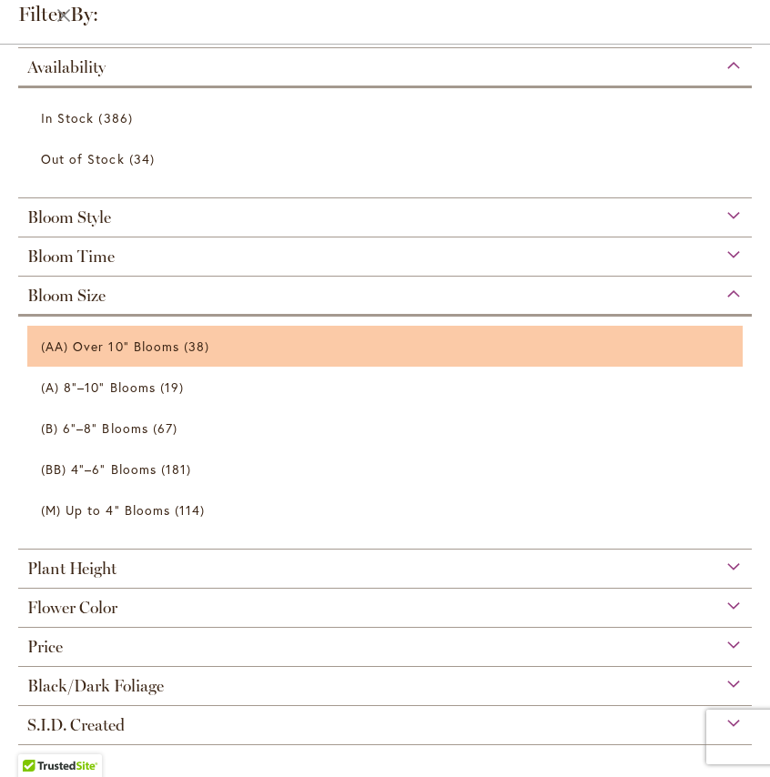
click at [131, 326] on li "(AA) Over 10" Blooms 38 items" at bounding box center [384, 346] width 715 height 41
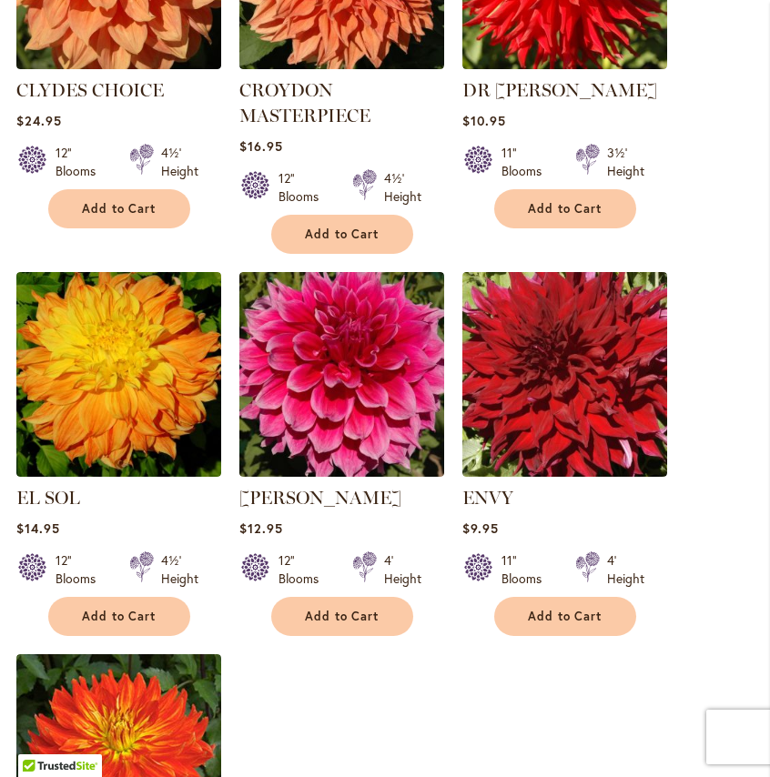
scroll to position [1913, 0]
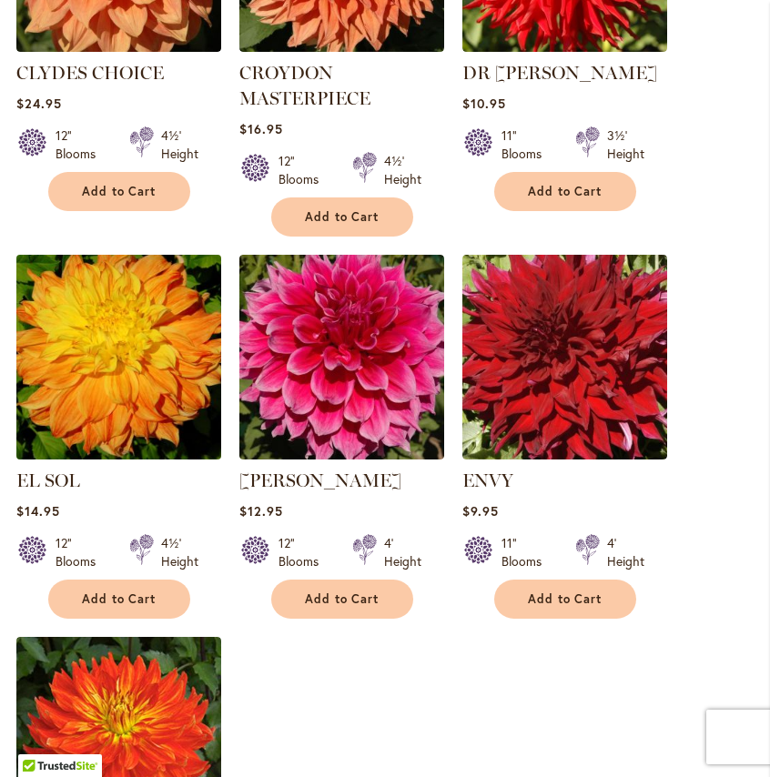
click at [125, 367] on img at bounding box center [118, 356] width 215 height 215
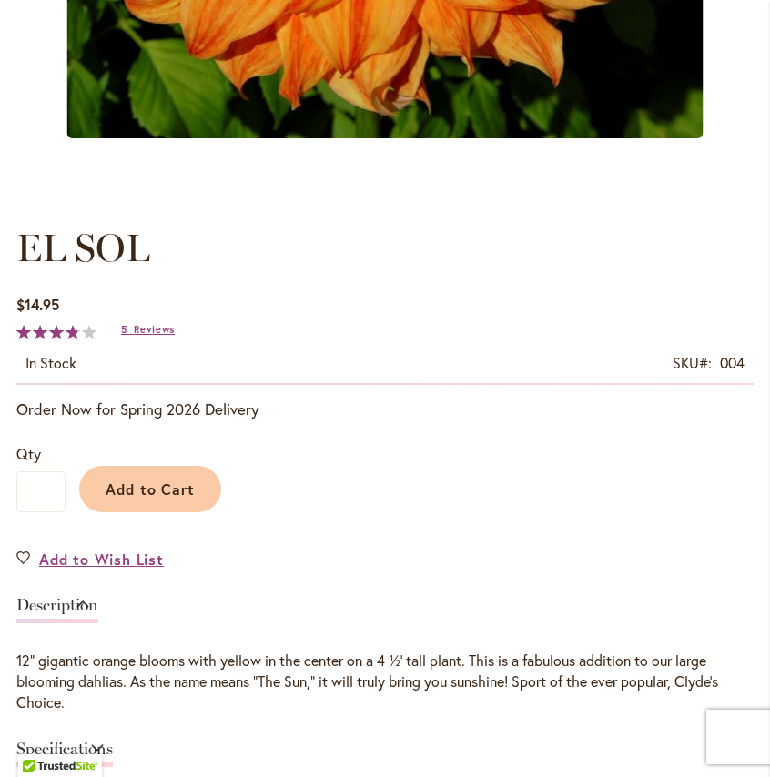
scroll to position [820, 0]
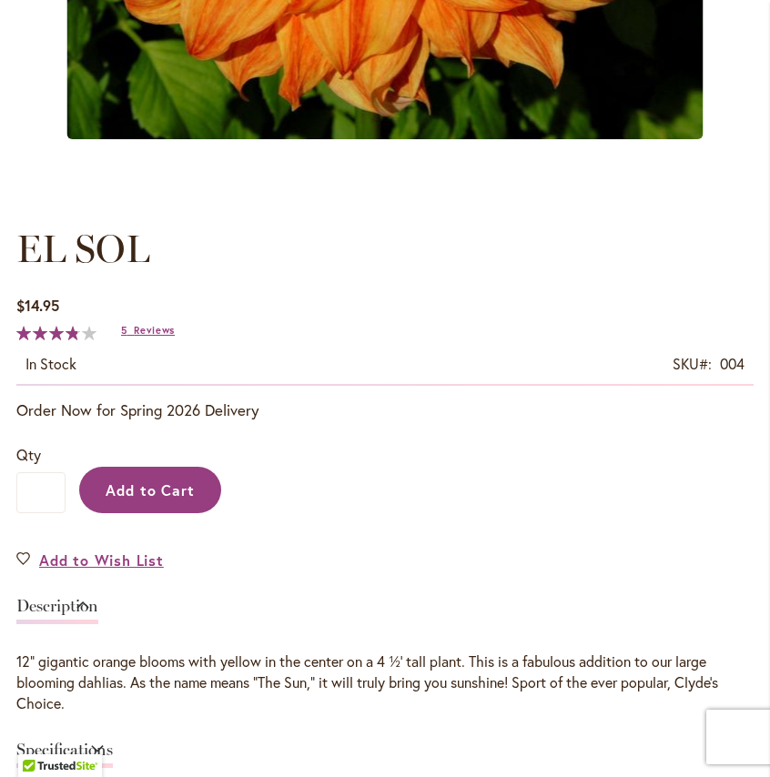
click at [172, 489] on span "Add to Cart" at bounding box center [151, 490] width 90 height 19
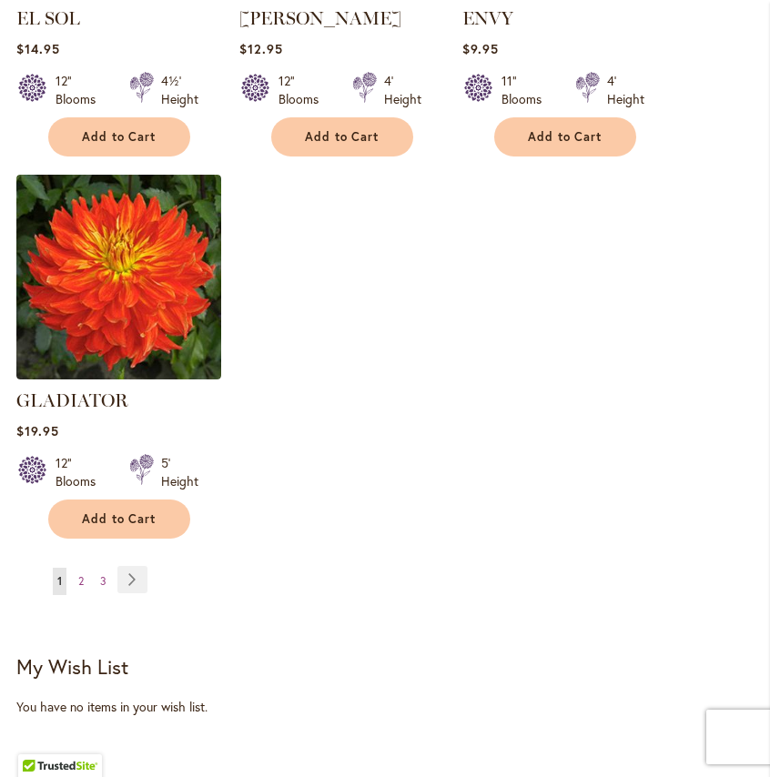
scroll to position [2400, 0]
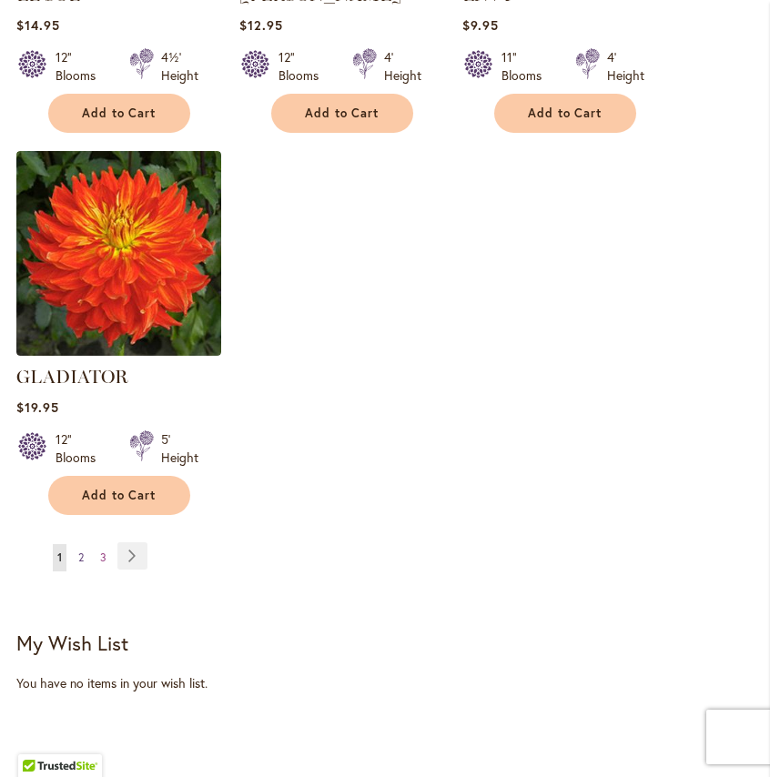
click at [86, 549] on link "Page 2" at bounding box center [81, 557] width 15 height 27
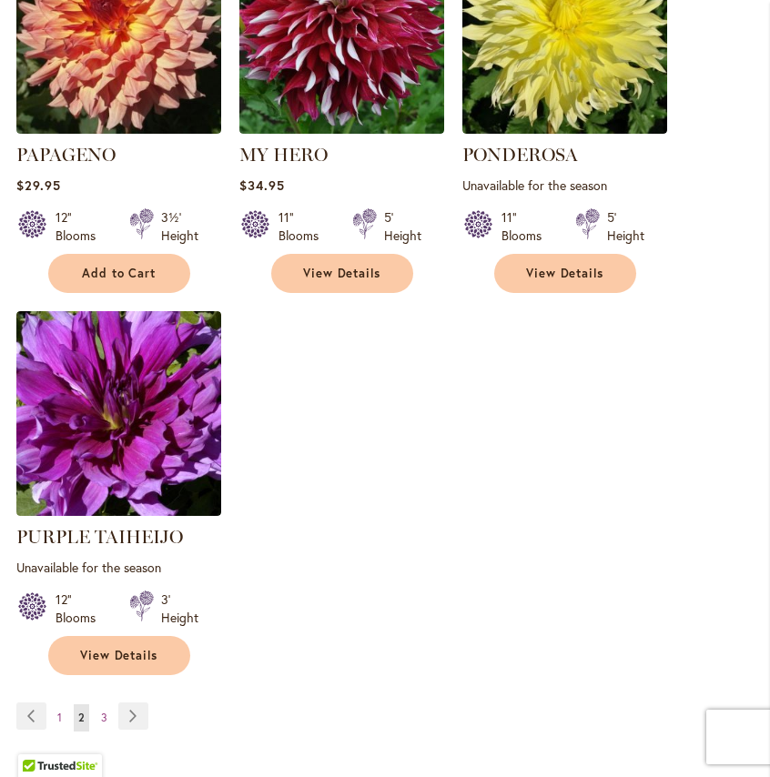
scroll to position [2359, 0]
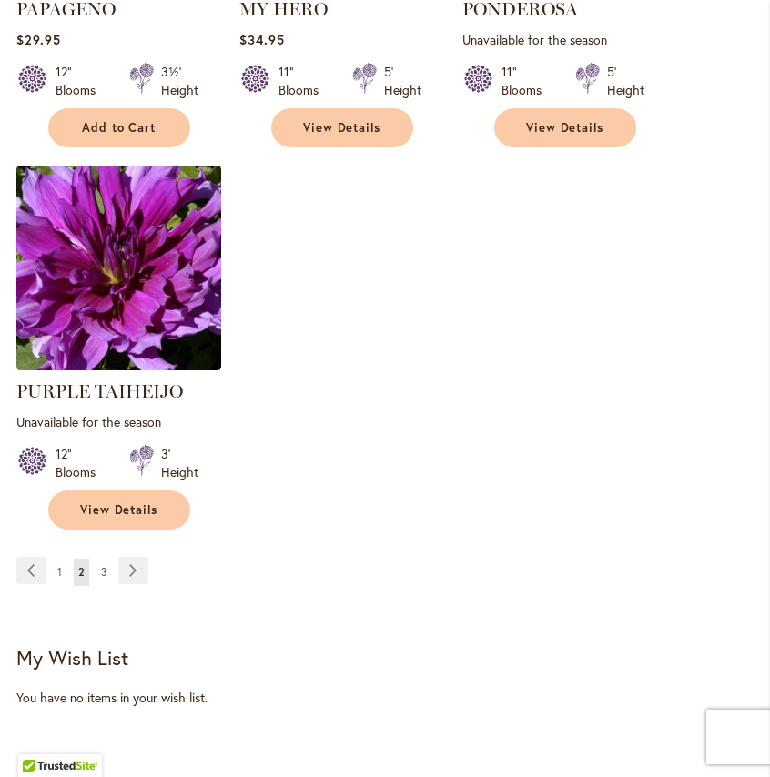
click at [101, 565] on span "3" at bounding box center [104, 572] width 6 height 14
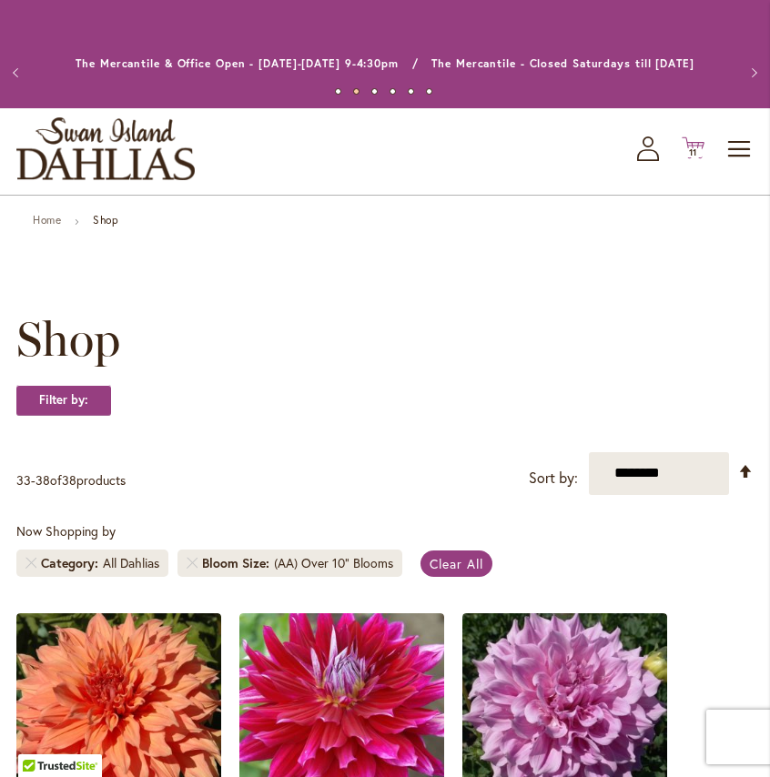
click at [694, 149] on span "11" at bounding box center [693, 153] width 9 height 12
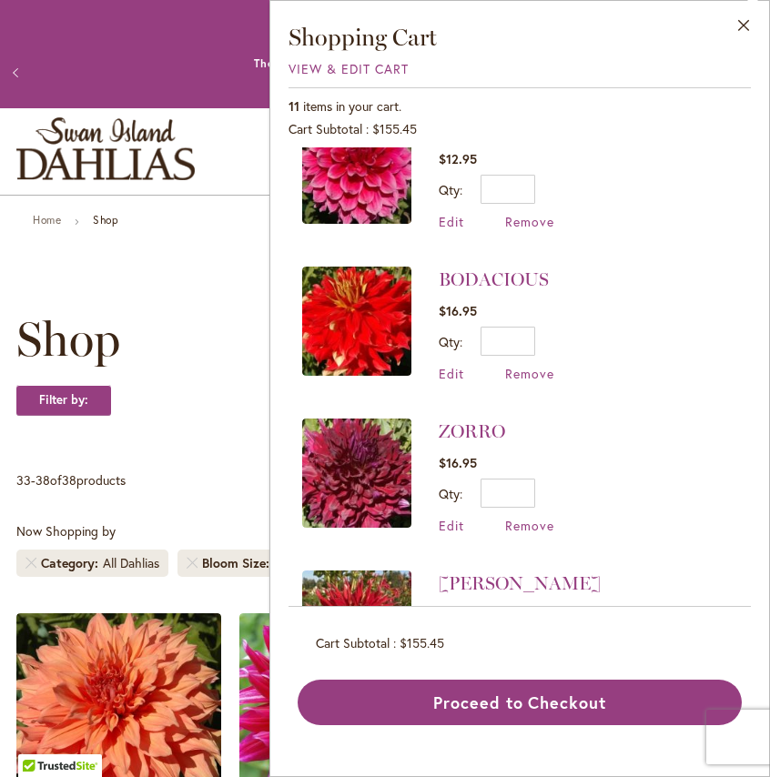
scroll to position [1217, 0]
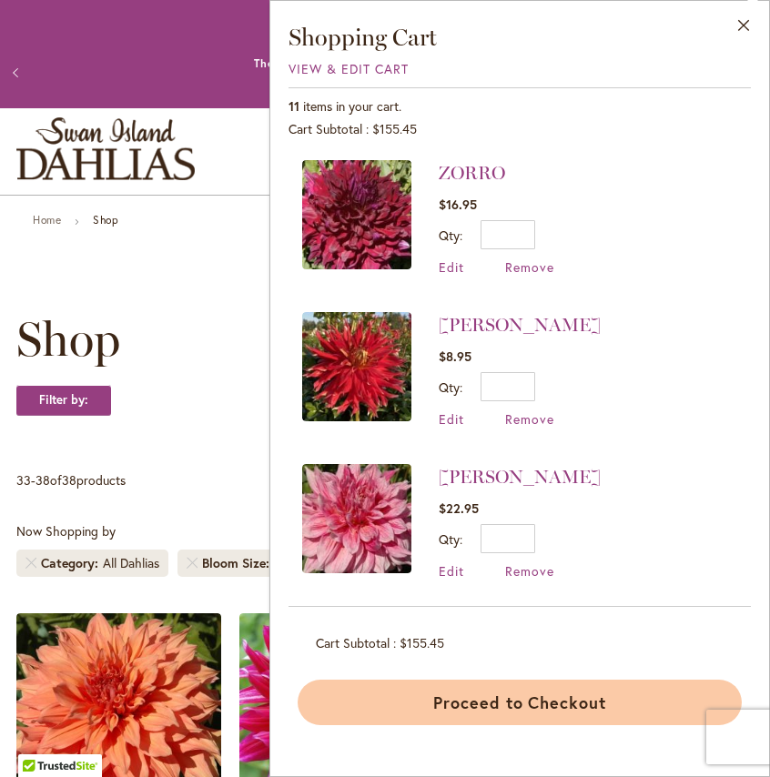
click at [574, 695] on button "Proceed to Checkout" at bounding box center [520, 703] width 444 height 46
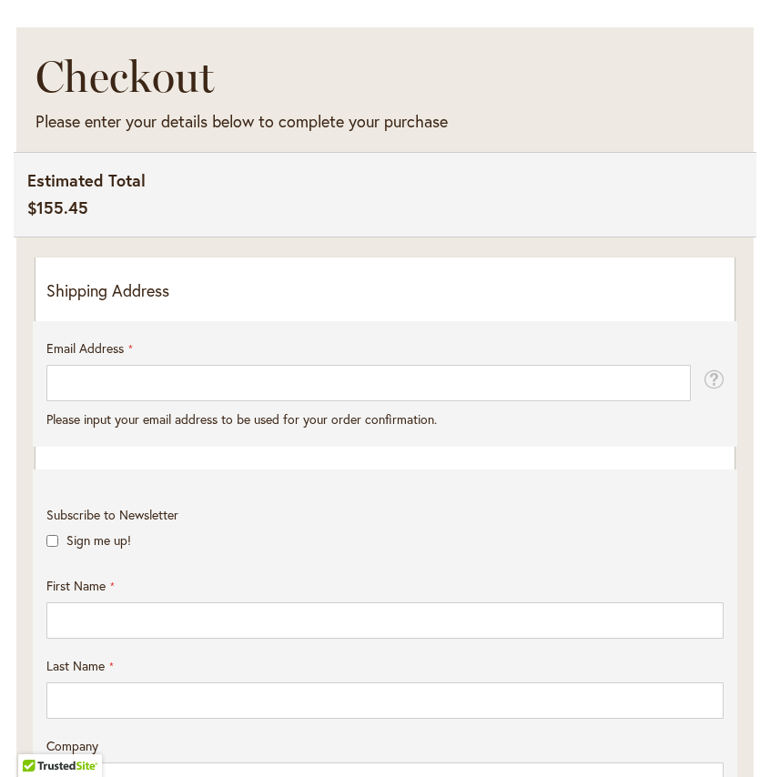
select select "**"
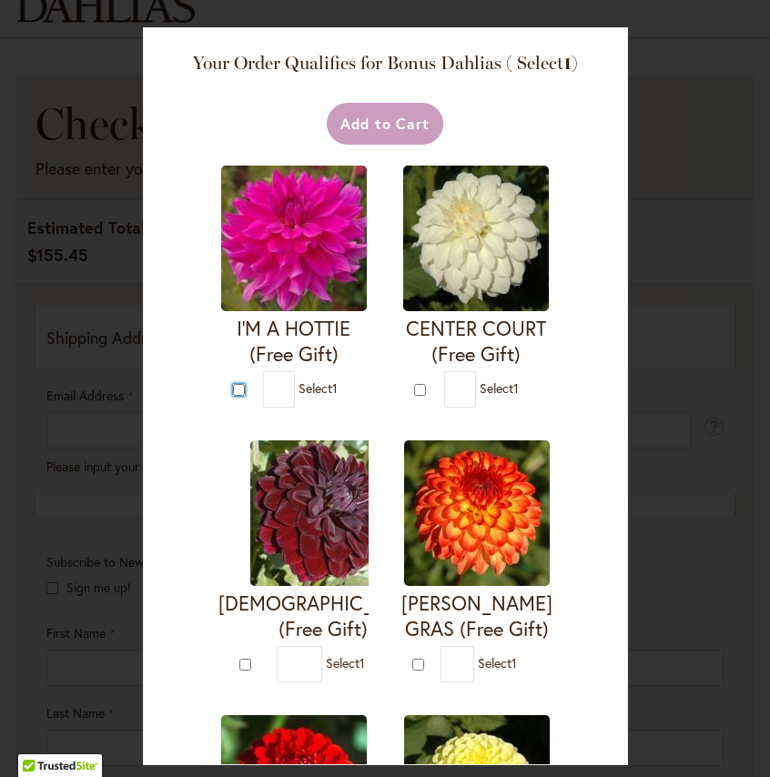
type input "*"
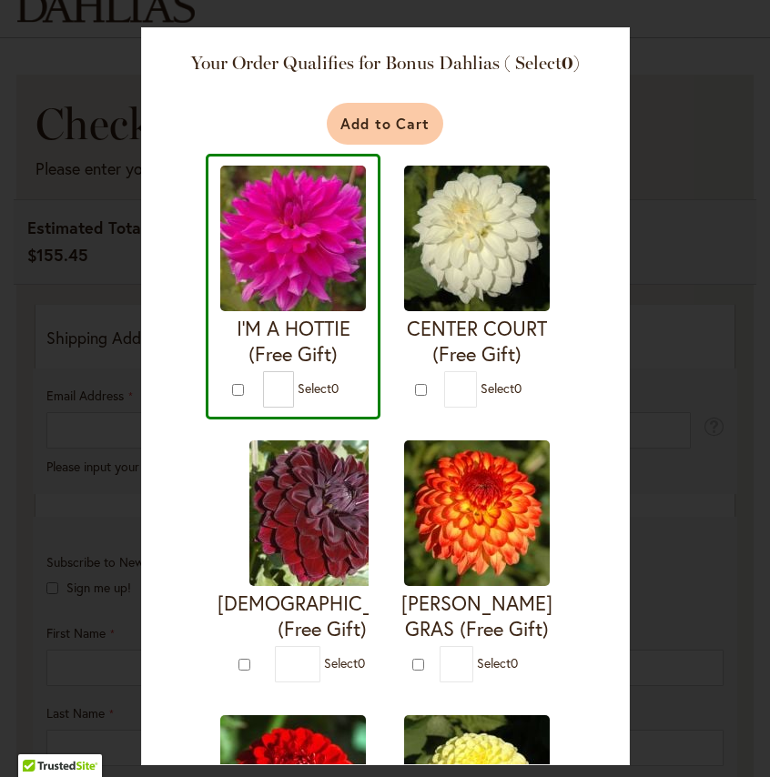
click at [419, 115] on button "Add to Cart" at bounding box center [385, 124] width 117 height 42
click at [682, 74] on div "Your Order Qualifies for Bonus Dahlias ( Select 0 ) Add to Cart I'M A HOTTIE (F…" at bounding box center [385, 388] width 770 height 777
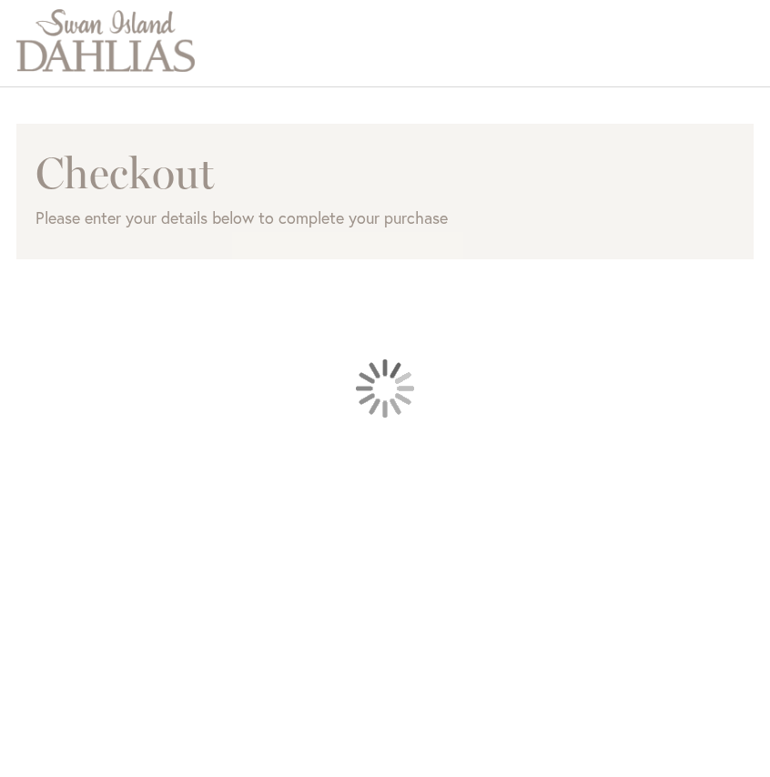
select select "**"
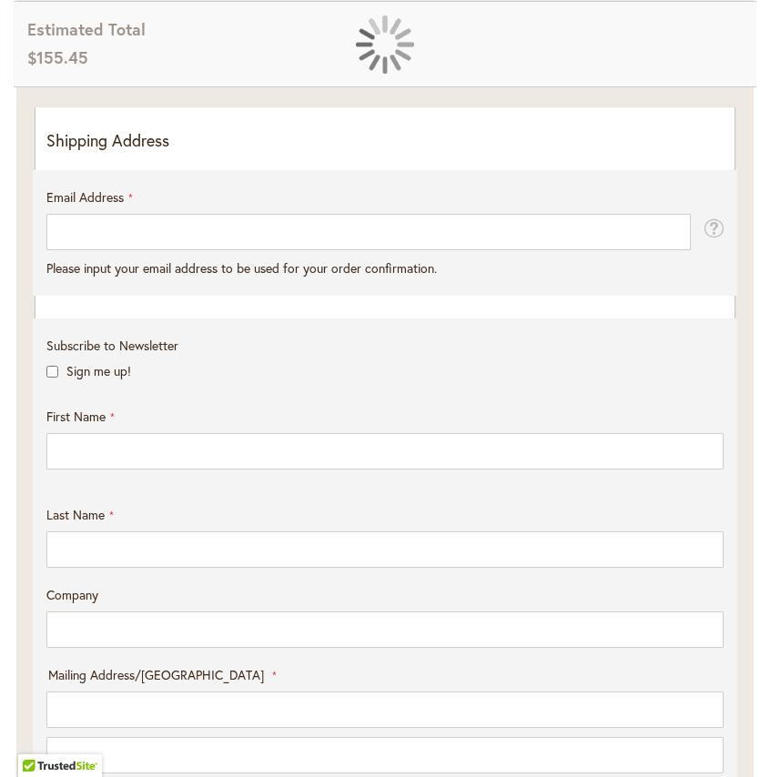
scroll to position [512, 0]
